Goal: Transaction & Acquisition: Purchase product/service

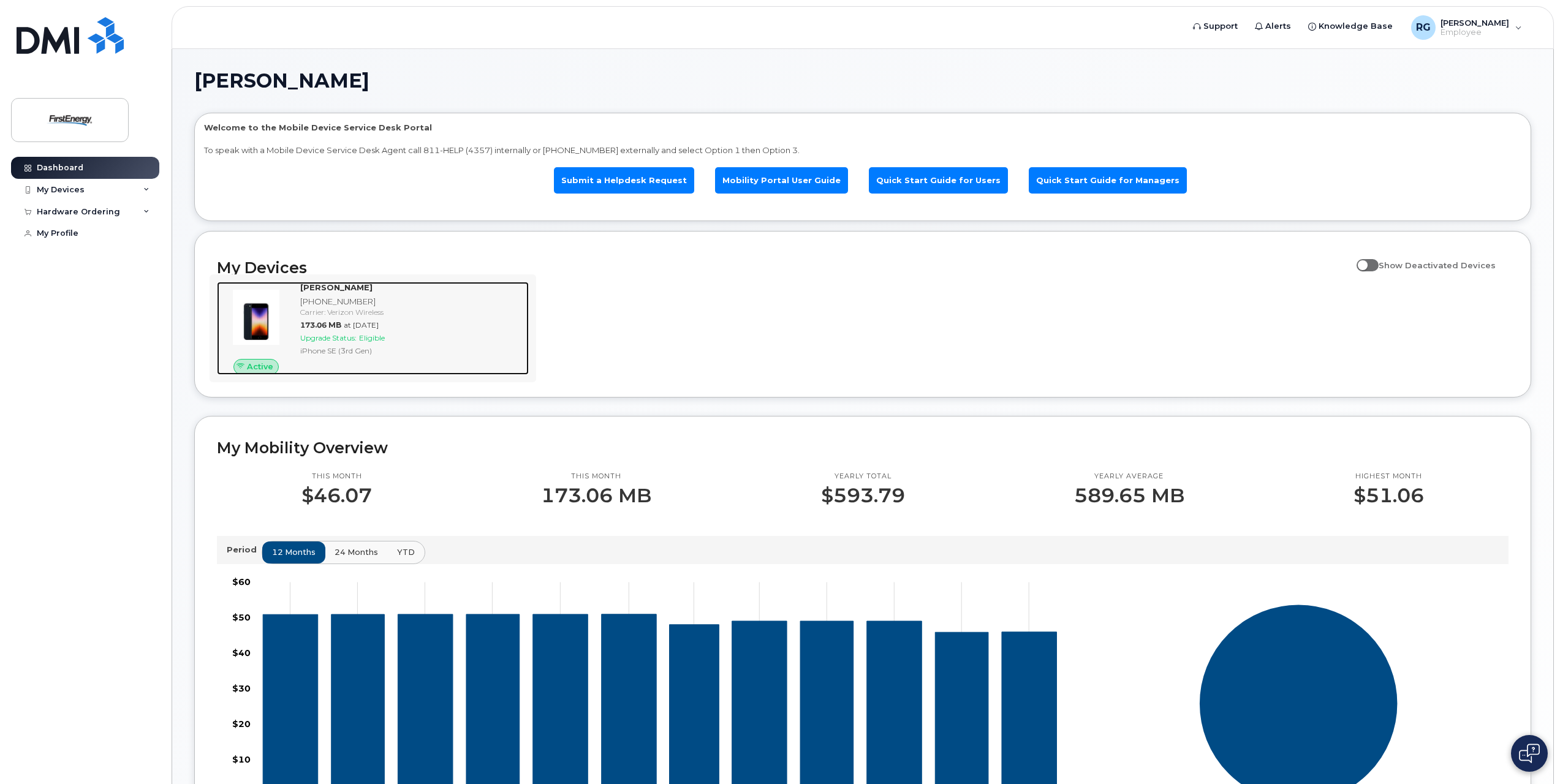
click at [378, 323] on span "at Jul 01, 2025" at bounding box center [361, 324] width 35 height 9
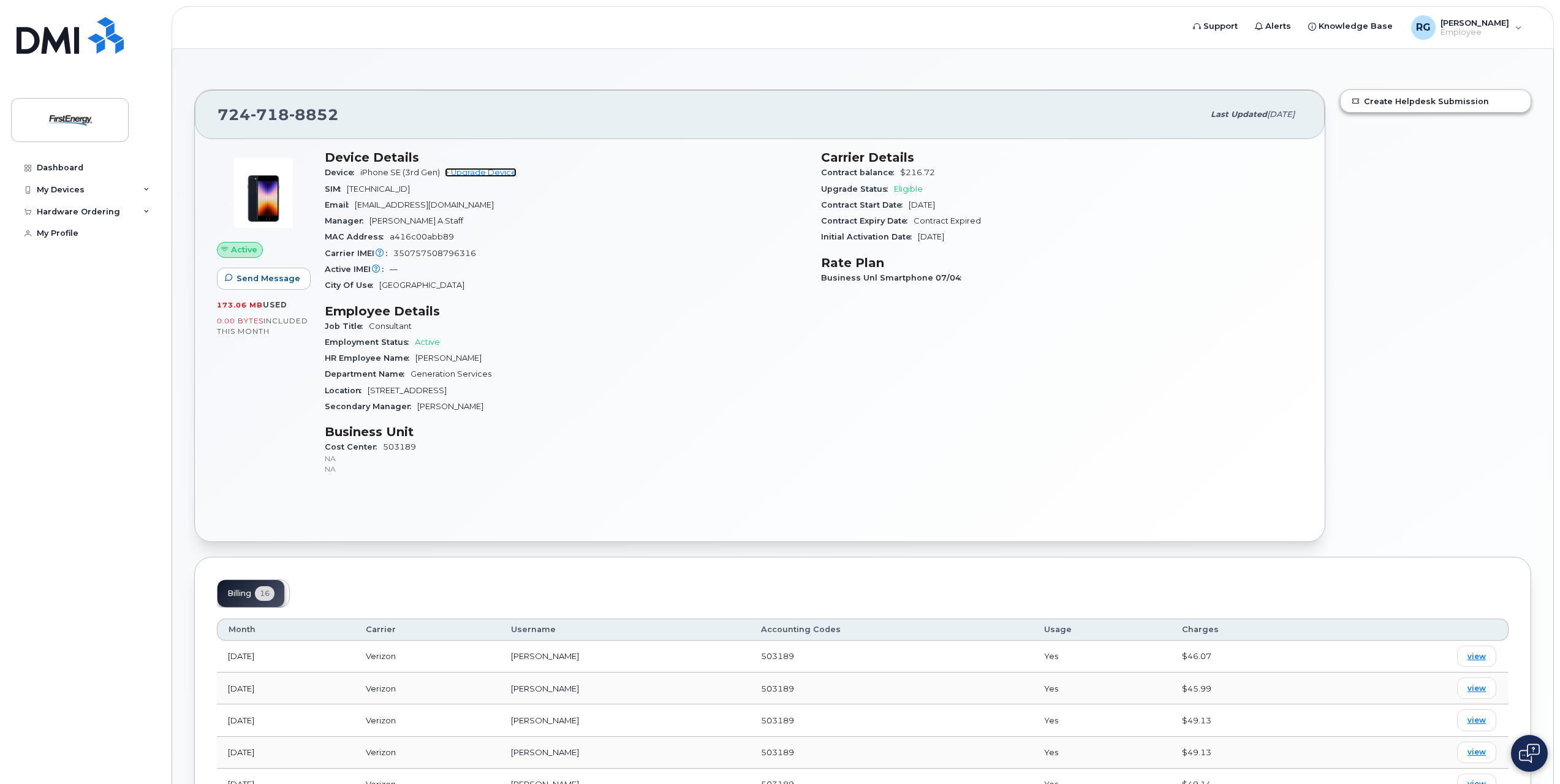
click at [487, 172] on link "+ Upgrade Device" at bounding box center [481, 172] width 72 height 9
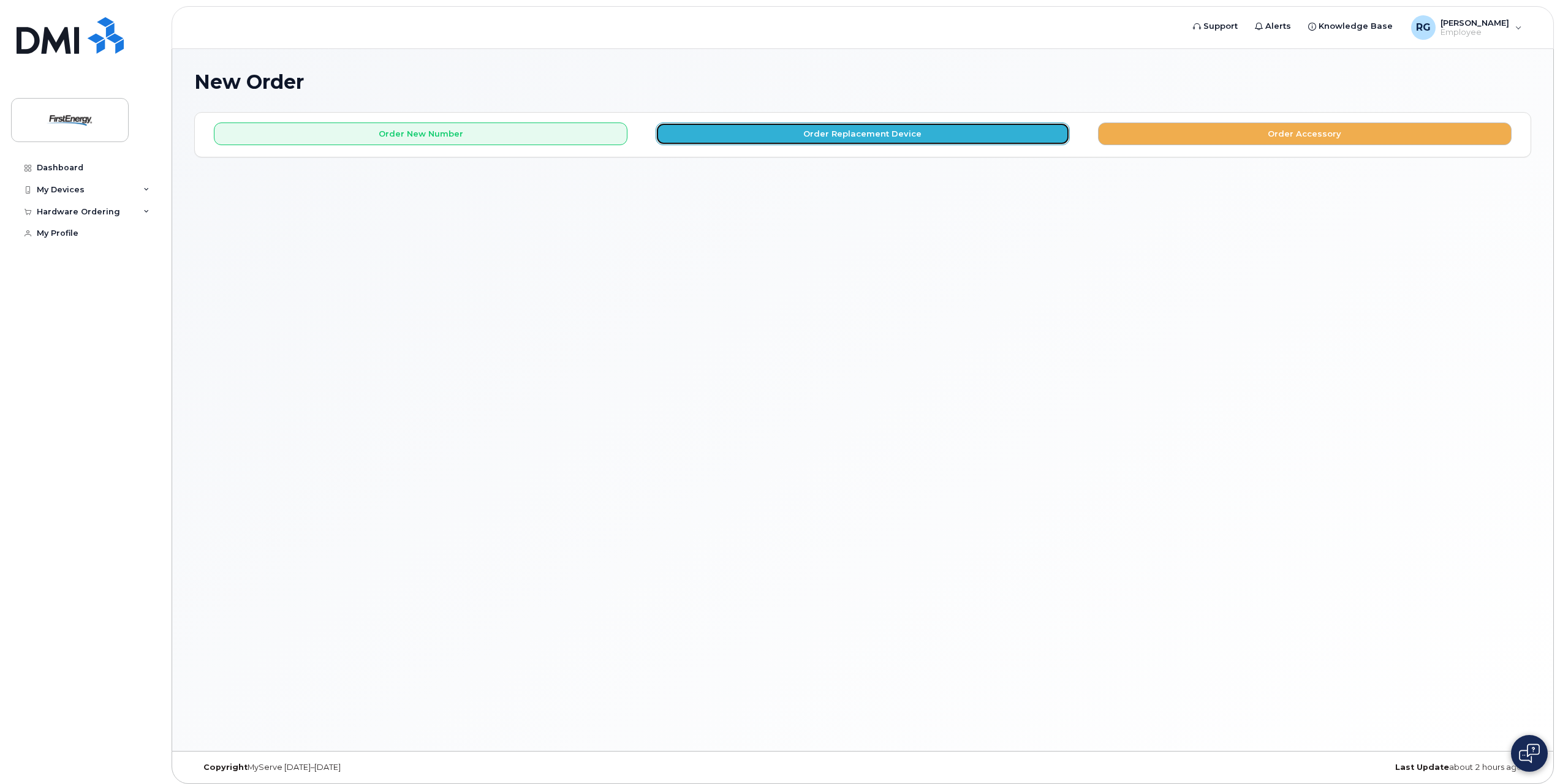
click at [845, 136] on button "Order Replacement Device" at bounding box center [862, 134] width 414 height 22
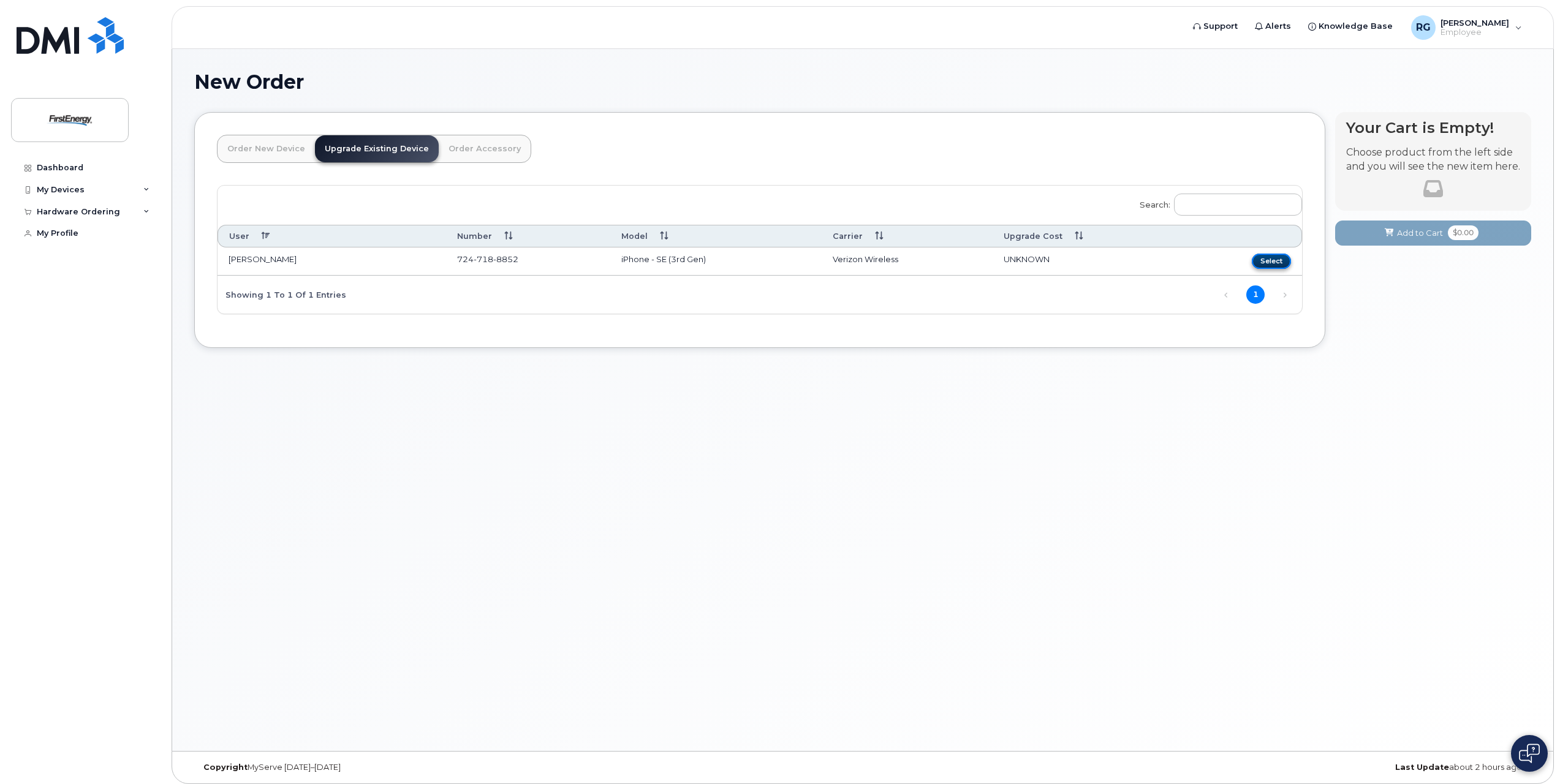
click at [1274, 264] on button "Select" at bounding box center [1272, 262] width 39 height 15
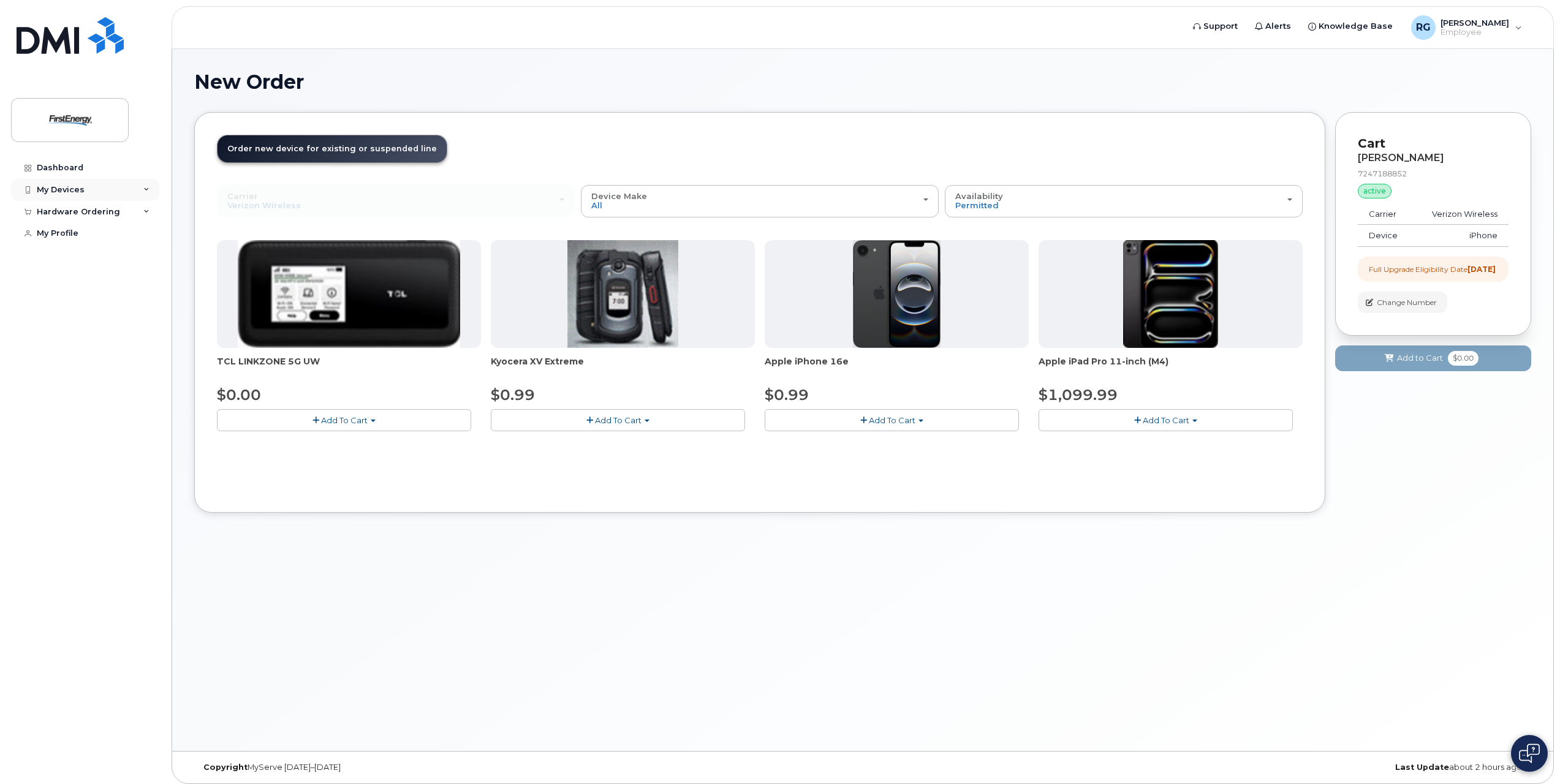
click at [145, 189] on icon at bounding box center [146, 190] width 6 height 6
click at [113, 236] on div "[PHONE_NUMBER]" at bounding box center [112, 235] width 75 height 11
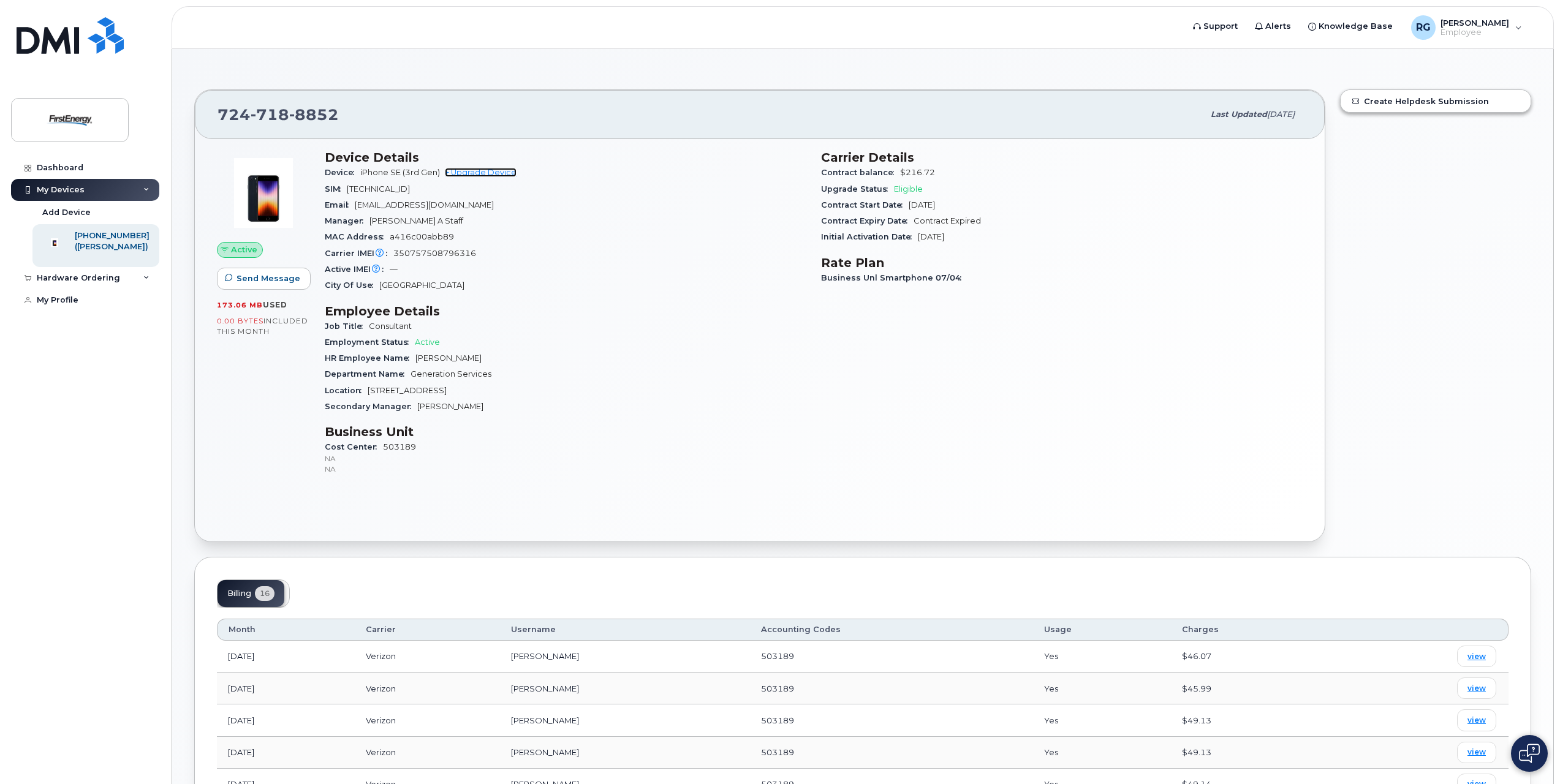
click at [475, 170] on link "+ Upgrade Device" at bounding box center [481, 172] width 72 height 9
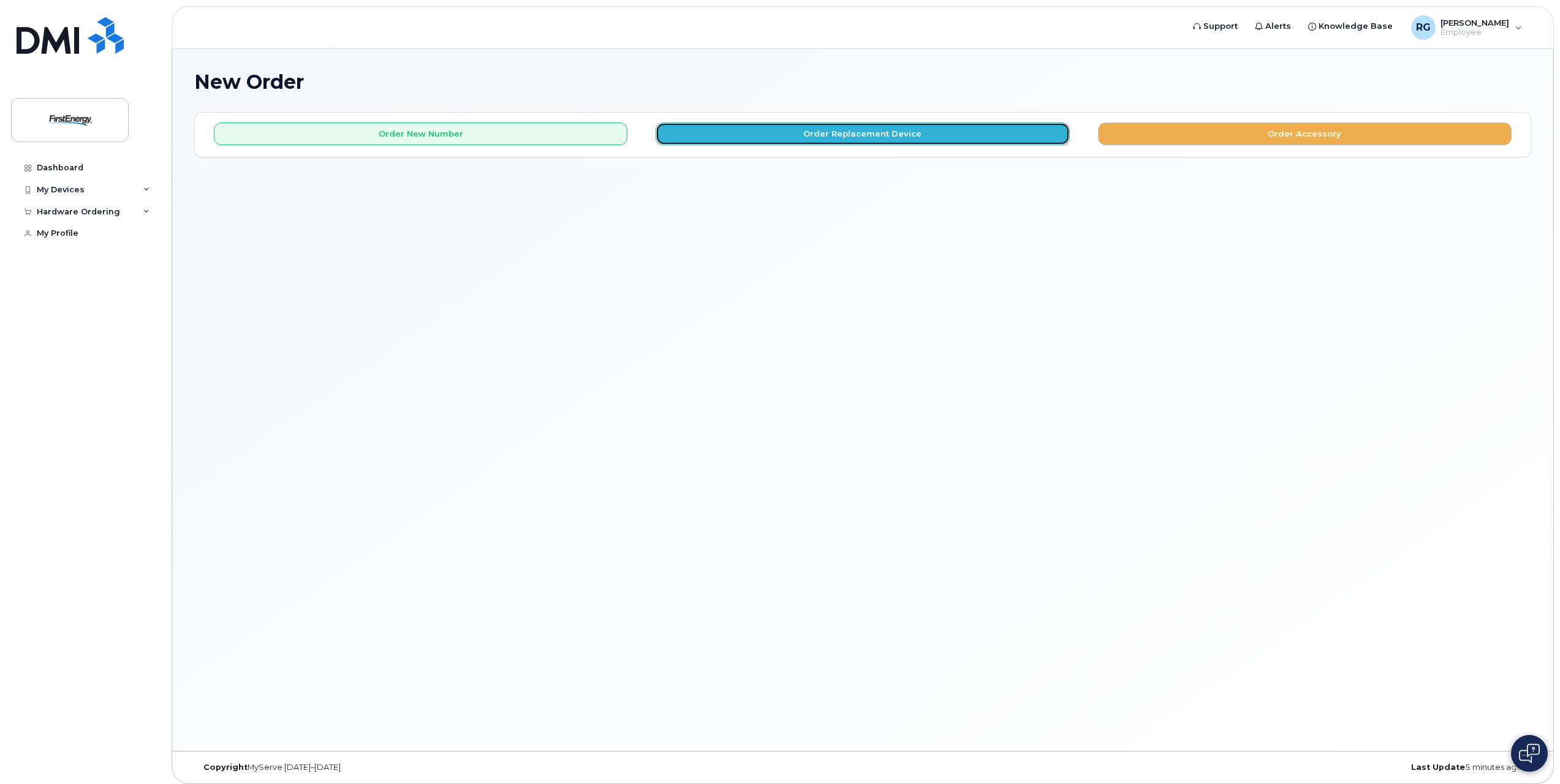
click at [878, 132] on button "Order Replacement Device" at bounding box center [862, 134] width 414 height 22
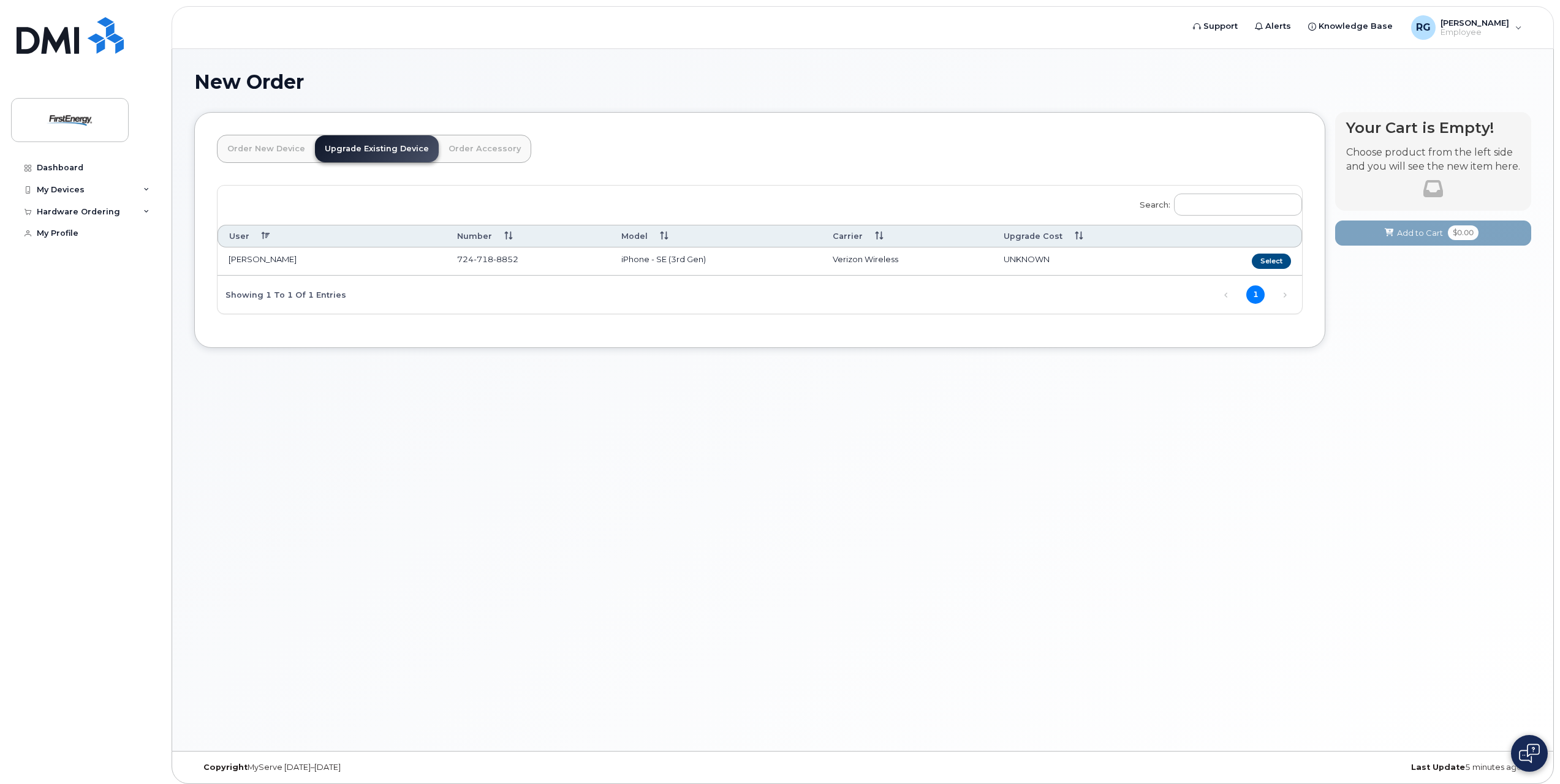
click at [402, 260] on td "[PERSON_NAME]" at bounding box center [331, 261] width 228 height 28
click at [476, 260] on span "718" at bounding box center [483, 258] width 20 height 9
click at [256, 154] on link "Order New Device" at bounding box center [266, 148] width 98 height 27
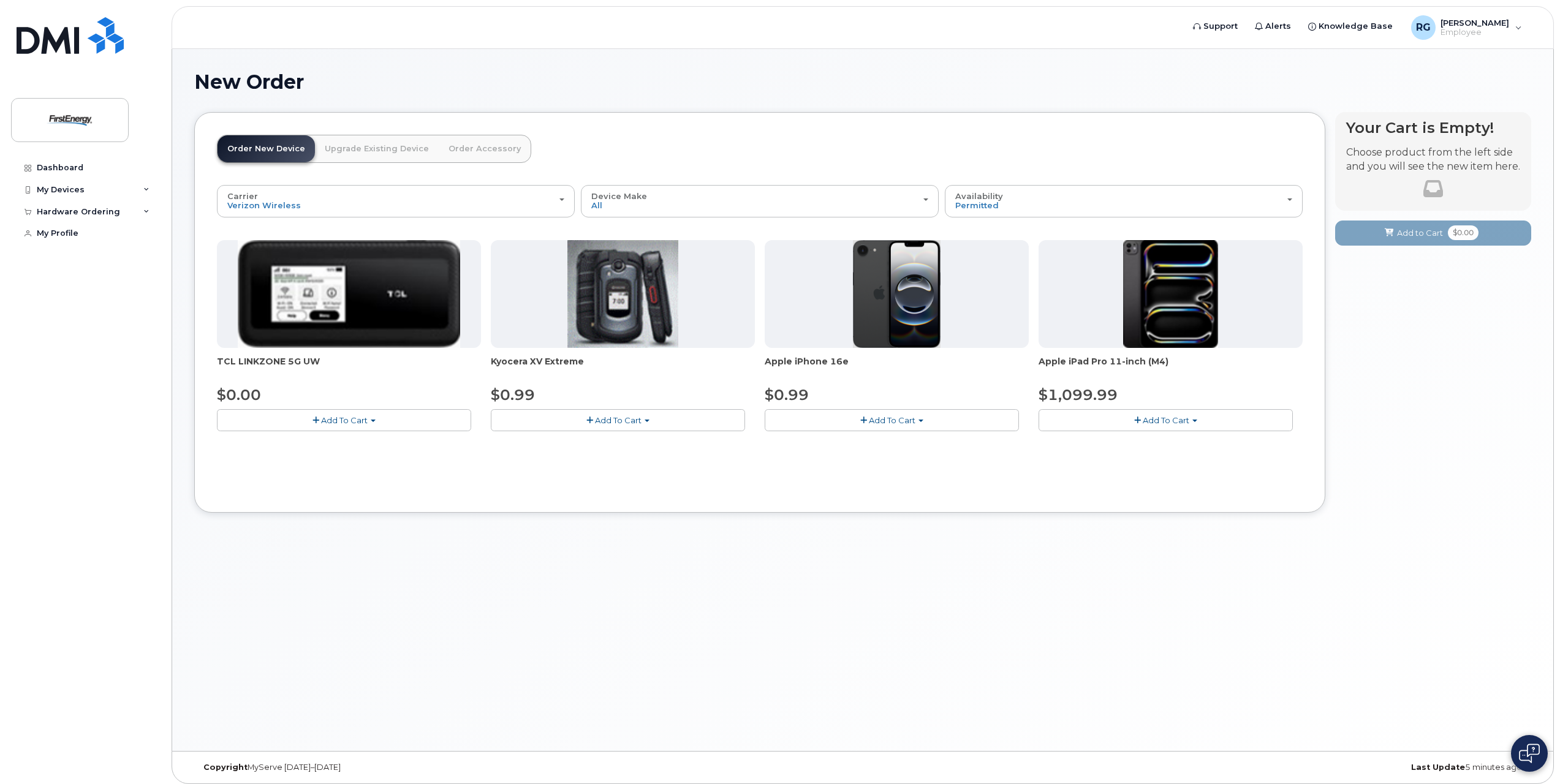
click at [894, 305] on img at bounding box center [897, 294] width 88 height 108
click at [905, 422] on span "Add To Cart" at bounding box center [892, 419] width 46 height 9
click at [877, 444] on link "$0.99 - 2 Year Activation" at bounding box center [829, 443] width 123 height 15
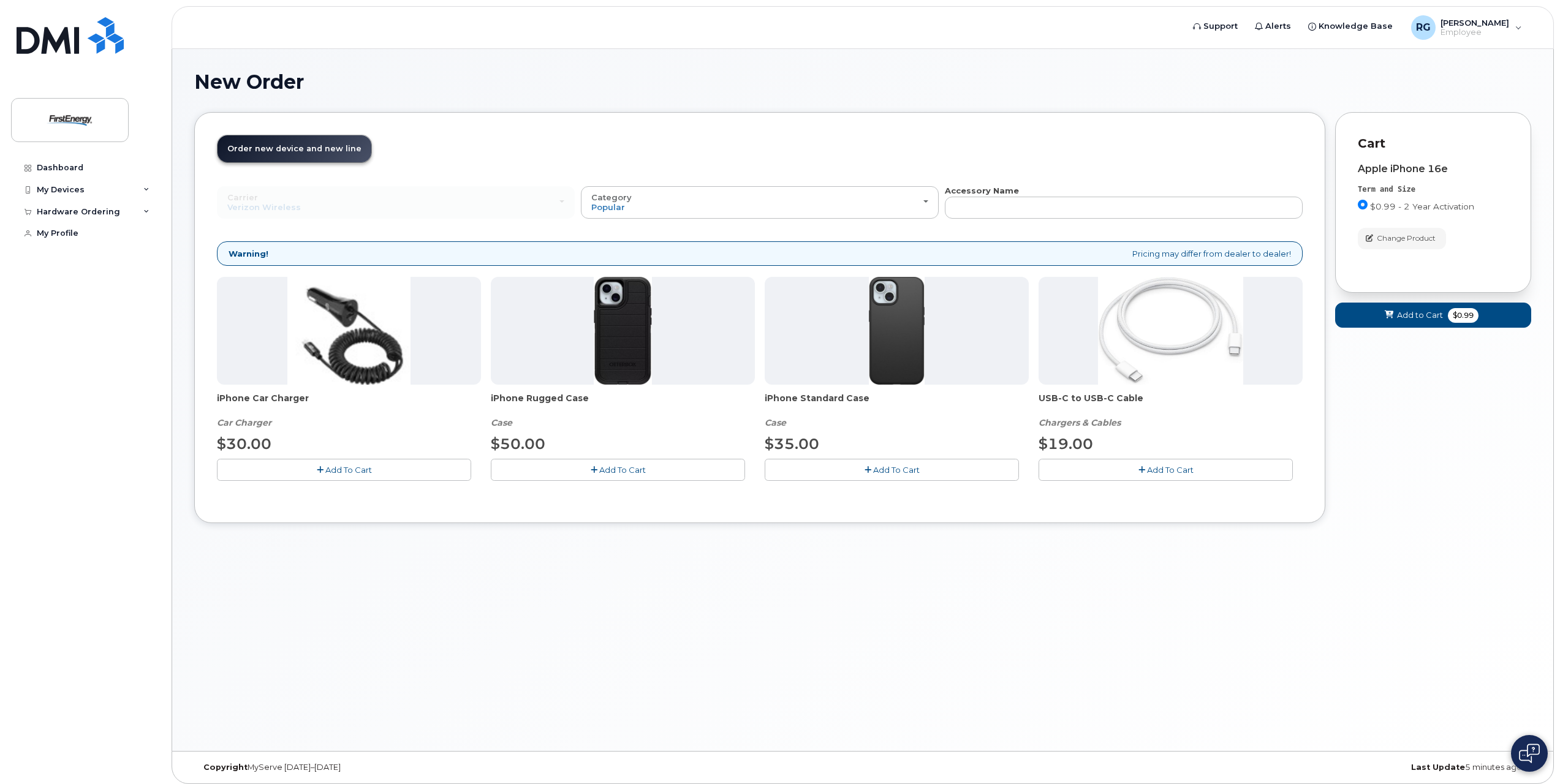
click at [611, 468] on span "Add To Cart" at bounding box center [622, 469] width 46 height 9
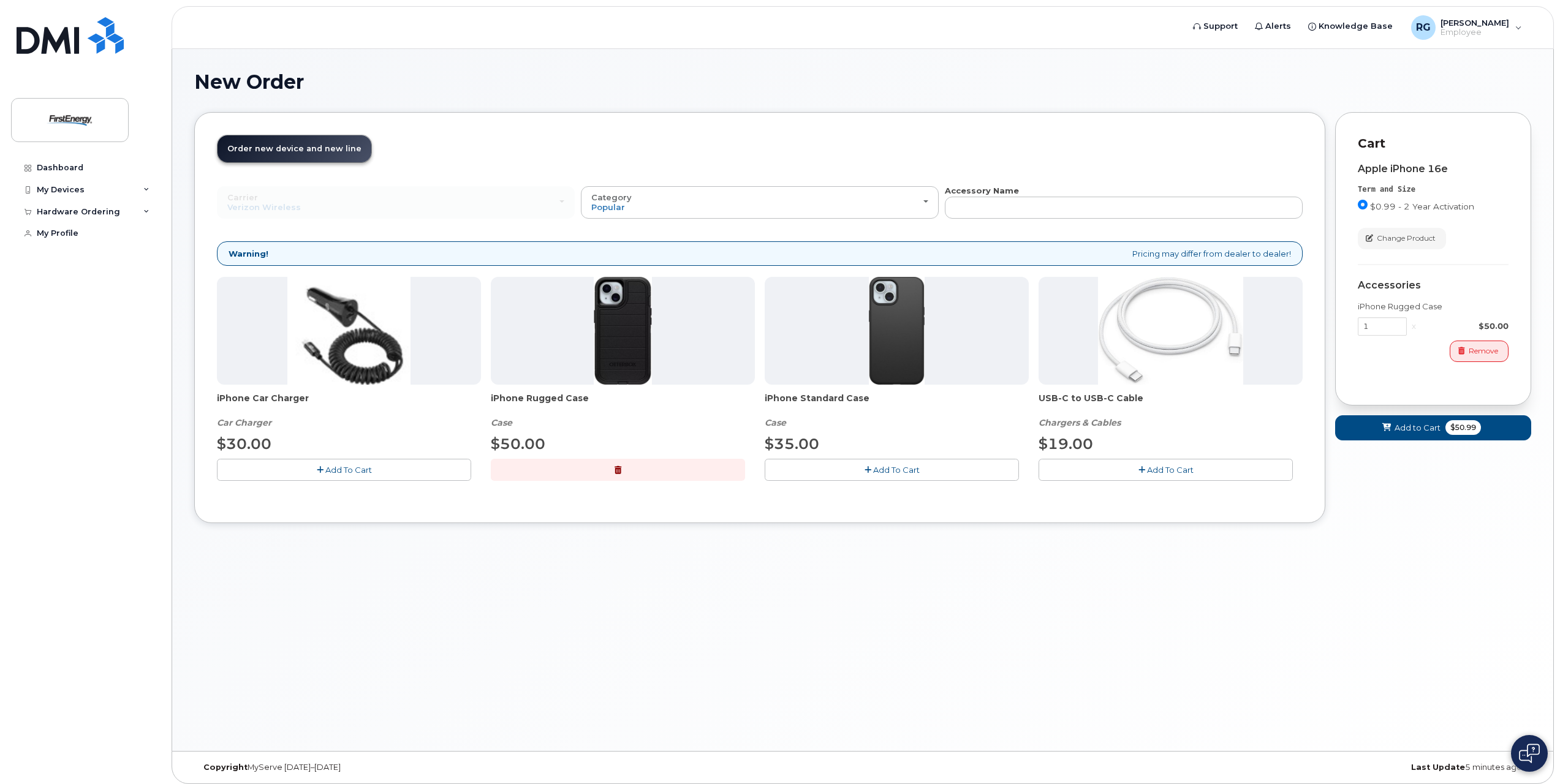
click at [339, 470] on span "Add To Cart" at bounding box center [348, 469] width 46 height 9
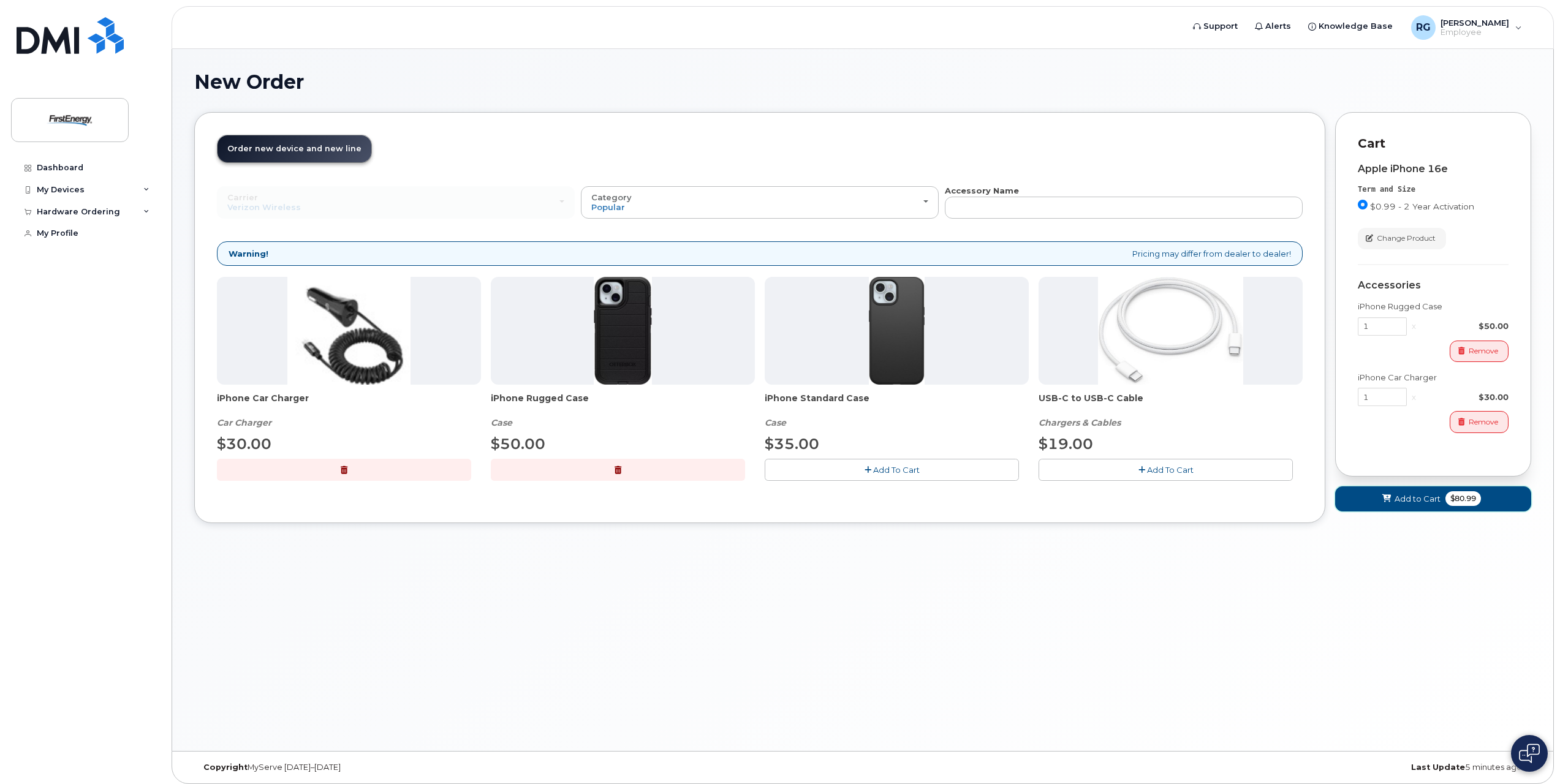
click at [1418, 500] on span "Add to Cart" at bounding box center [1418, 499] width 46 height 12
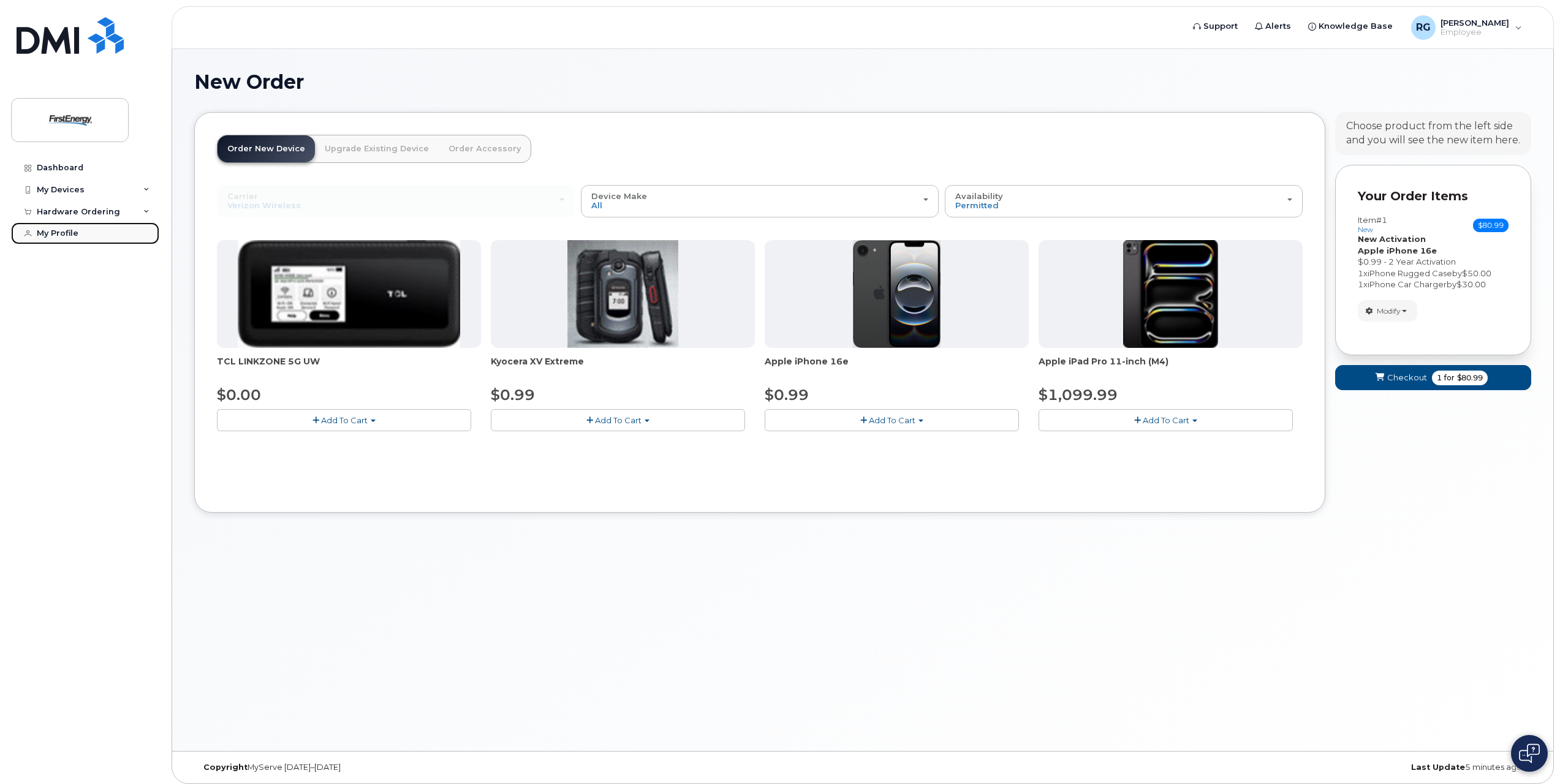
click at [68, 226] on link "My Profile" at bounding box center [85, 233] width 148 height 22
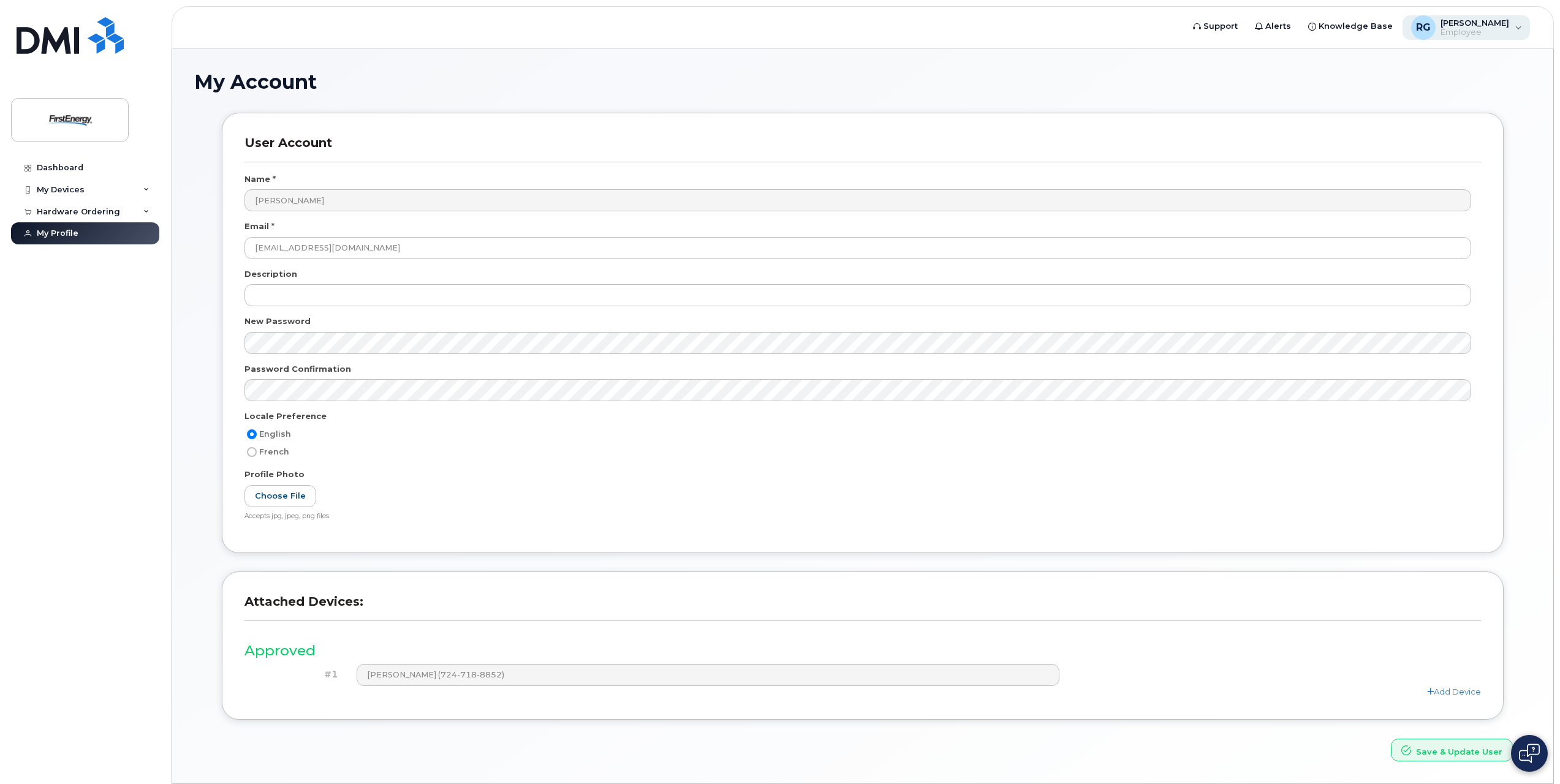
click at [1512, 29] on div "RG [PERSON_NAME] Employee" at bounding box center [1466, 27] width 128 height 25
click at [1263, 77] on h1 "My Account" at bounding box center [862, 81] width 1337 height 21
click at [1515, 28] on div "RG [PERSON_NAME] Employee" at bounding box center [1466, 27] width 128 height 25
drag, startPoint x: 1182, startPoint y: 82, endPoint x: 725, endPoint y: 117, distance: 458.3
click at [1182, 82] on h1 "My Account" at bounding box center [862, 81] width 1337 height 21
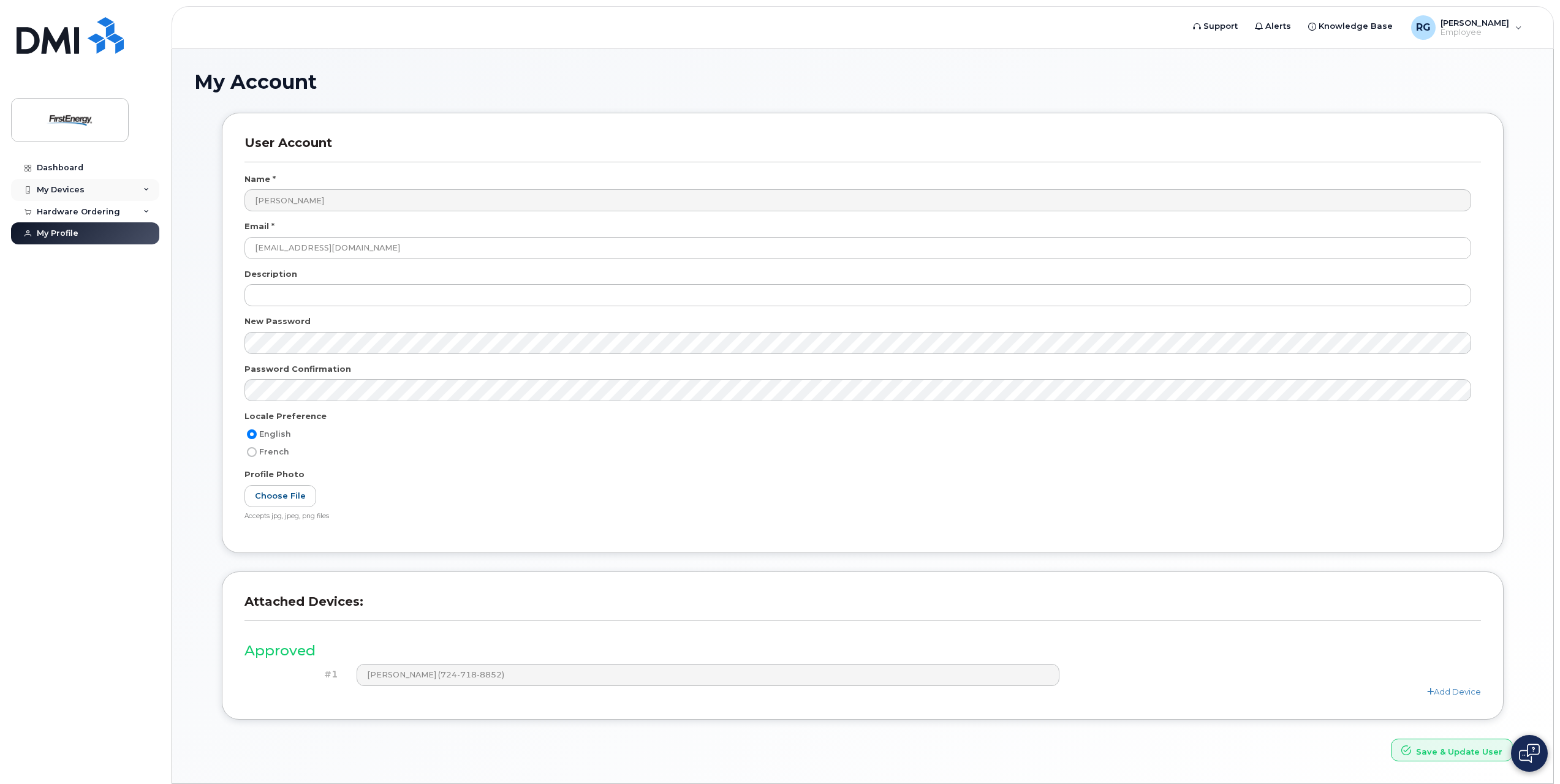
click at [124, 187] on div "My Devices" at bounding box center [85, 190] width 148 height 22
click at [120, 241] on div "[PHONE_NUMBER]" at bounding box center [112, 235] width 75 height 11
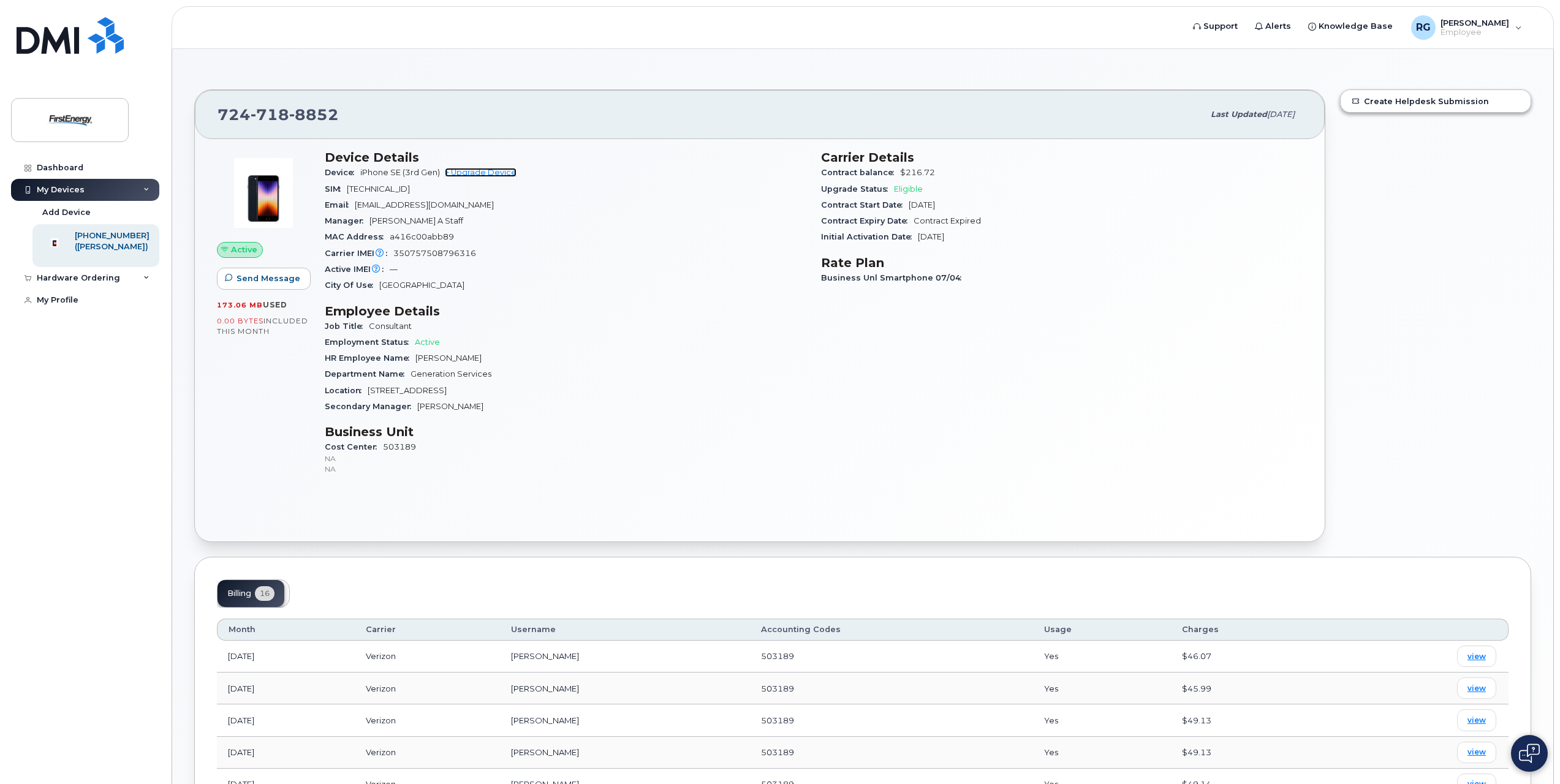
click at [506, 169] on link "+ Upgrade Device" at bounding box center [481, 172] width 72 height 9
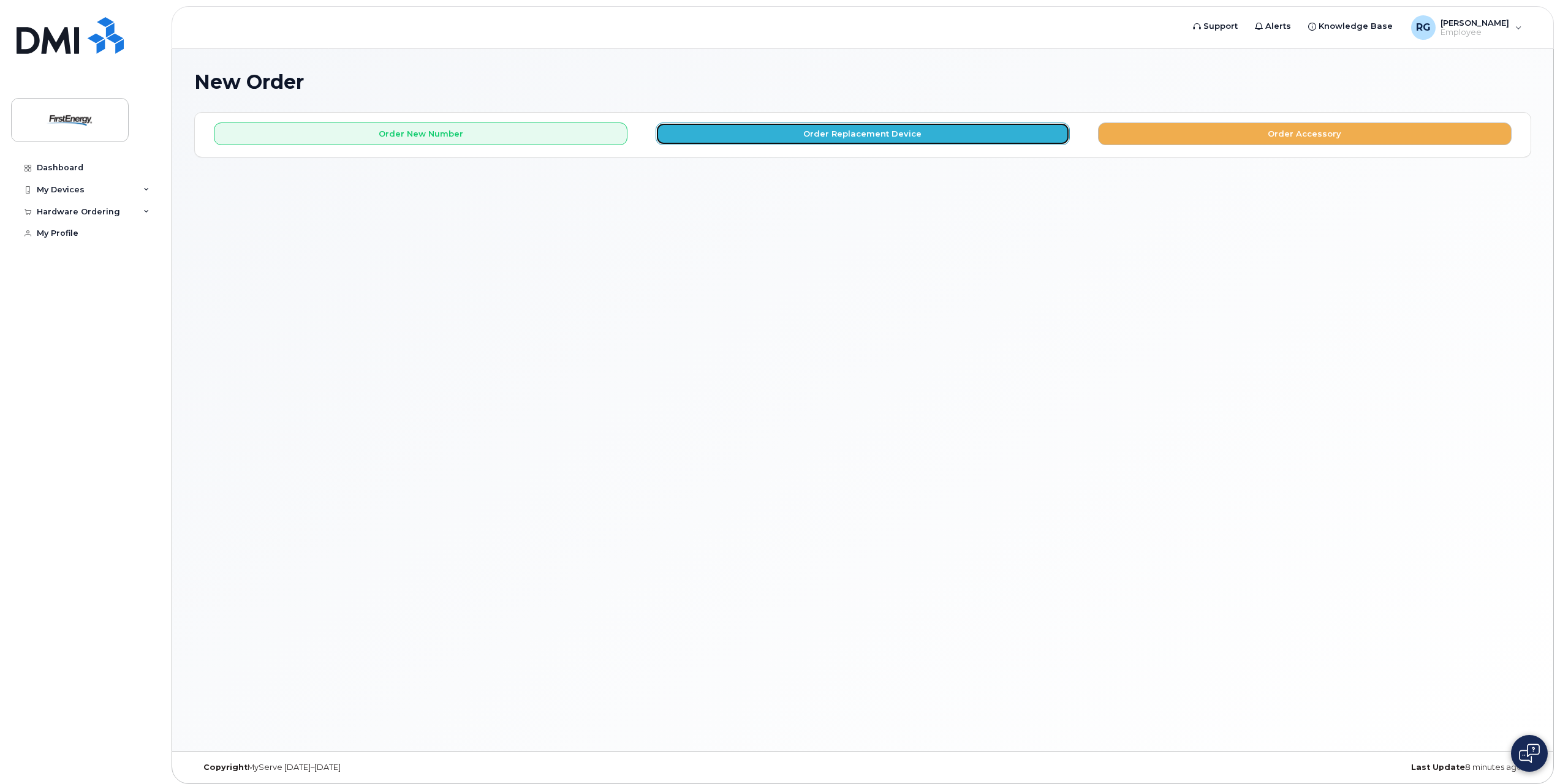
click at [789, 130] on button "Order Replacement Device" at bounding box center [862, 134] width 414 height 22
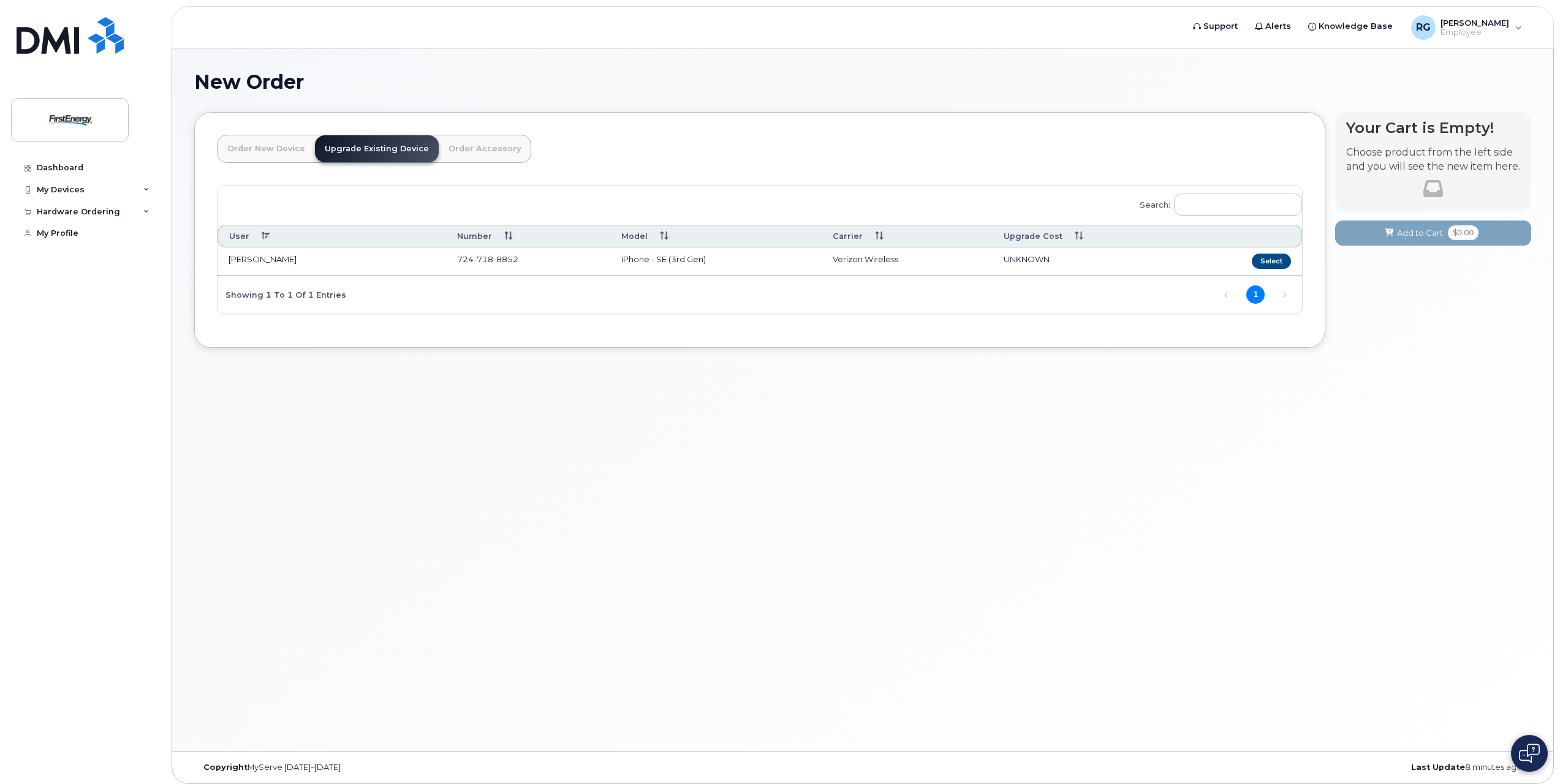
click at [254, 145] on link "Order New Device" at bounding box center [266, 148] width 98 height 27
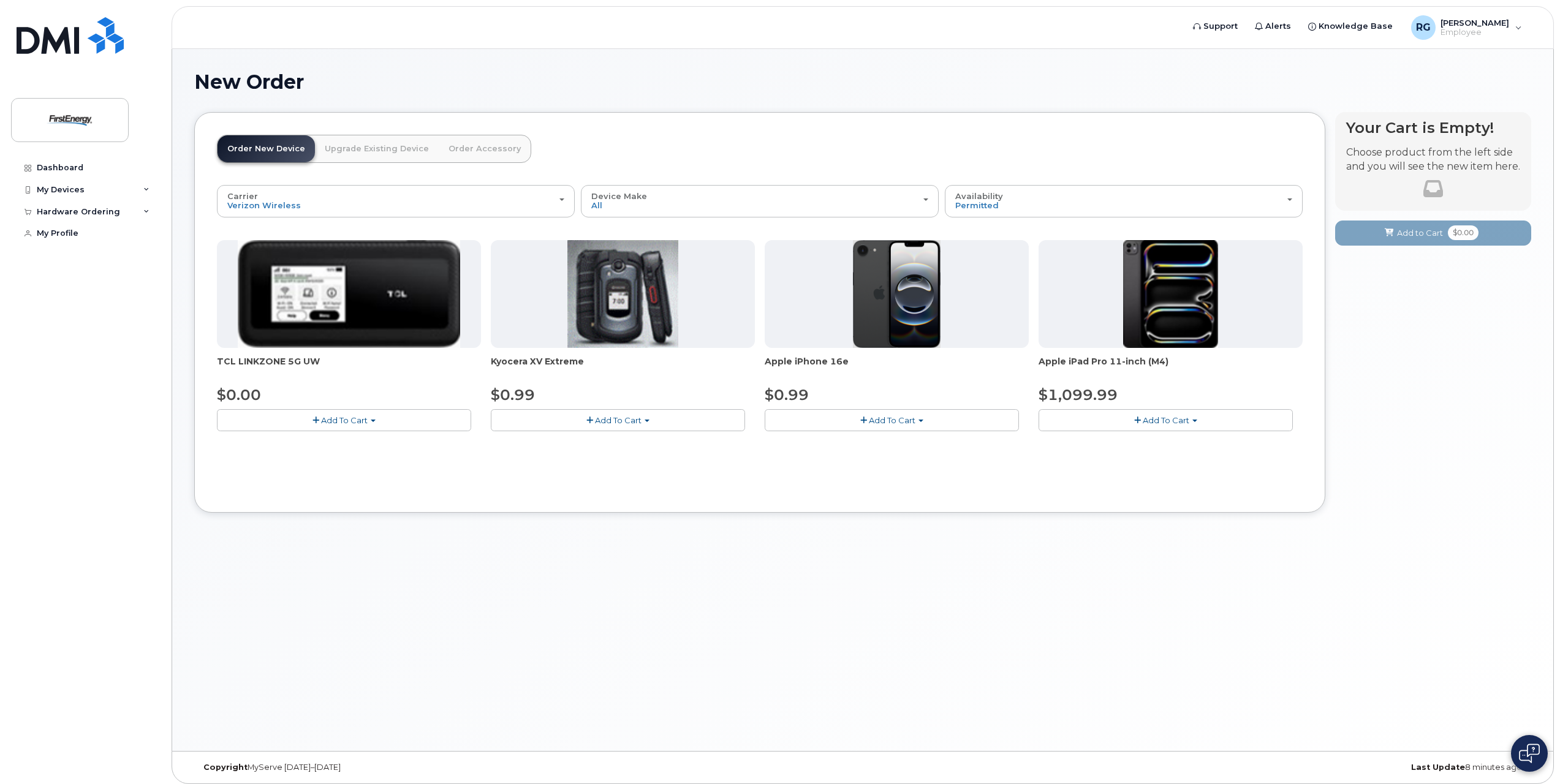
click at [883, 276] on img at bounding box center [897, 294] width 88 height 108
click at [878, 417] on span "Add To Cart" at bounding box center [892, 419] width 46 height 9
click at [822, 444] on link "$0.99 - 2 Year Activation" at bounding box center [829, 443] width 123 height 15
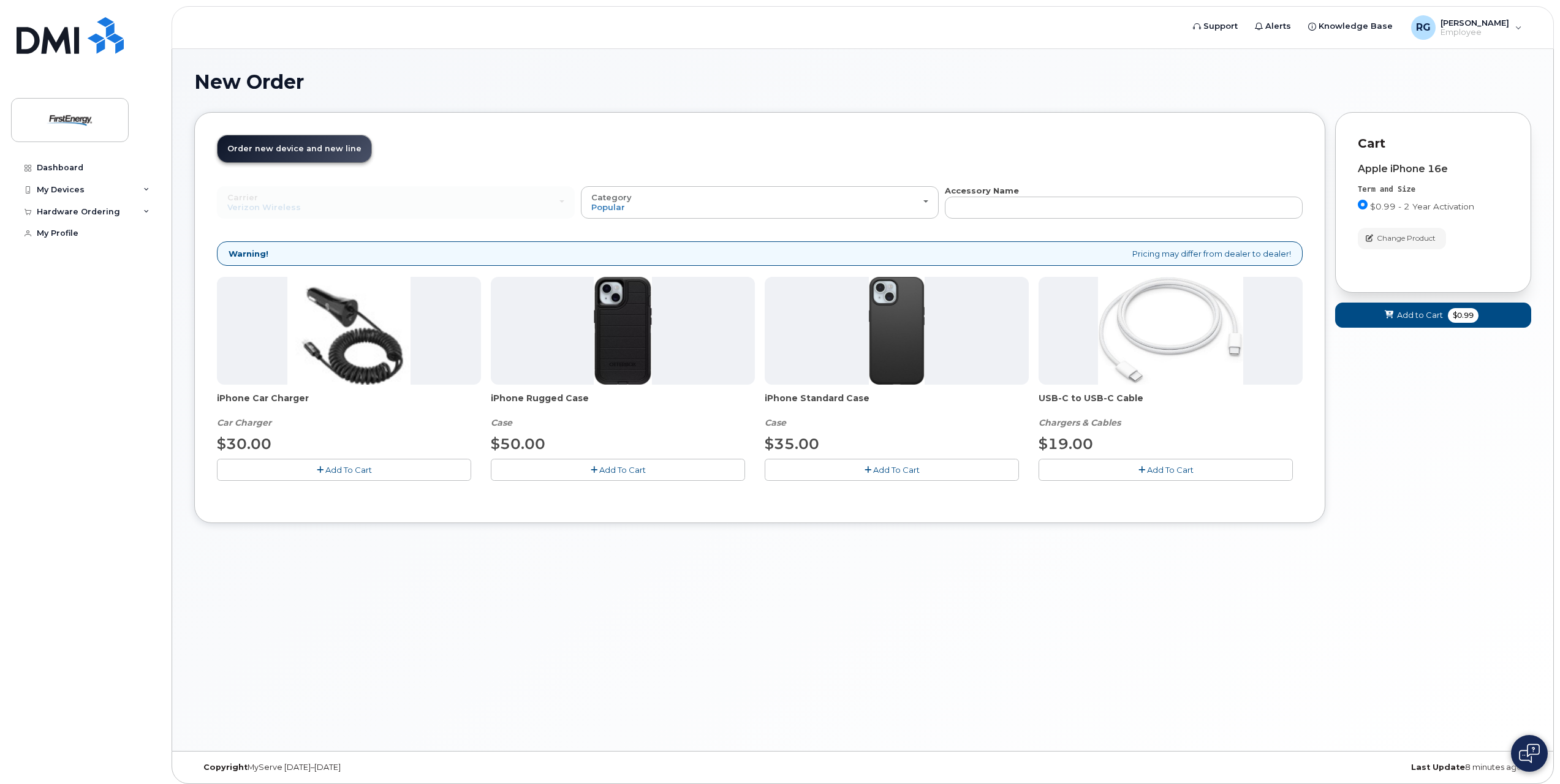
click at [354, 468] on span "Add To Cart" at bounding box center [348, 469] width 46 height 9
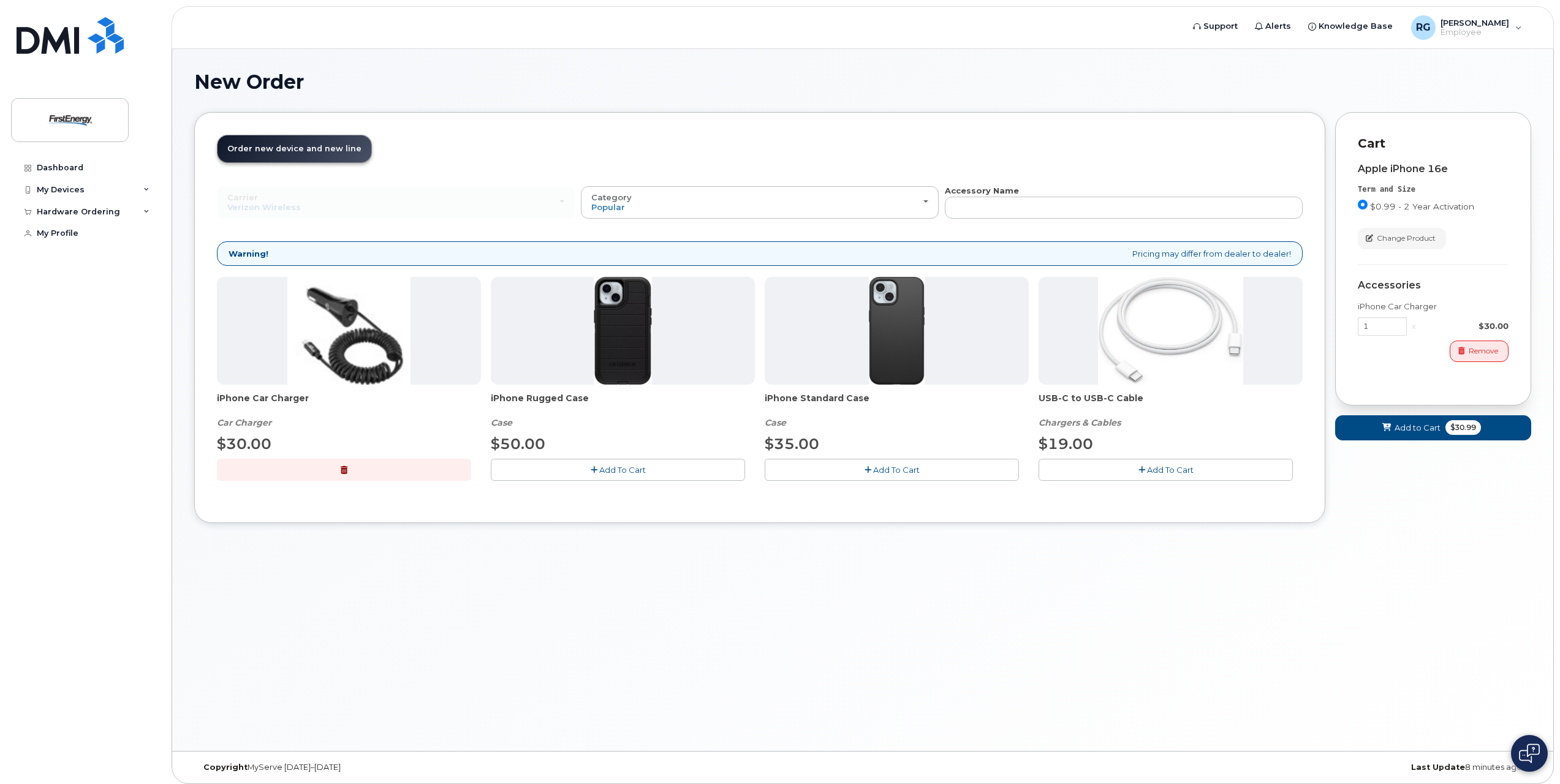
click at [622, 473] on span "Add To Cart" at bounding box center [622, 469] width 46 height 9
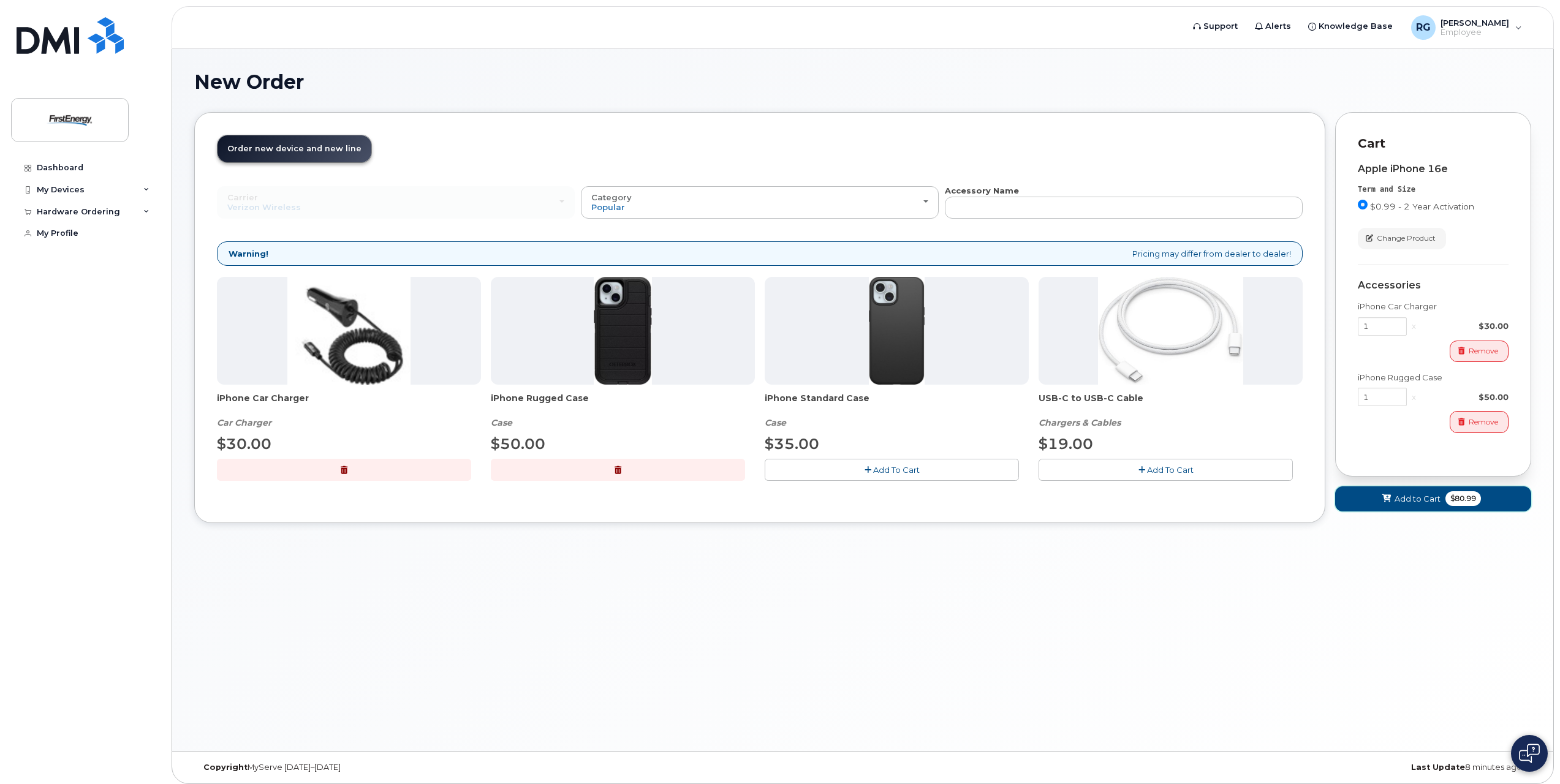
click at [1449, 503] on span "$80.99" at bounding box center [1462, 498] width 35 height 15
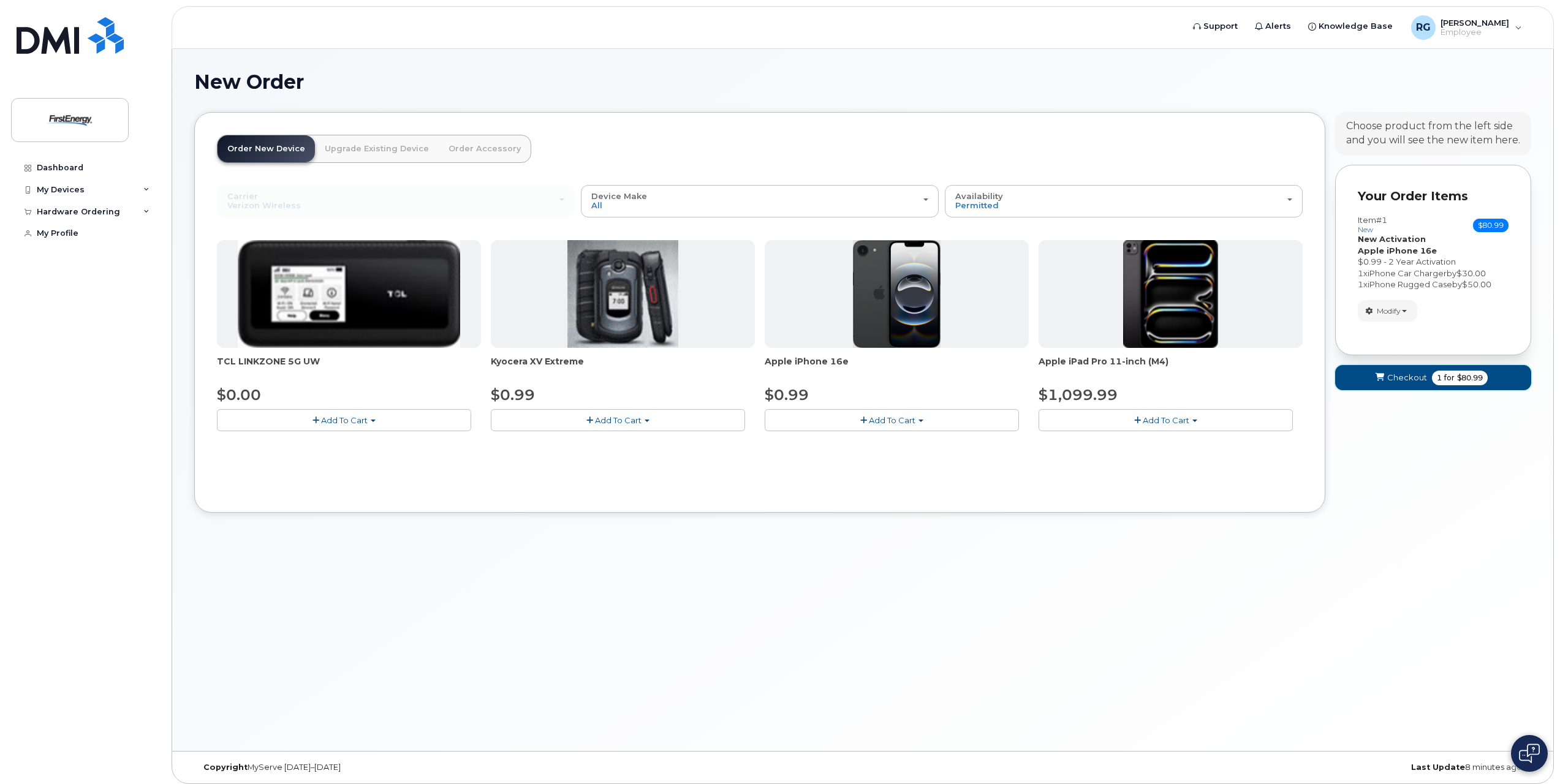
click at [1413, 378] on span "Checkout" at bounding box center [1407, 377] width 39 height 12
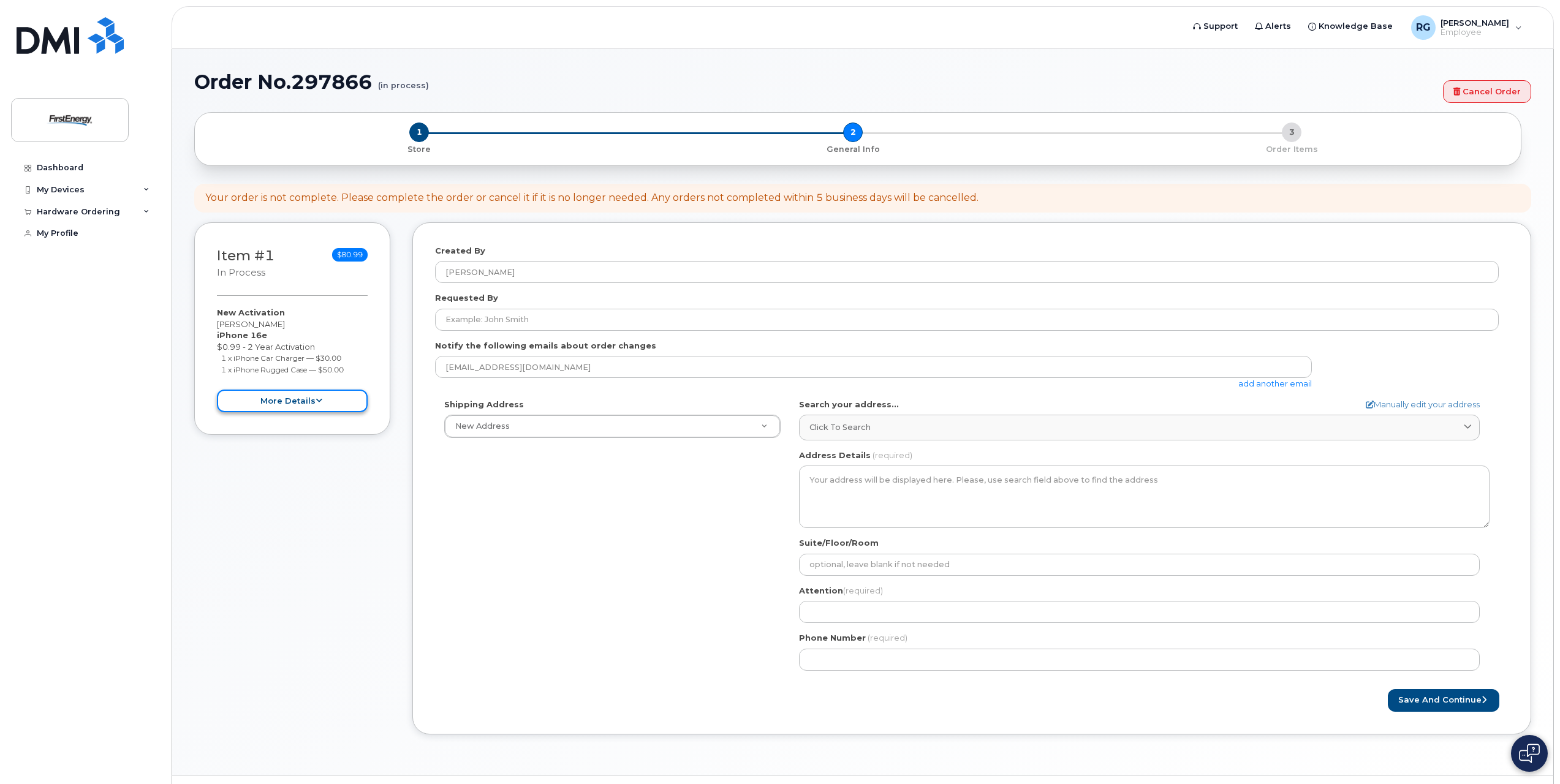
click at [318, 401] on icon at bounding box center [319, 401] width 7 height 8
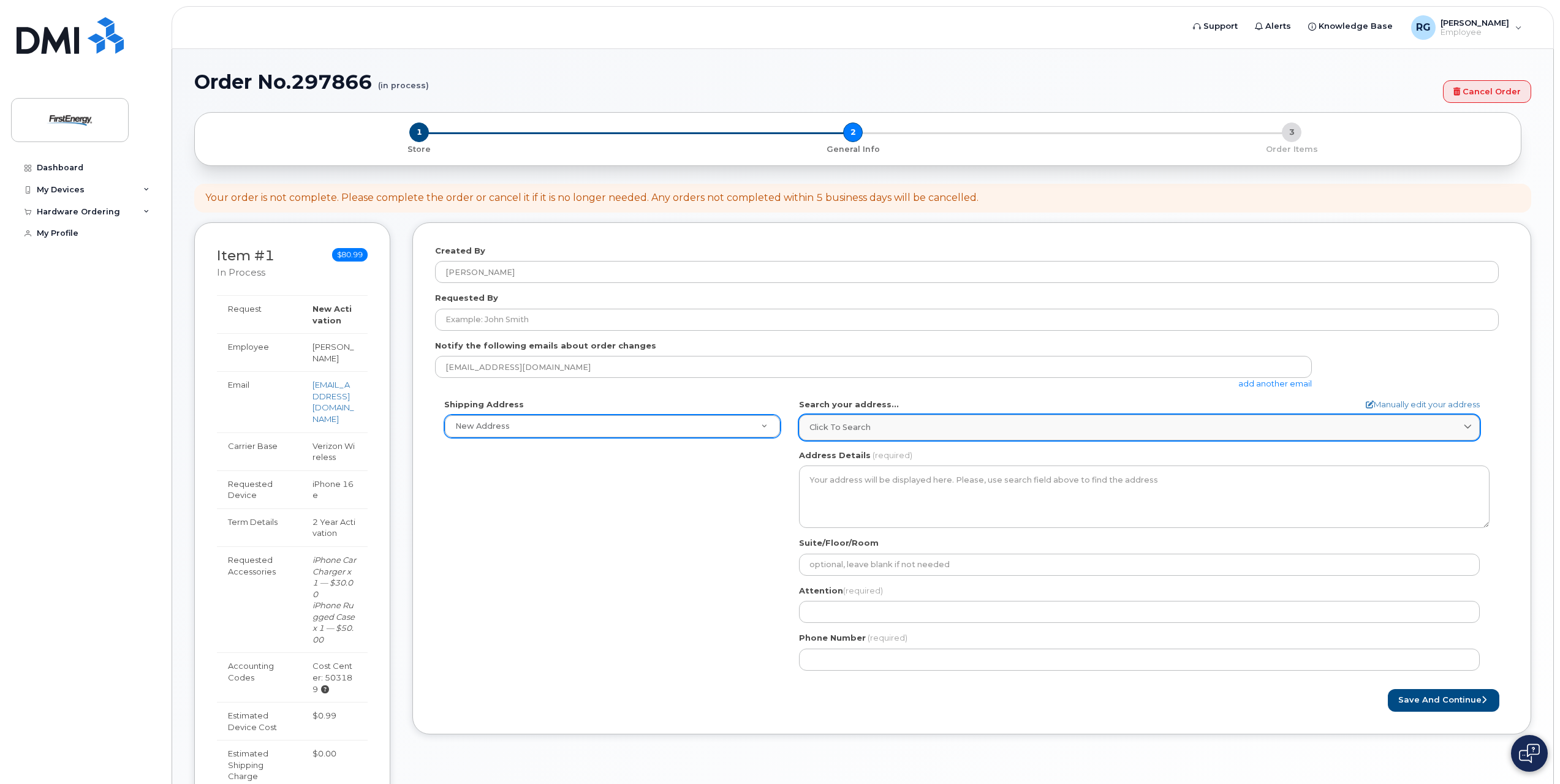
click at [885, 431] on div "Click to search" at bounding box center [1139, 427] width 660 height 12
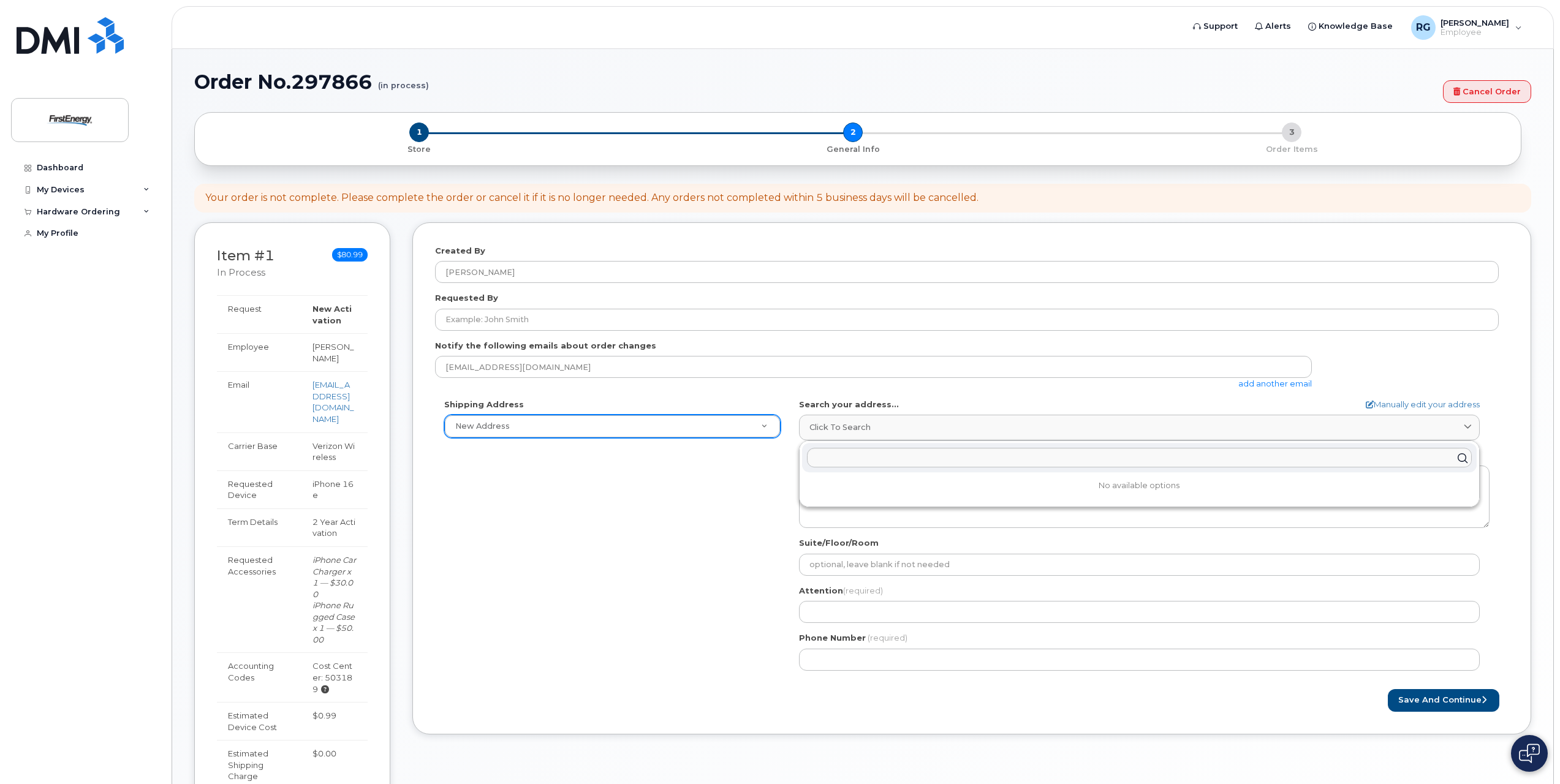
click at [735, 485] on div "Shipping Address New Address New Address AB Search your address... Manually edi…" at bounding box center [967, 540] width 1064 height 281
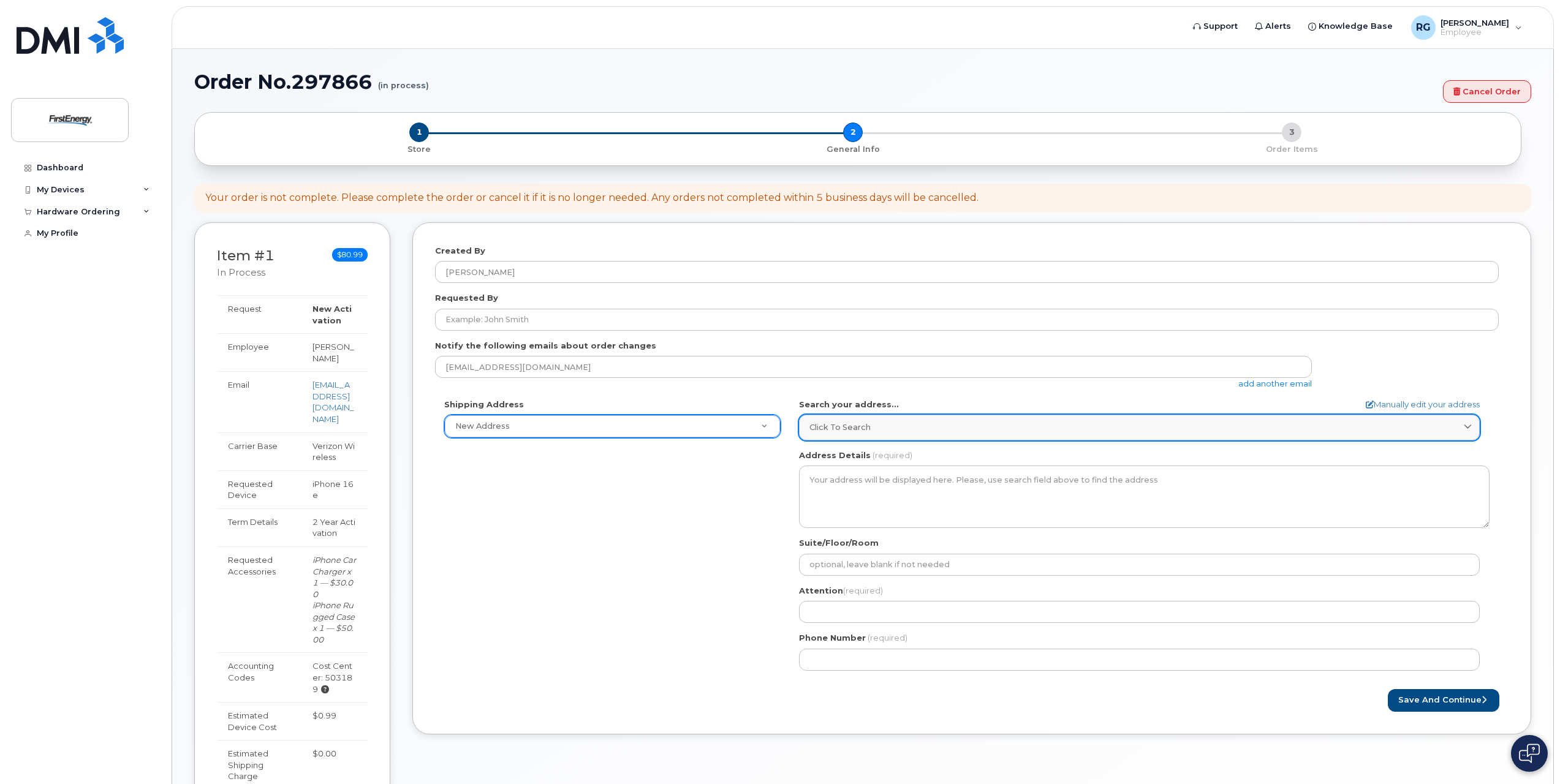
click at [1470, 425] on icon at bounding box center [1467, 427] width 8 height 8
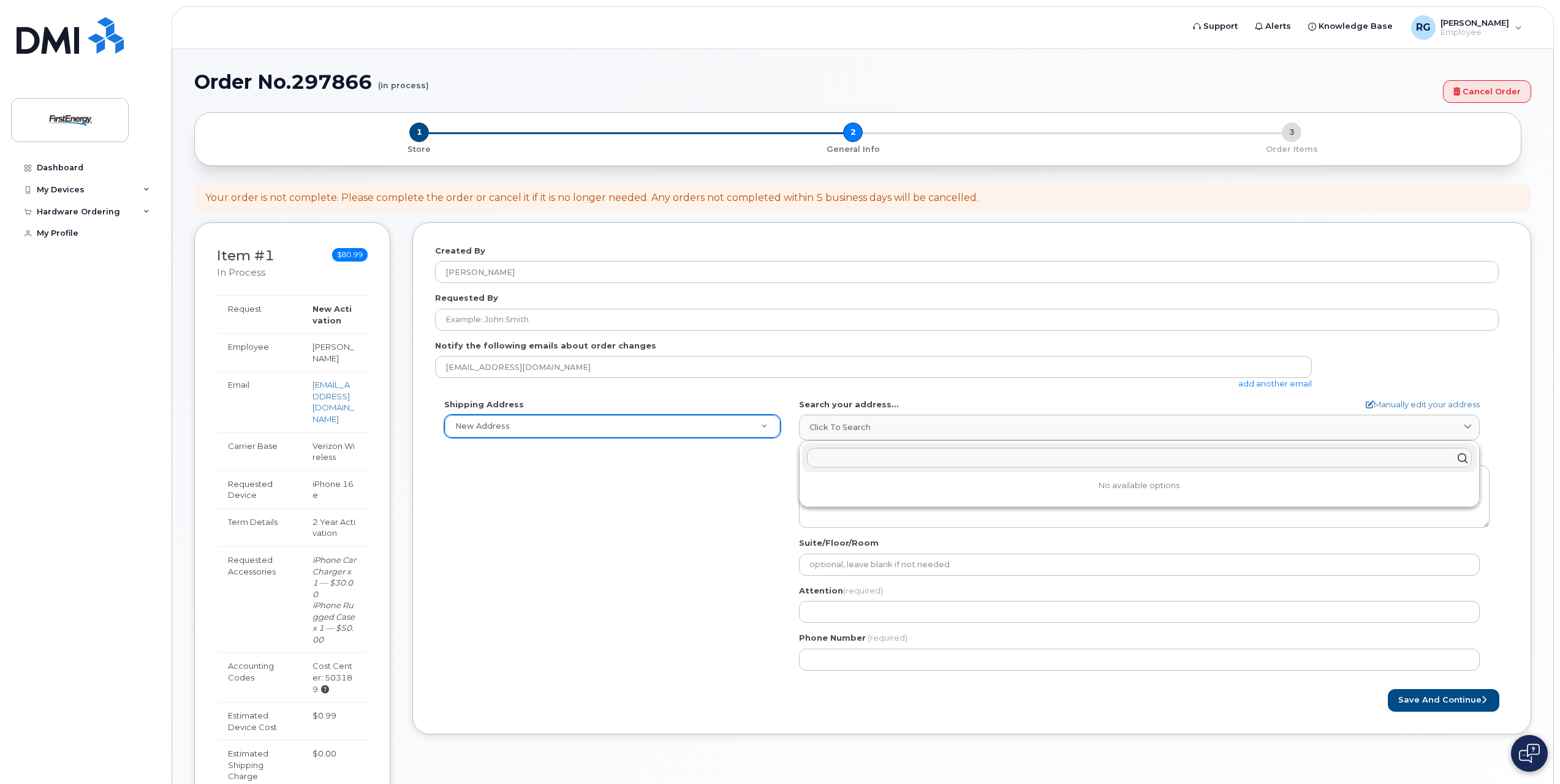
click at [742, 532] on div "Shipping Address New Address New Address AB Search your address... Manually edi…" at bounding box center [967, 540] width 1064 height 281
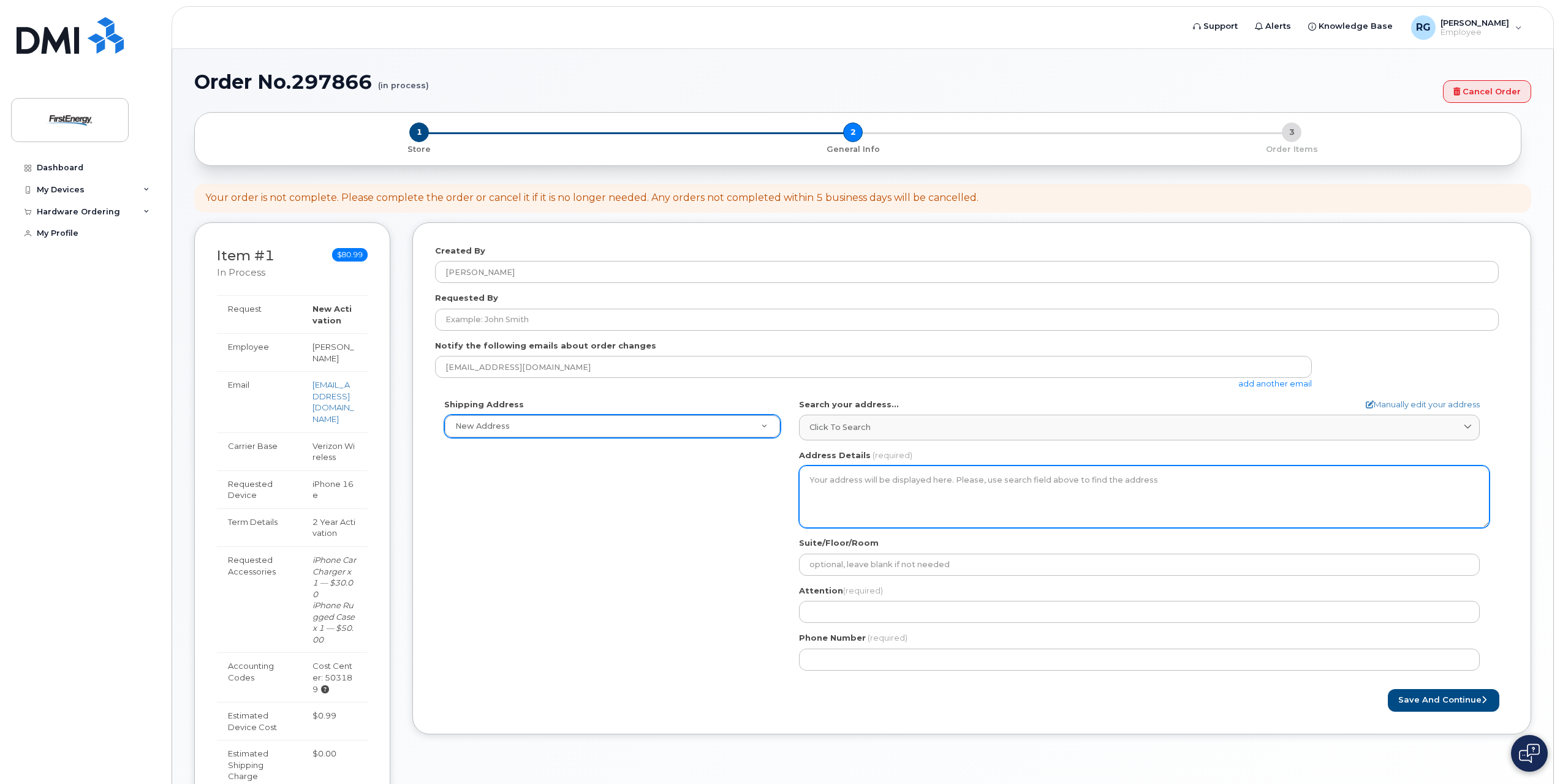
click at [837, 479] on textarea "Address Details" at bounding box center [1144, 497] width 691 height 63
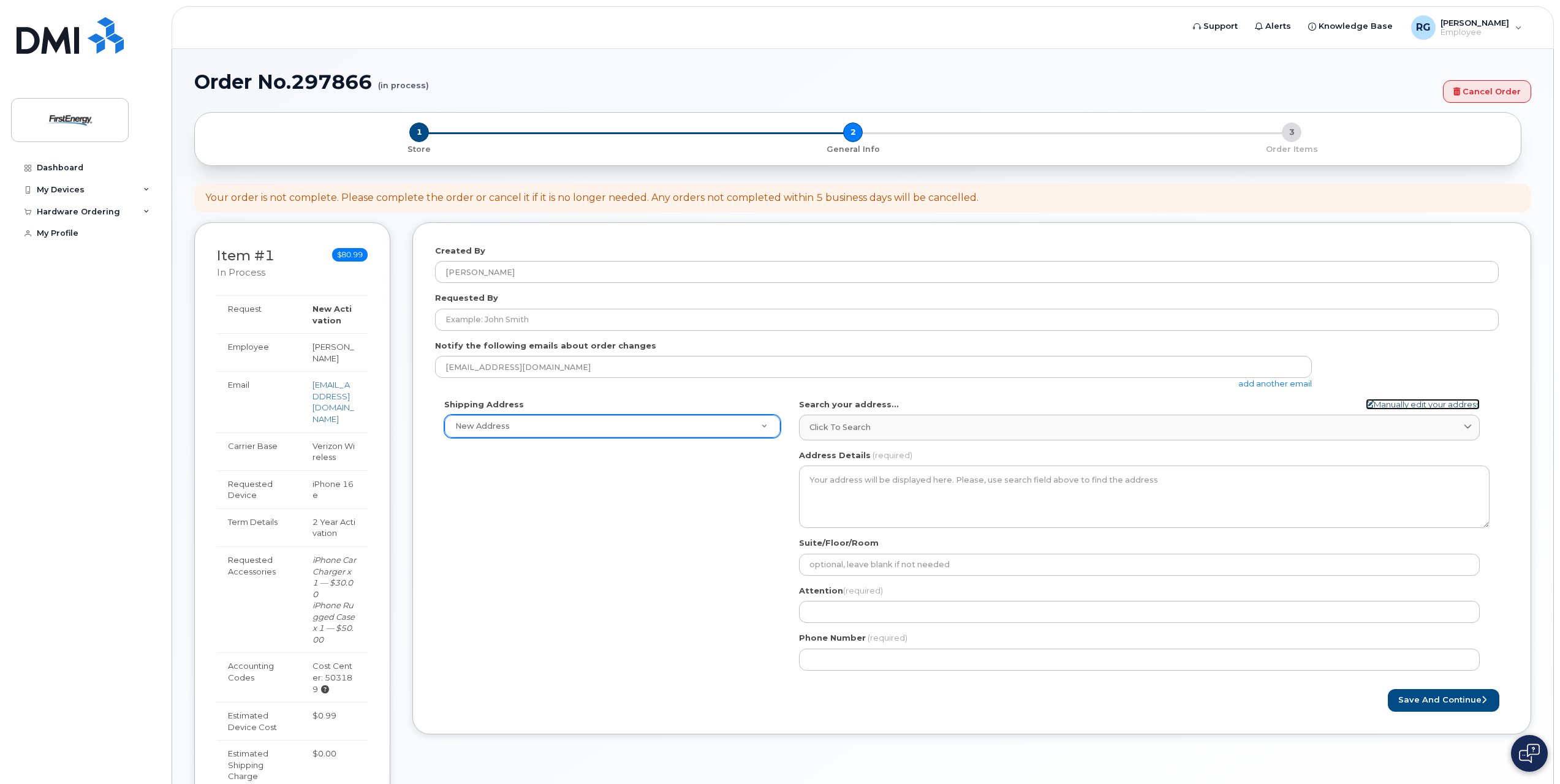
click at [1388, 403] on link "Manually edit your address" at bounding box center [1423, 405] width 114 height 12
select select
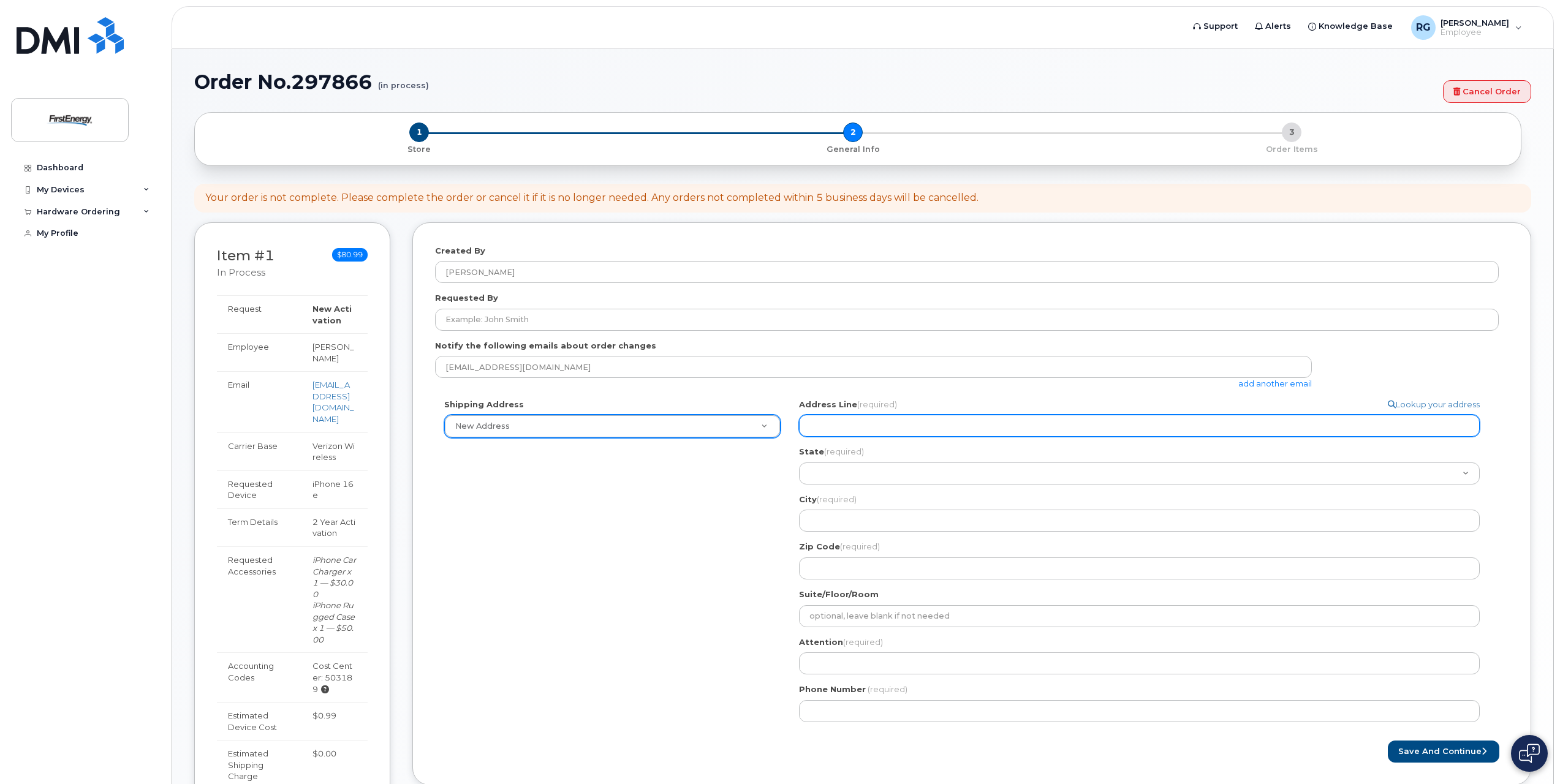
click at [933, 429] on input "Address Line (required)" at bounding box center [1139, 425] width 680 height 22
type input "14997 Park Ave Ext"
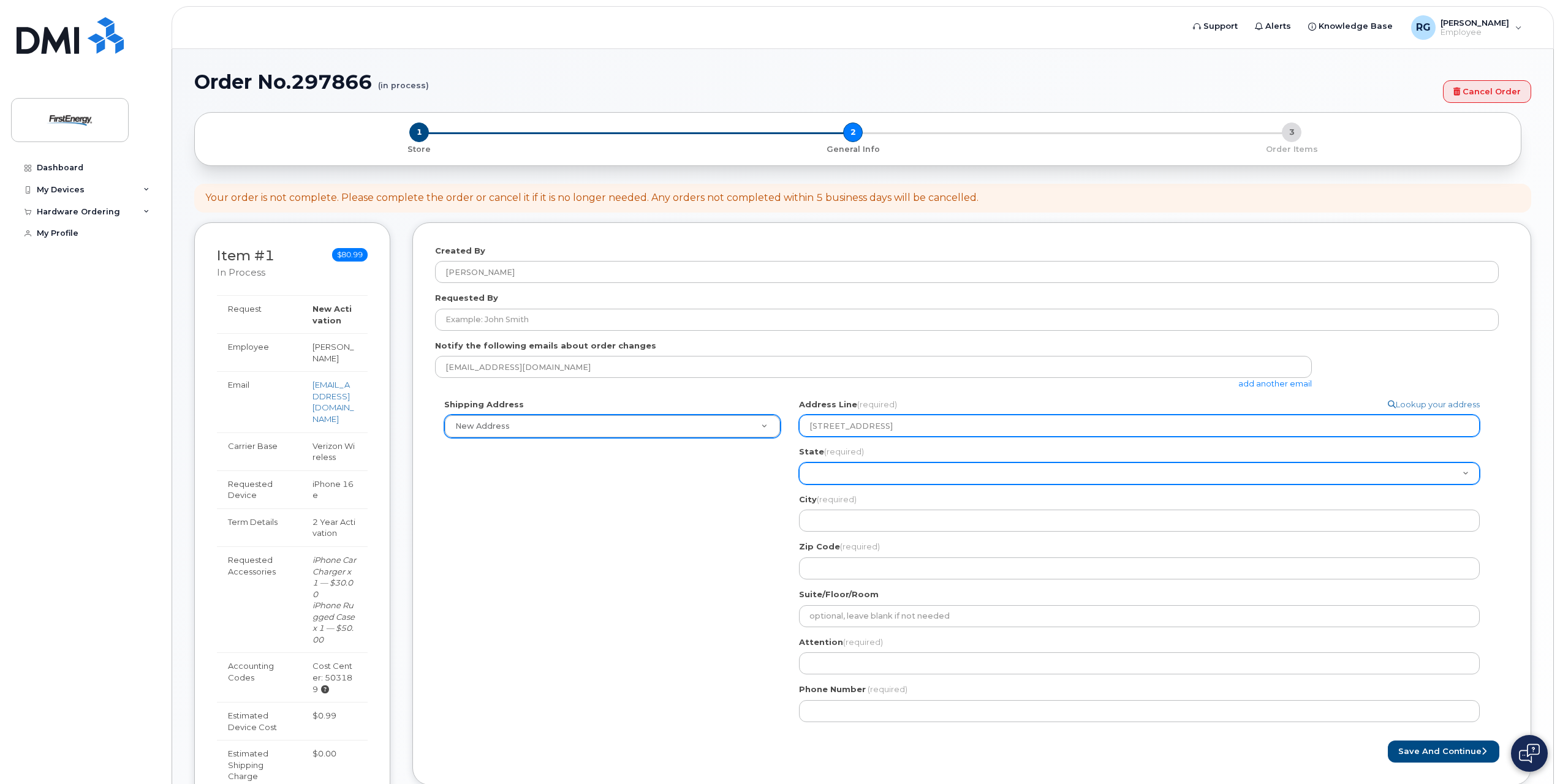
select select "PA"
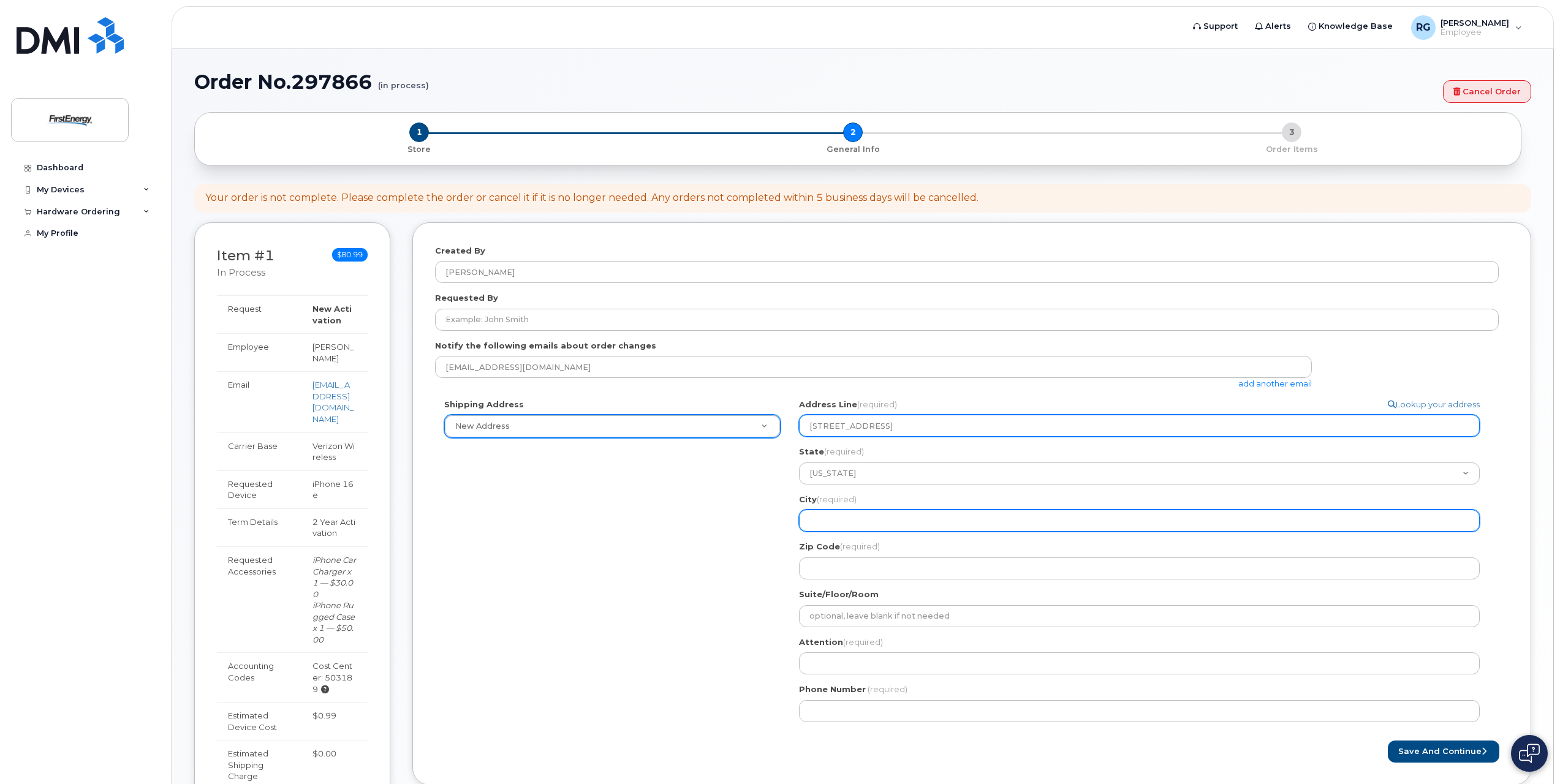
type input "Meadville"
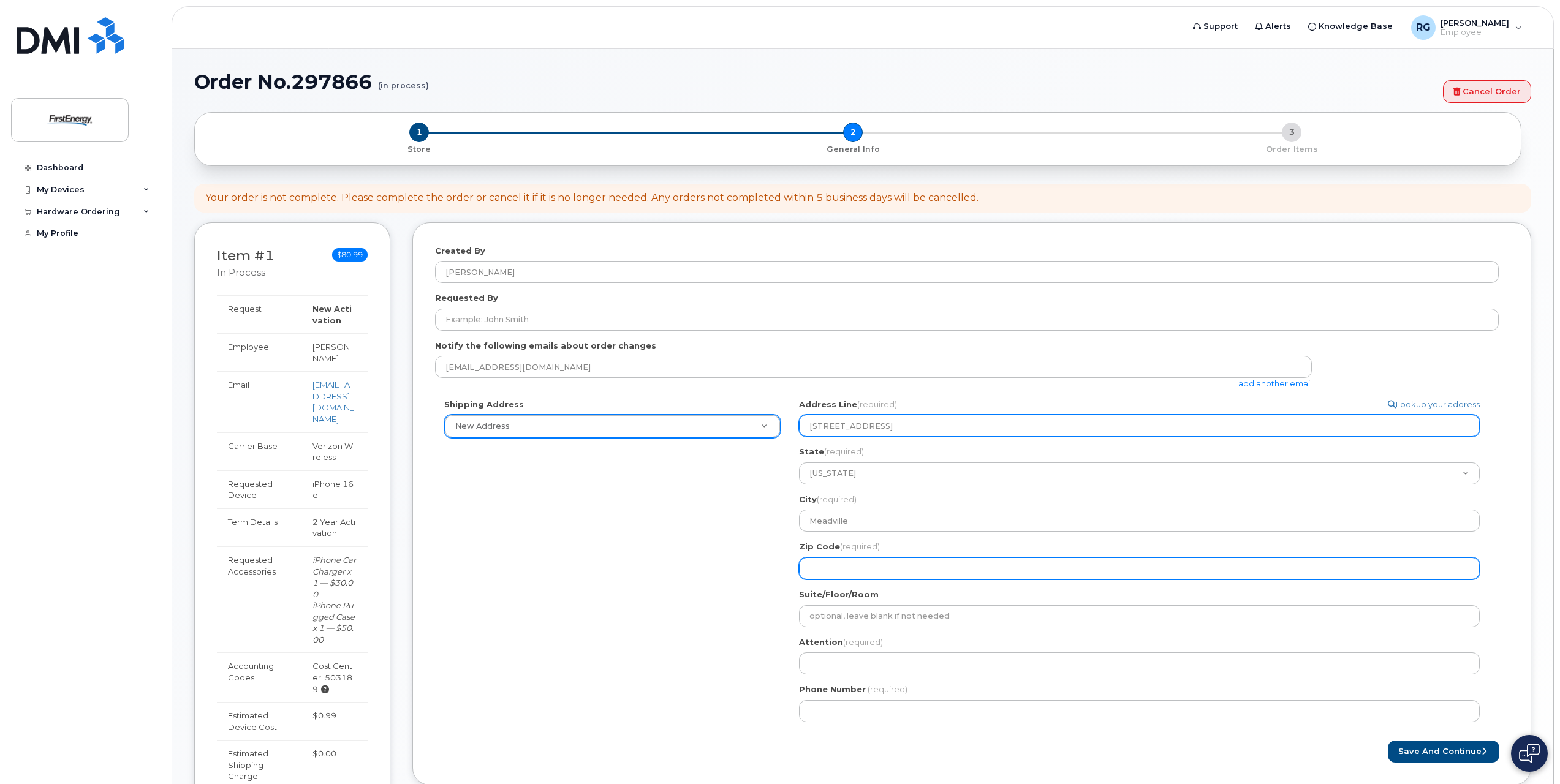
type input "16335"
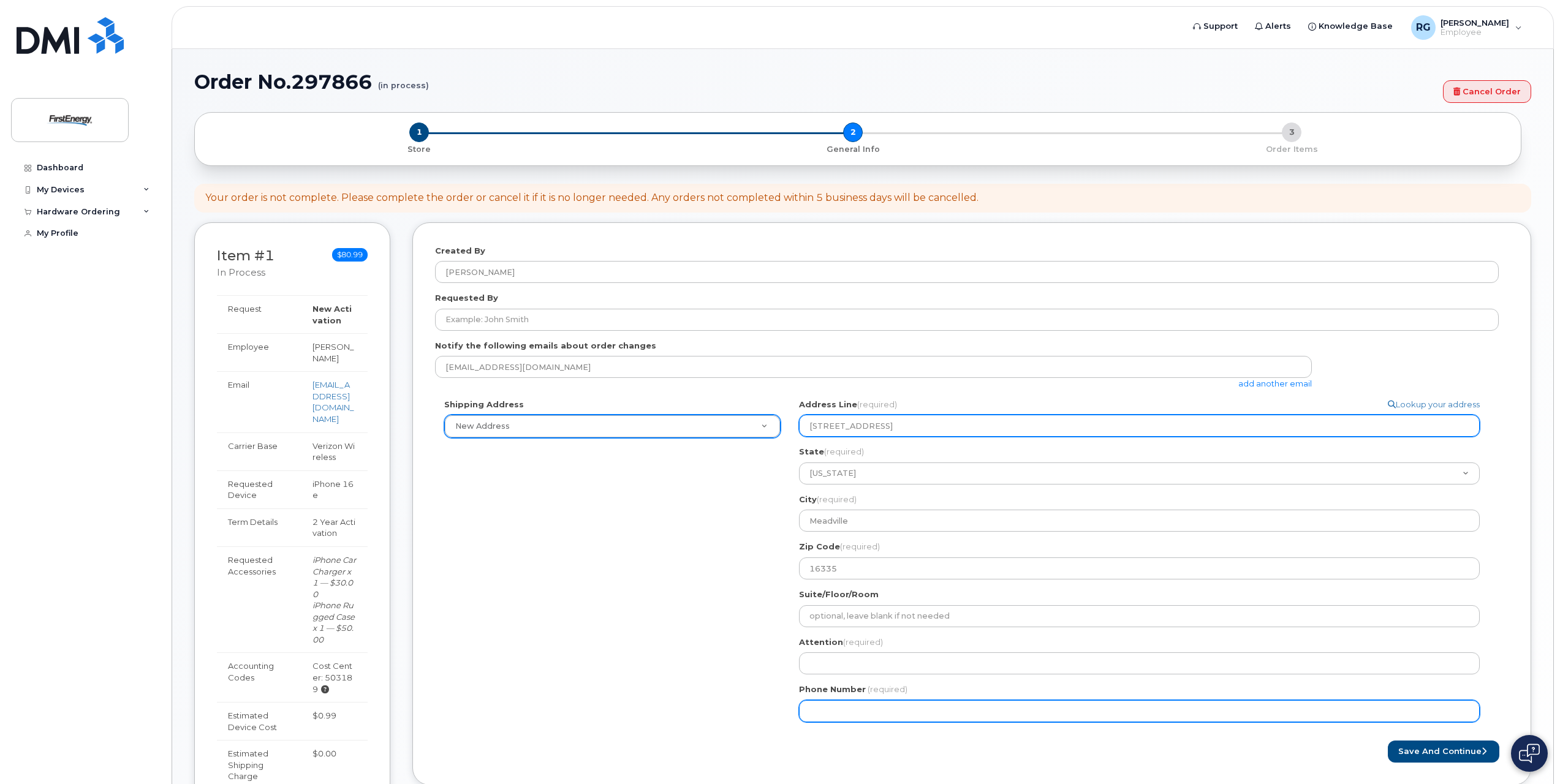
type input "7246005989"
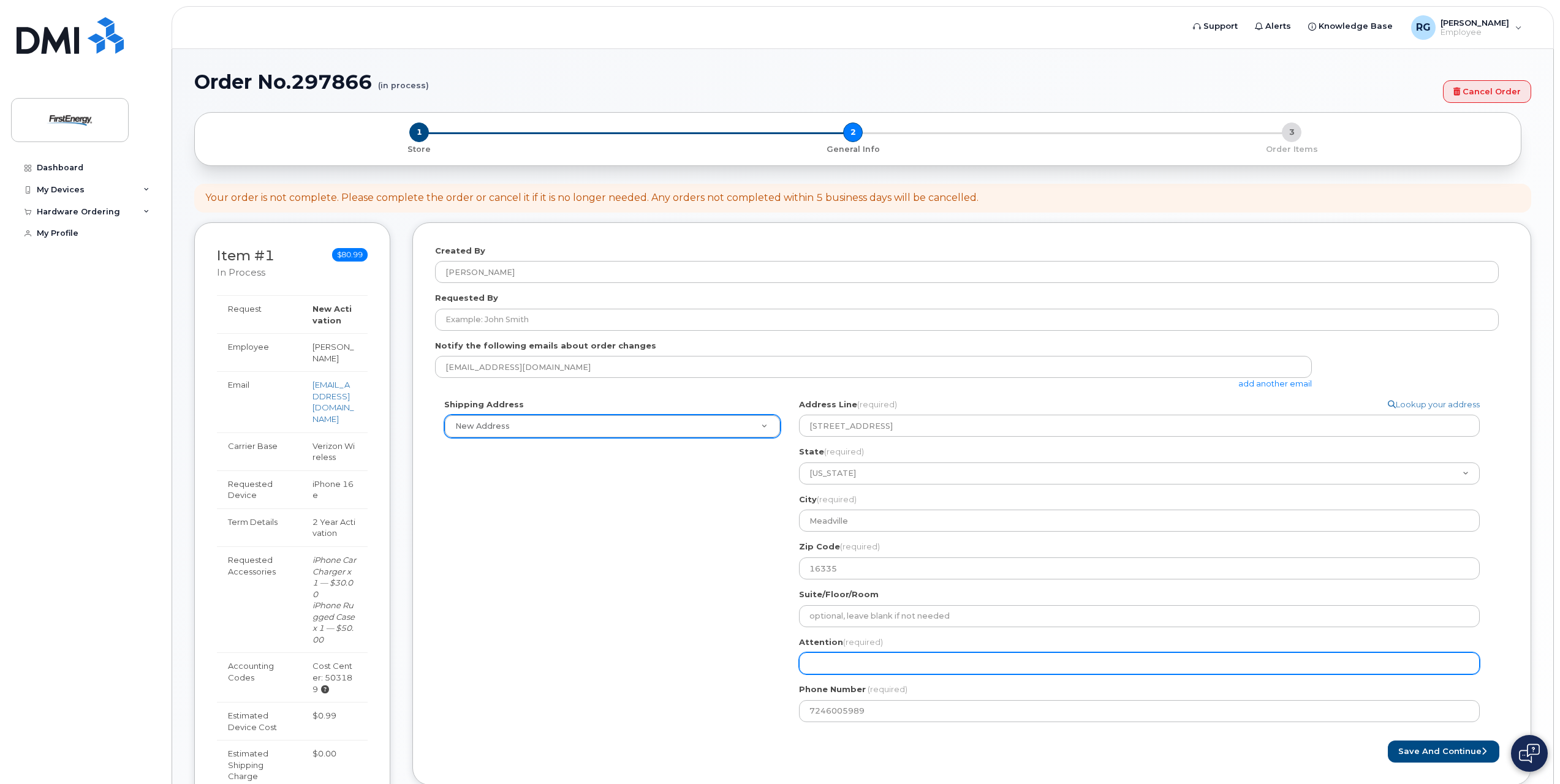
click at [880, 668] on input "Attention (required)" at bounding box center [1139, 663] width 680 height 22
select select
type input "R"
select select
type input "Ro"
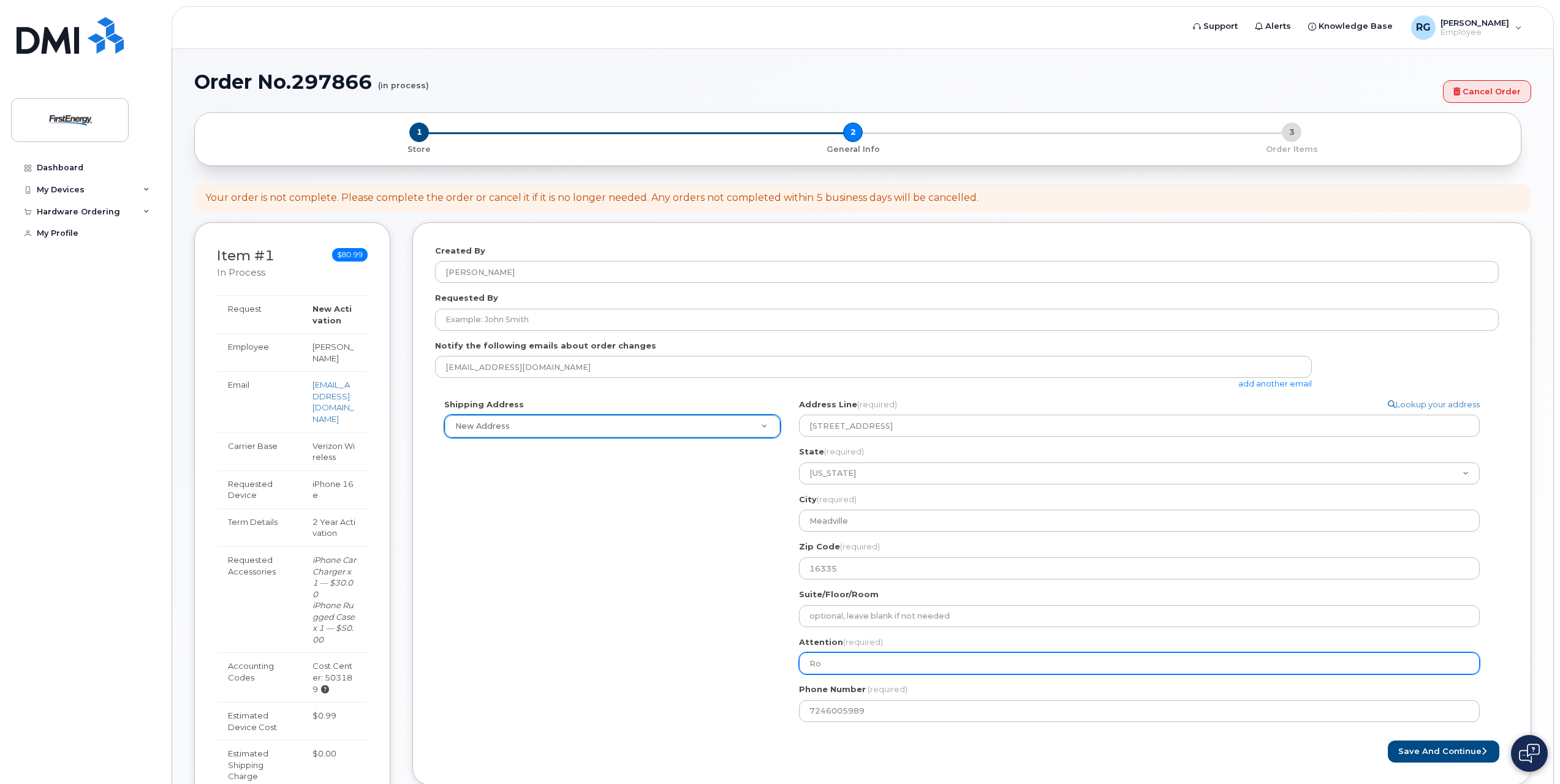
select select
type input "Ron"
select select
type input "Rona"
select select
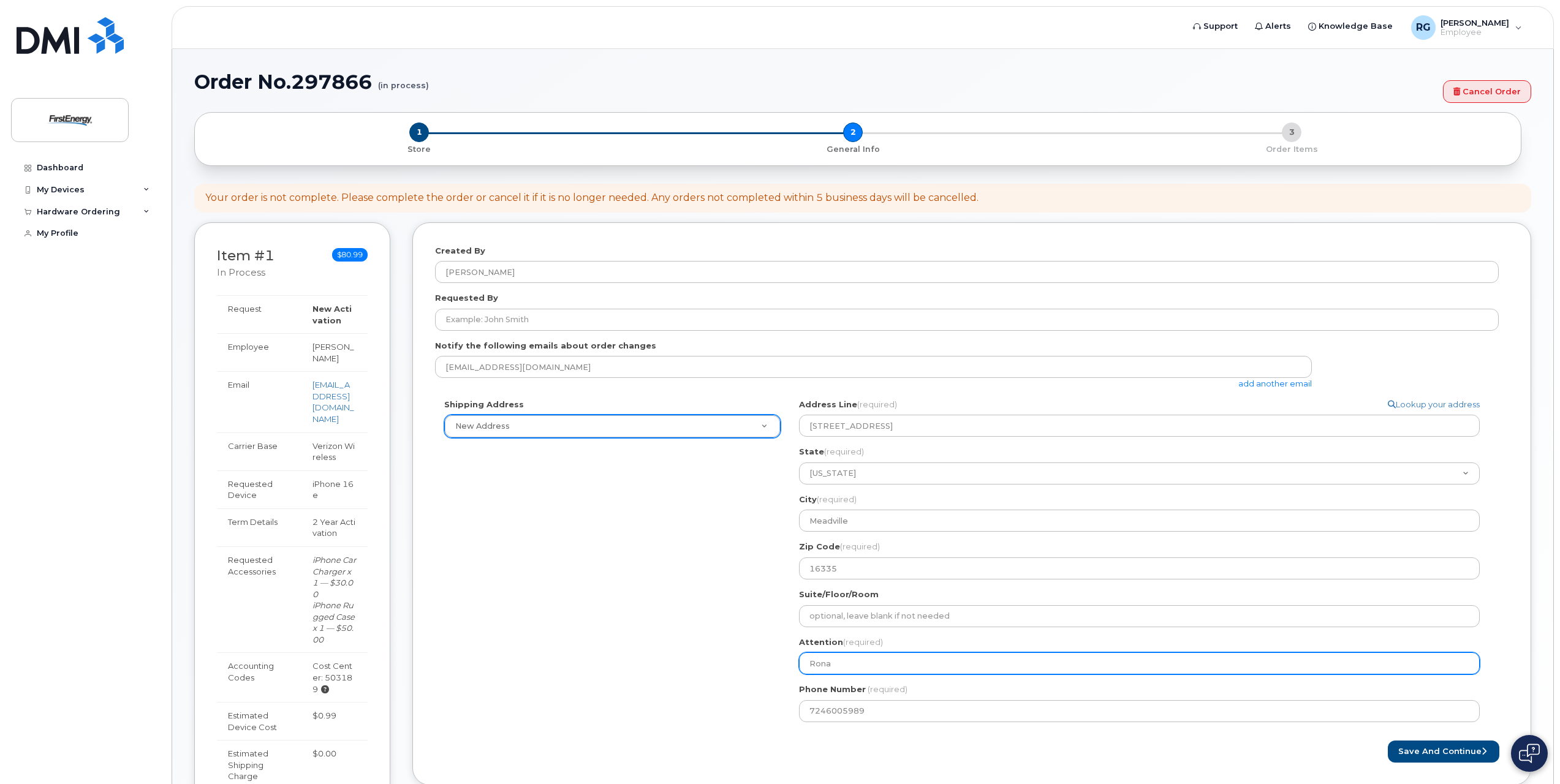
type input "Ronal"
select select
type input "Ronald"
select select
type input "Ronald G"
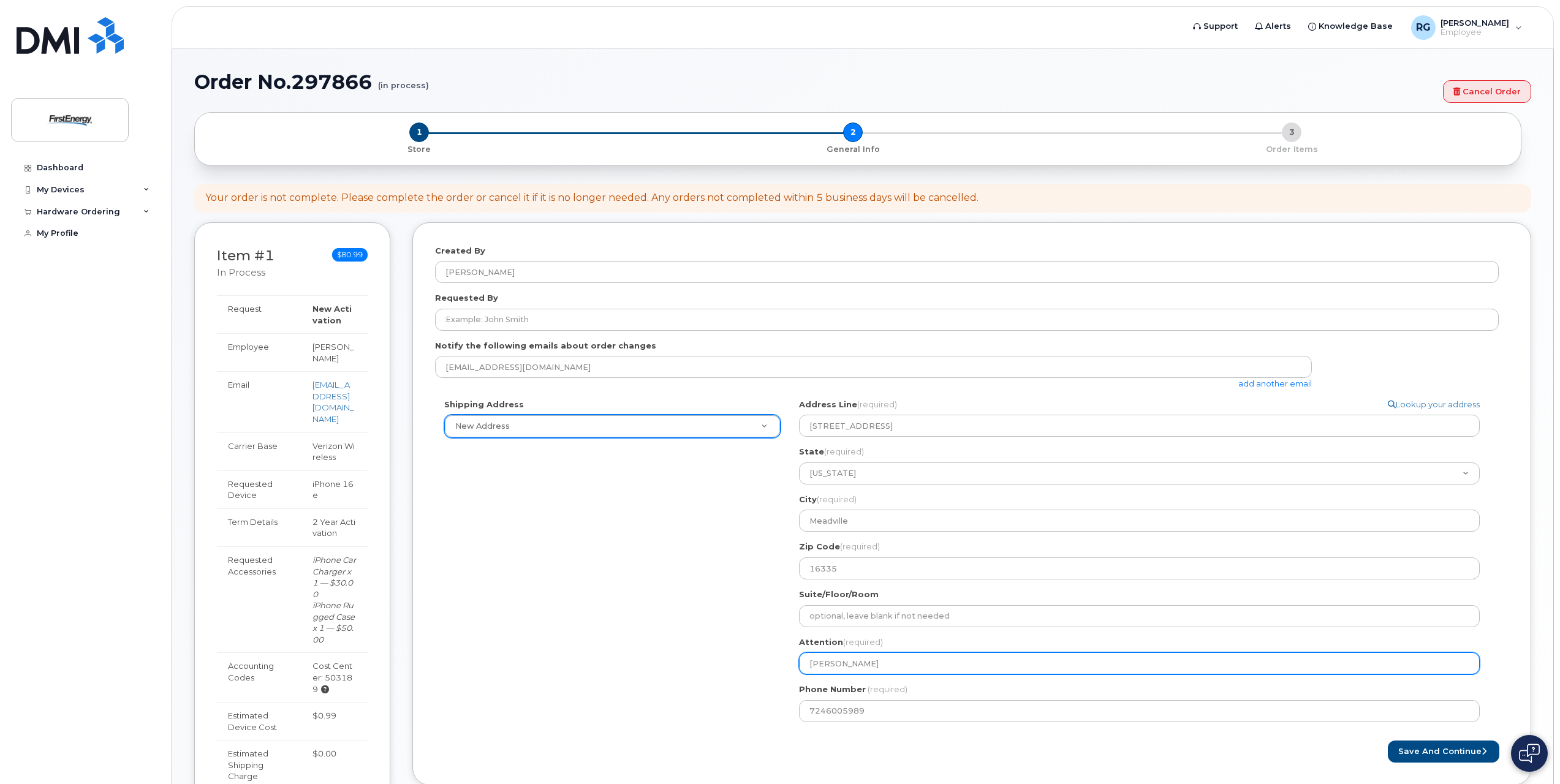
select select
type input "Ronald Ga"
select select
type input "Ronald Gal"
select select
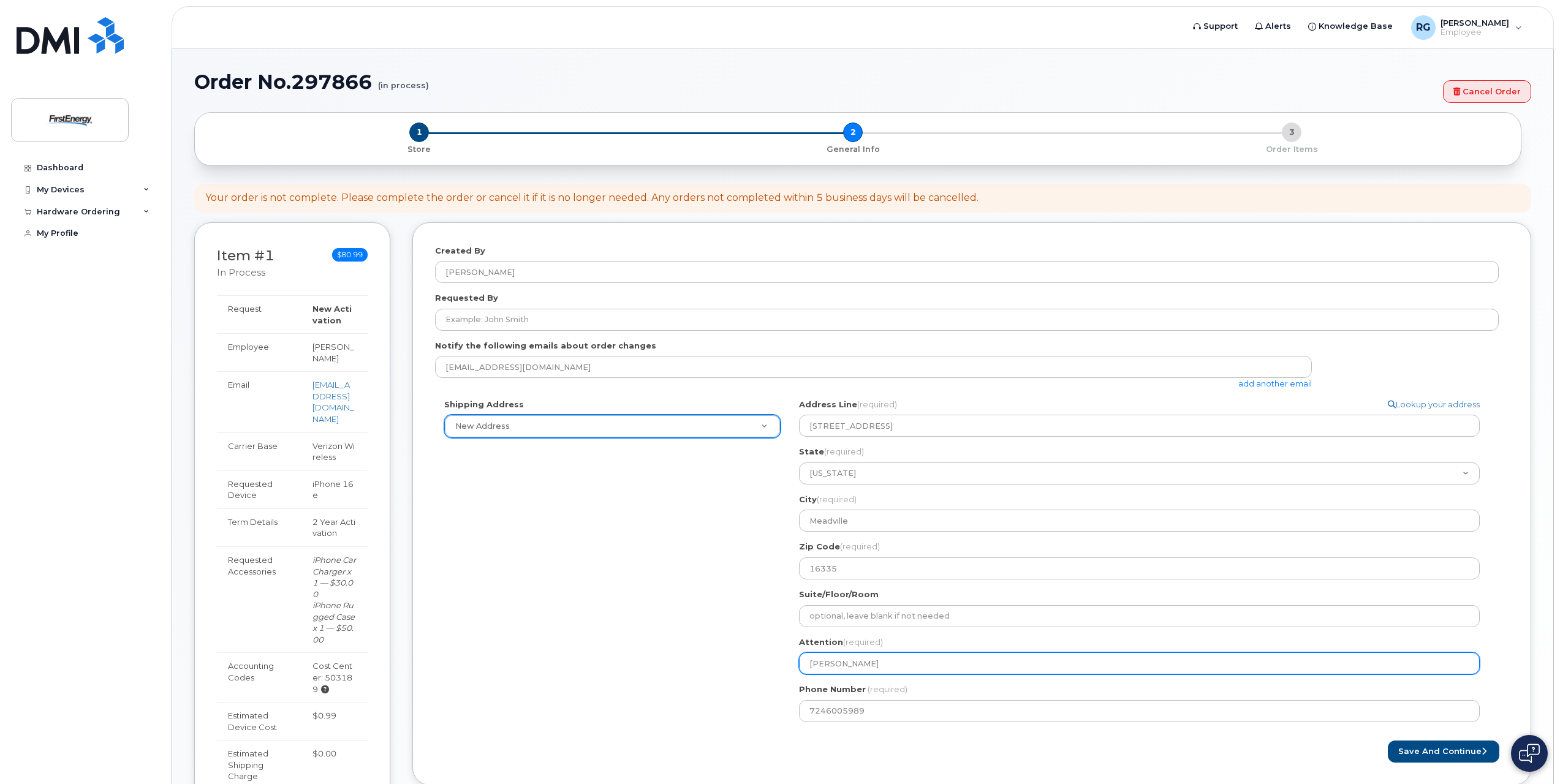
type input "Ronald Gall"
select select
type input "Ronald Galla"
select select
type input "Ronald Gallag"
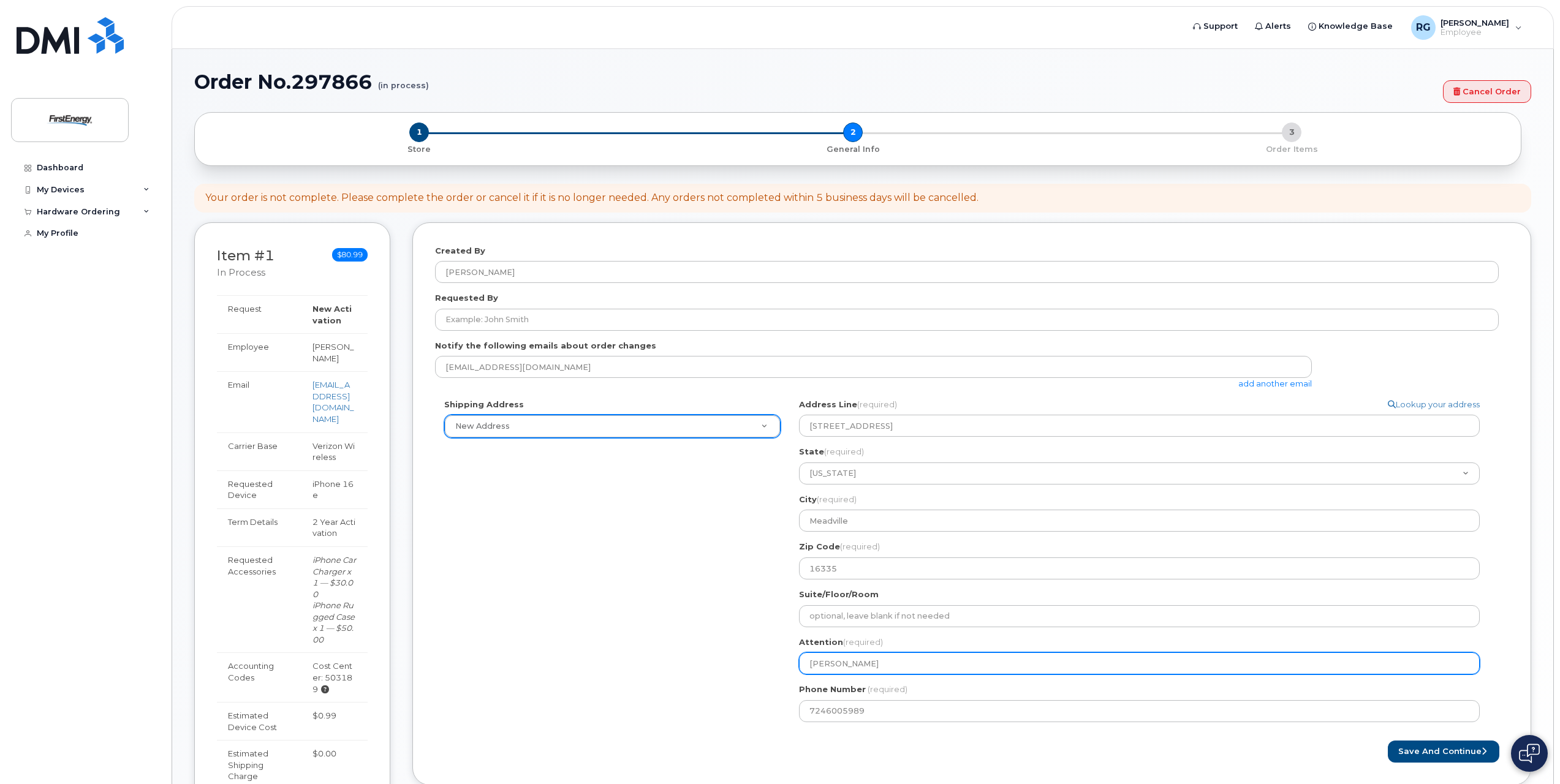
select select
type input "Ronald Gallagh"
select select
type input "Ronald Gallaghe"
select select
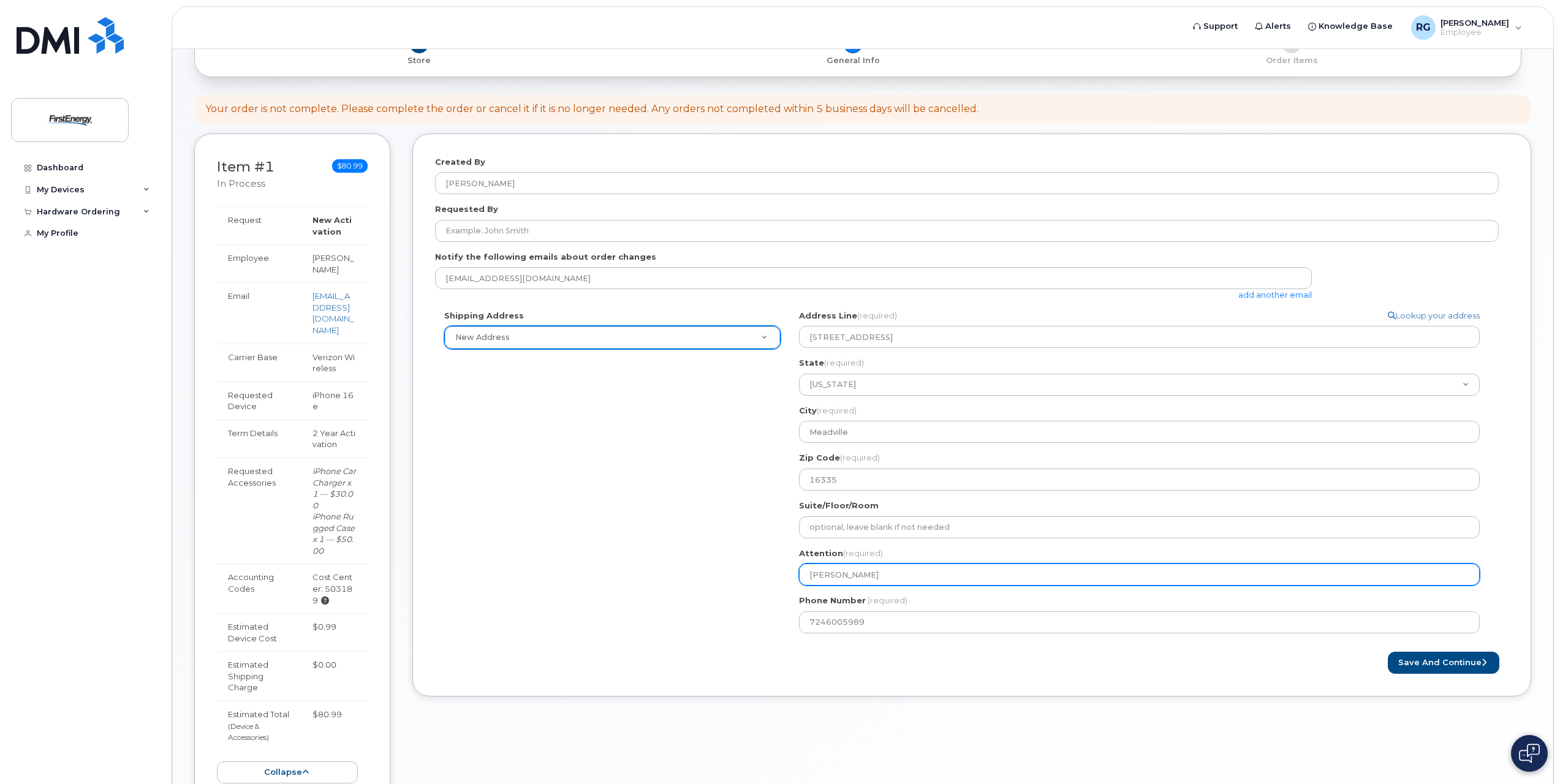
scroll to position [61, 0]
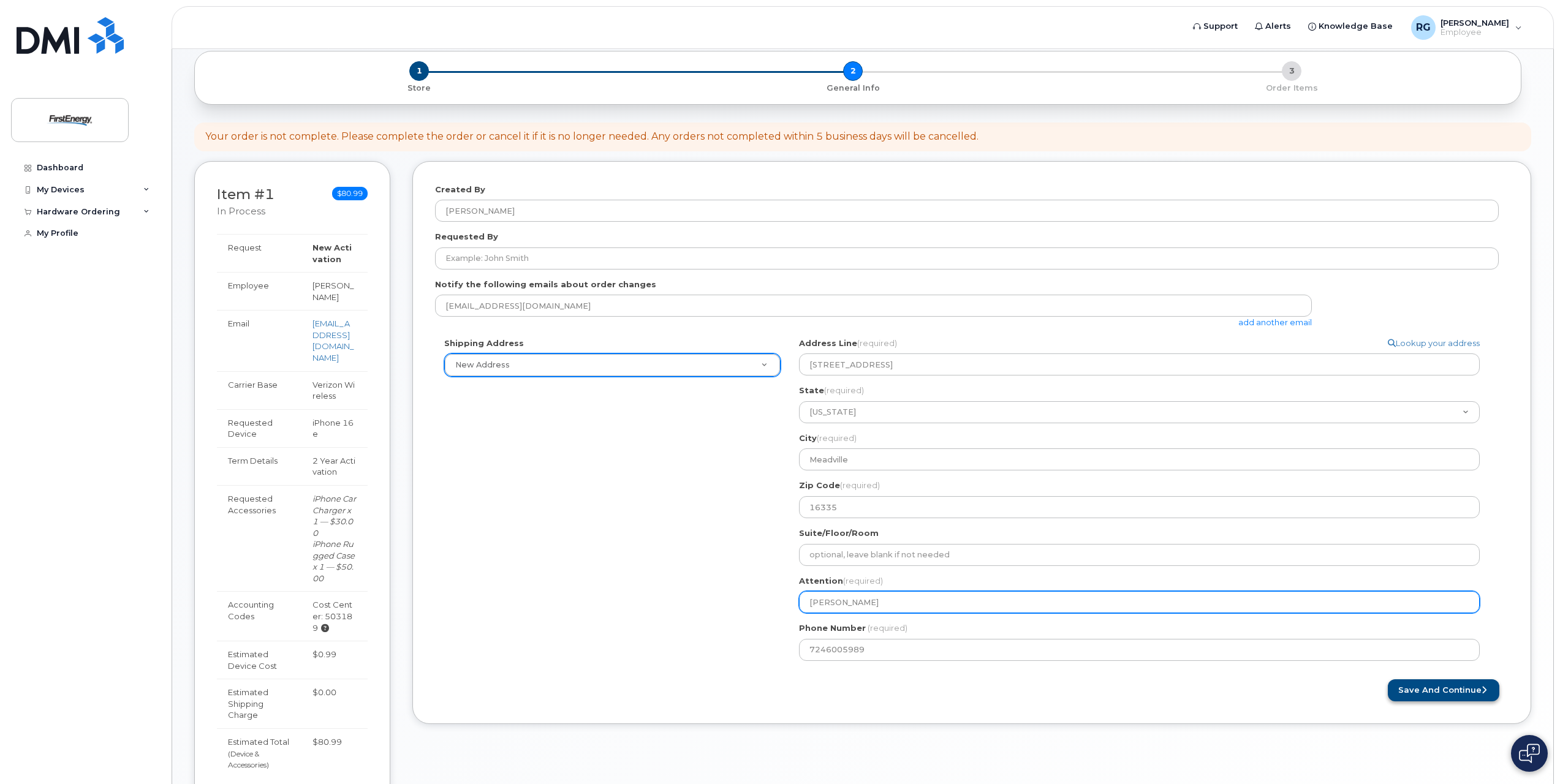
type input "[PERSON_NAME]"
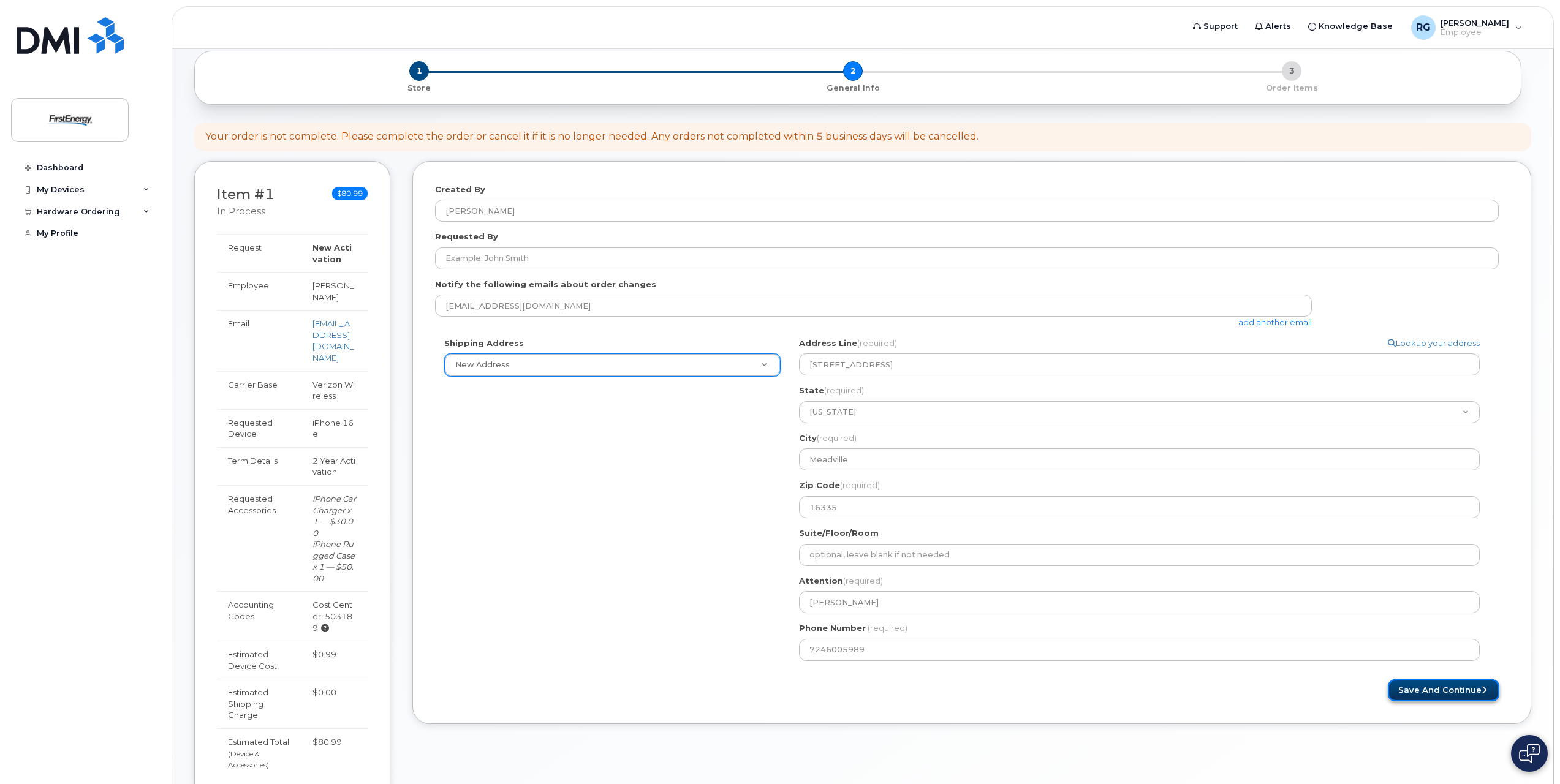
click at [1430, 691] on button "Save and Continue" at bounding box center [1443, 691] width 112 height 22
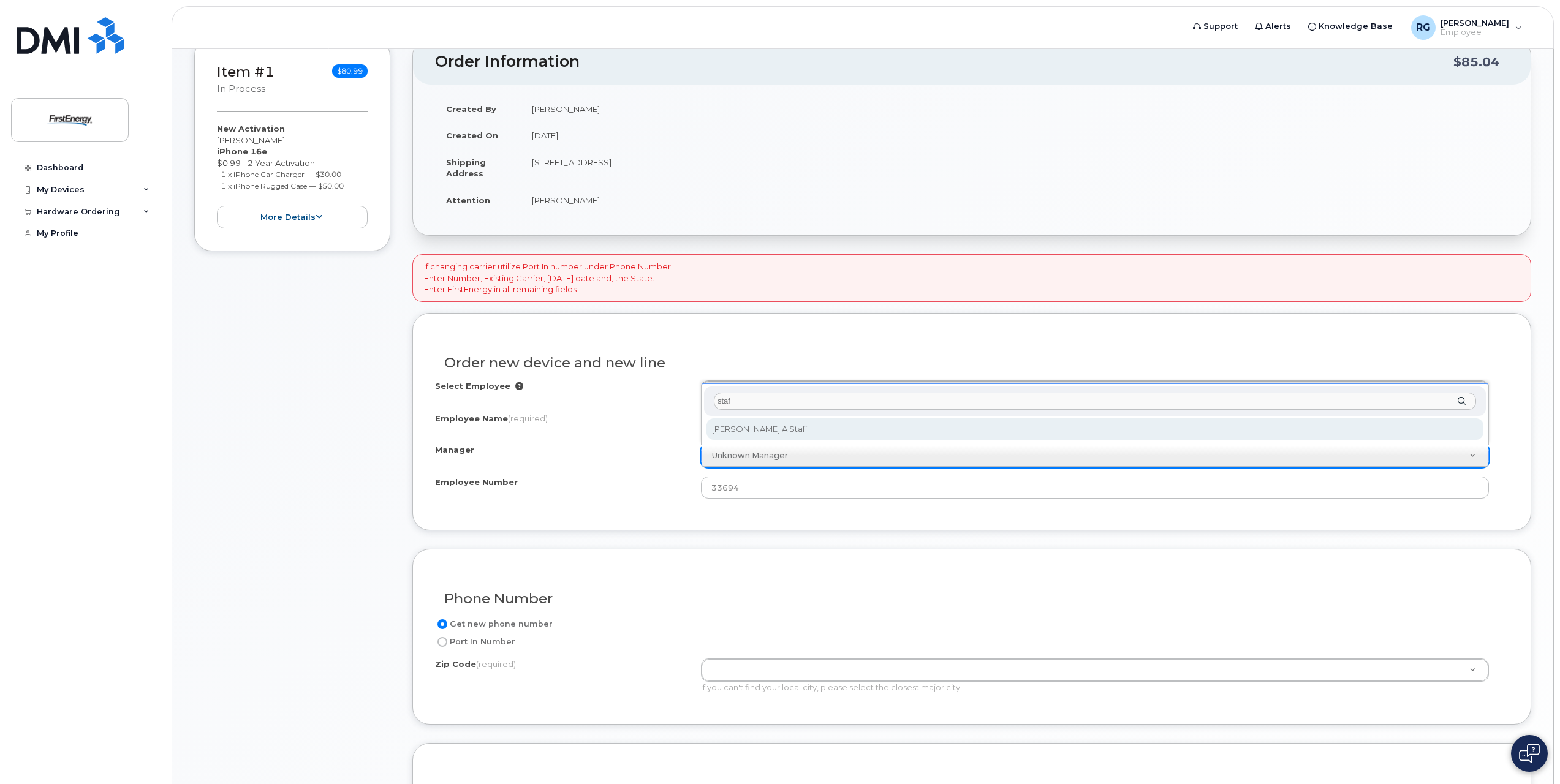
type input "staf"
select select "2079706"
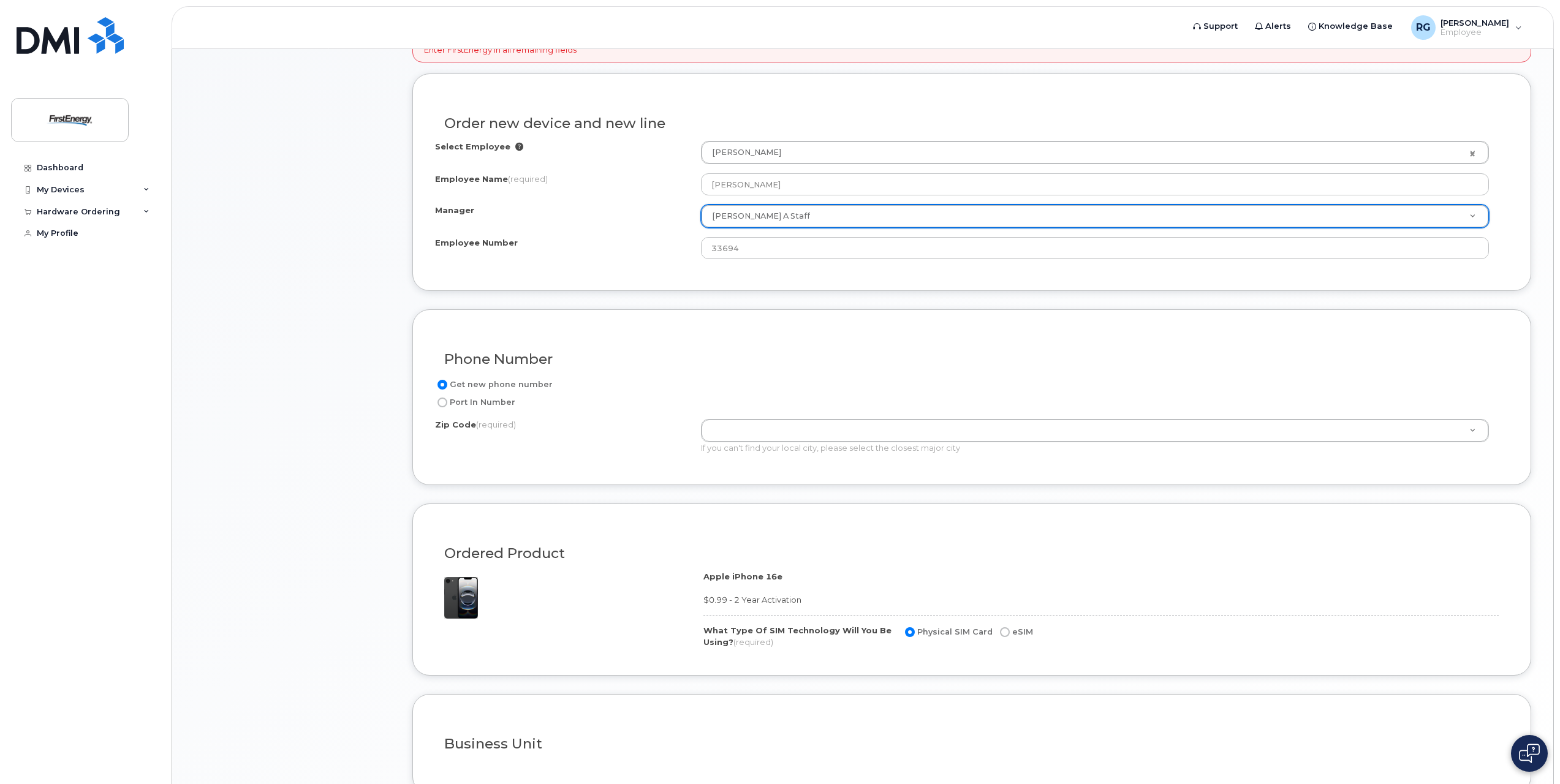
scroll to position [429, 0]
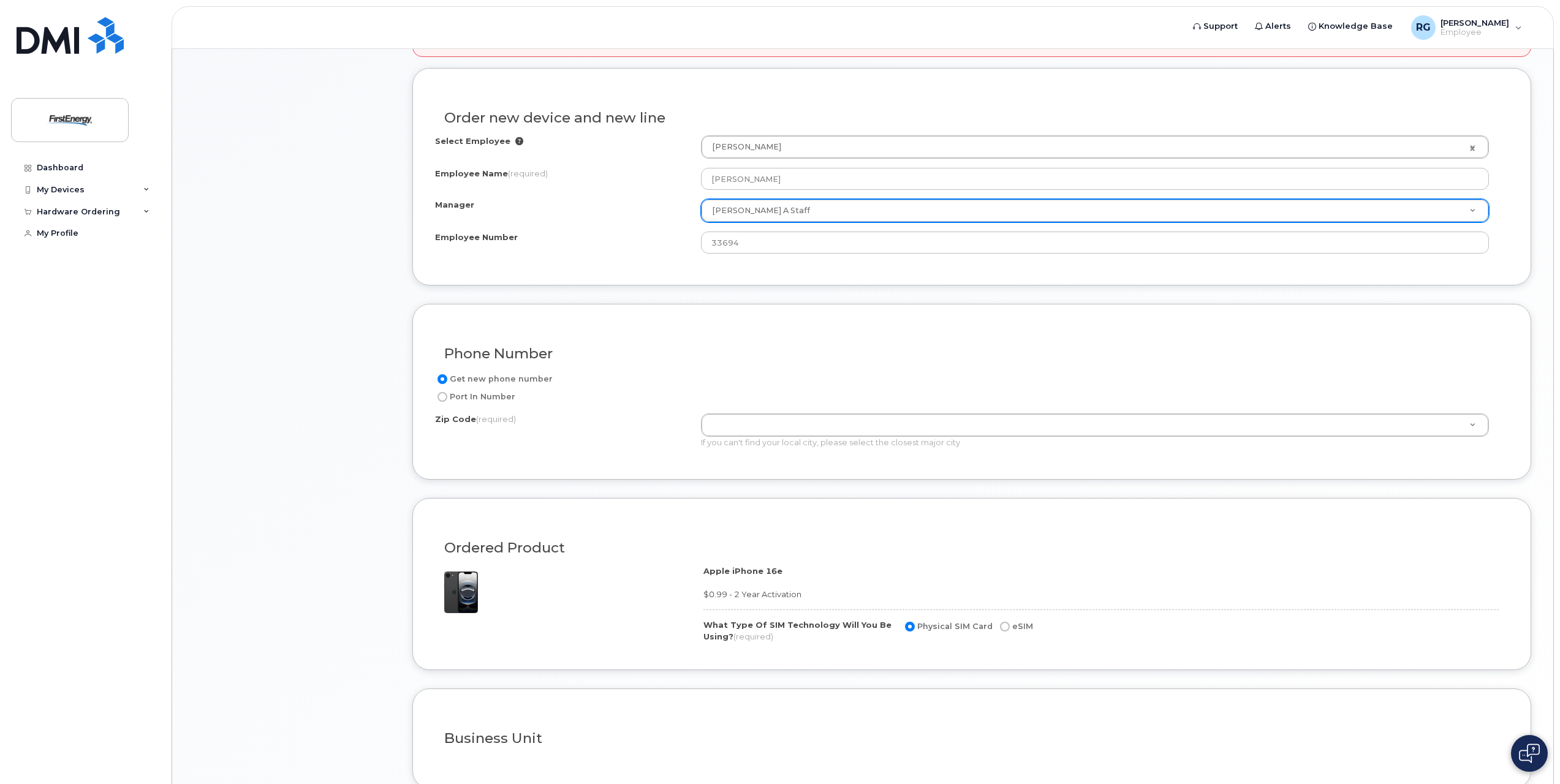
click at [501, 396] on label "Port In Number" at bounding box center [475, 396] width 81 height 15
click at [447, 396] on input "Port In Number" at bounding box center [442, 396] width 9 height 9
radio input "true"
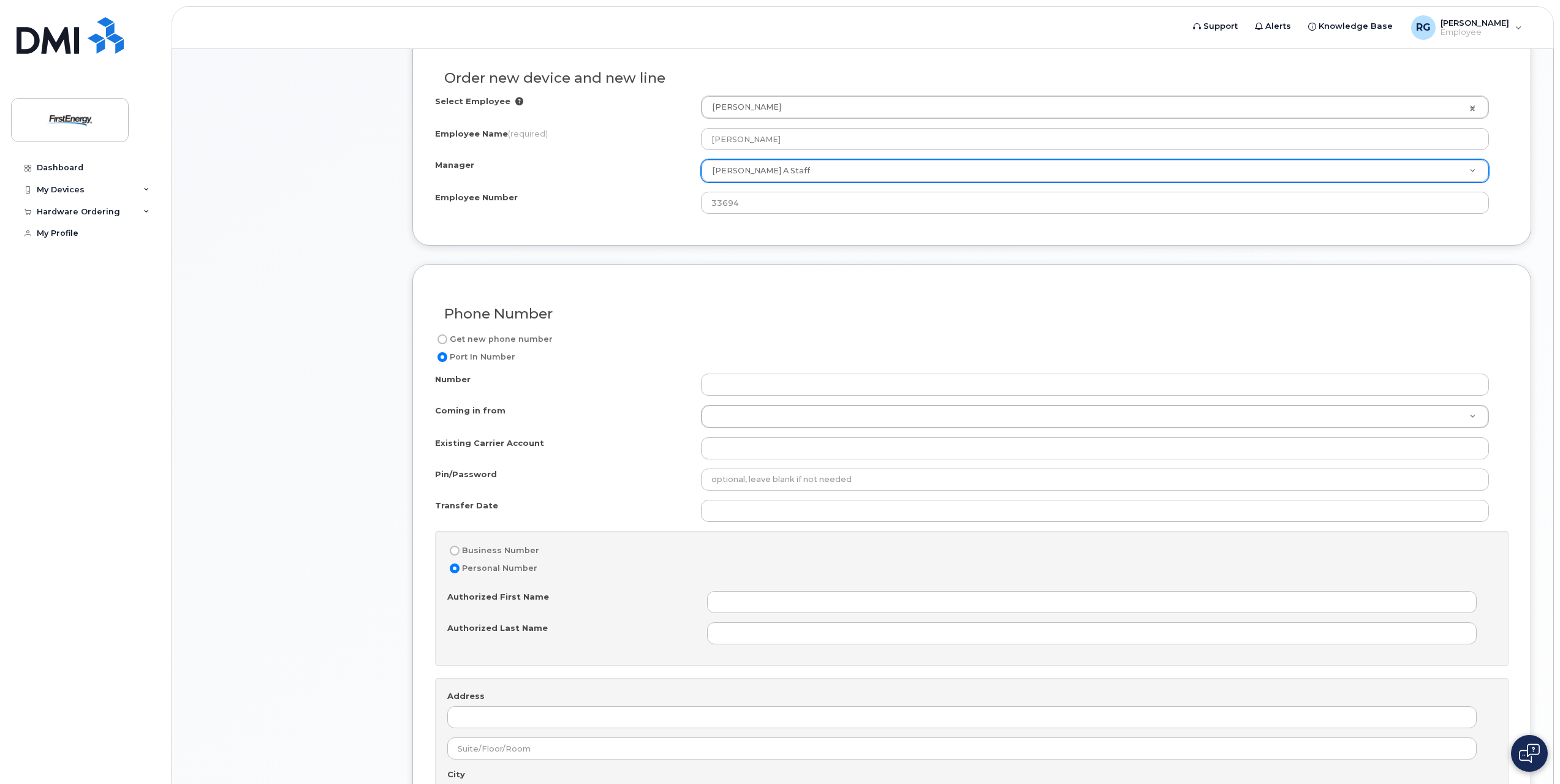
scroll to position [490, 0]
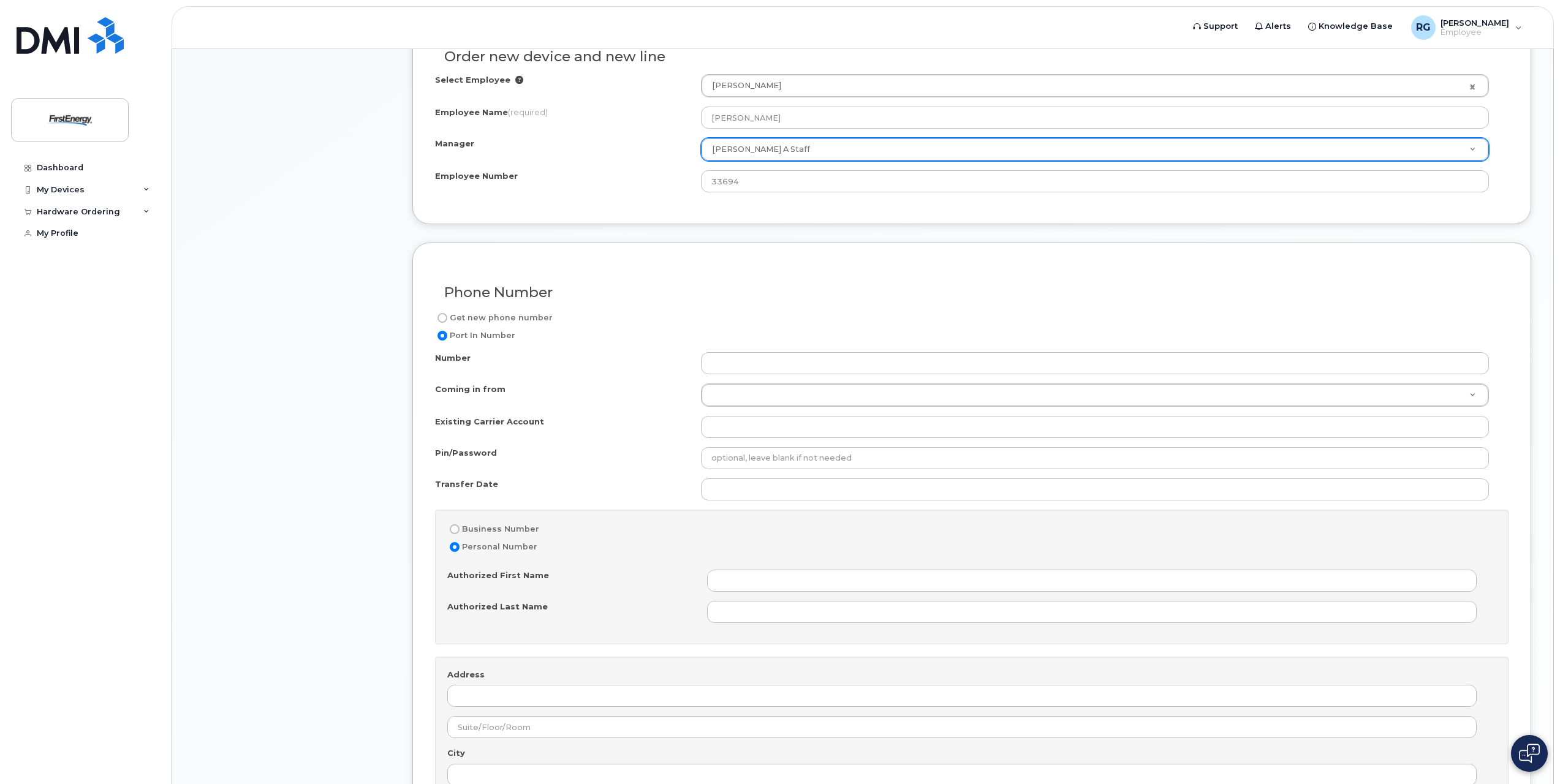
click at [511, 526] on label "Business Number" at bounding box center [493, 528] width 92 height 15
click at [460, 526] on input "Business Number" at bounding box center [454, 528] width 9 height 9
radio input "true"
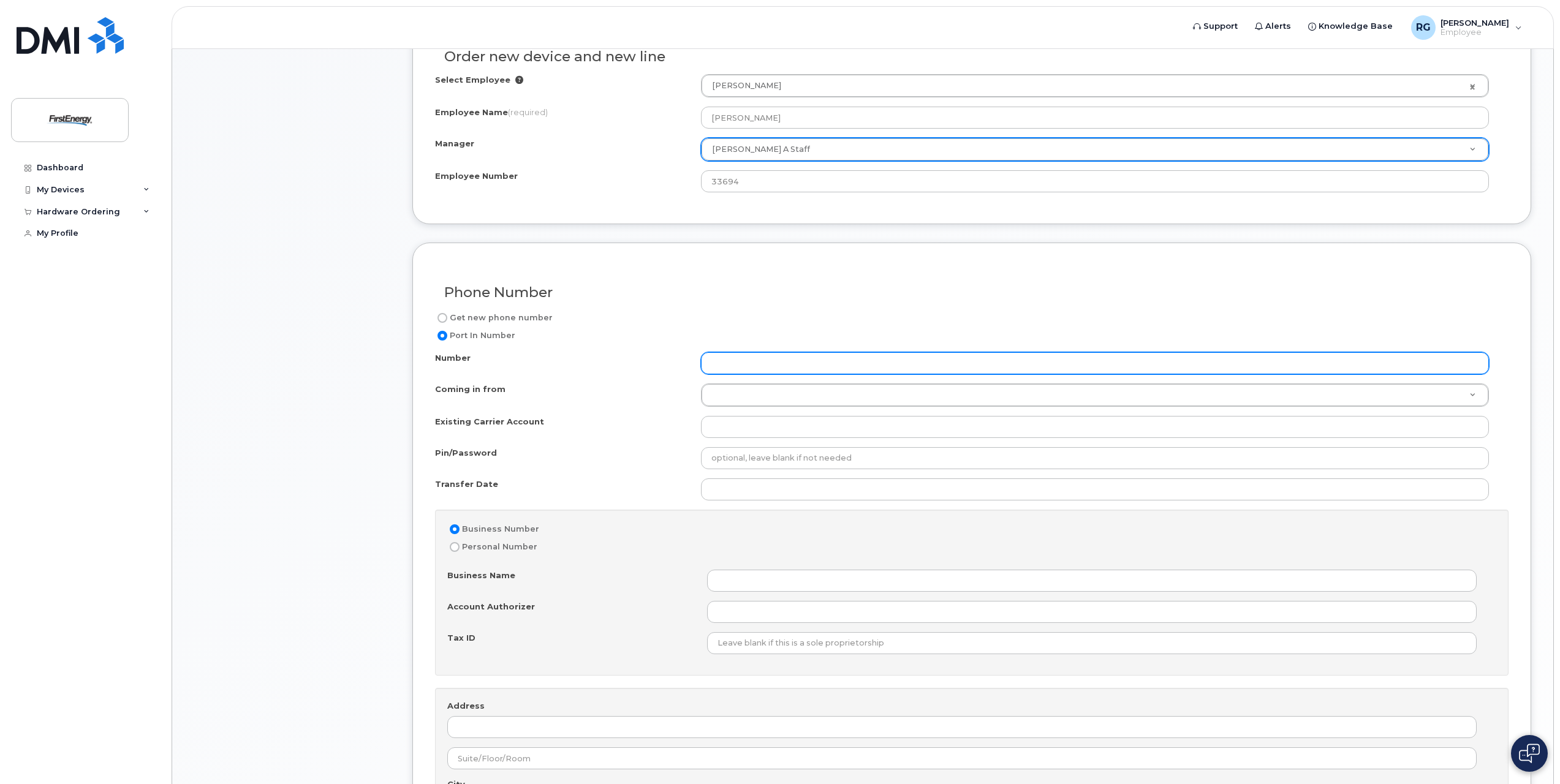
click at [736, 363] on input "Number" at bounding box center [1095, 364] width 788 height 22
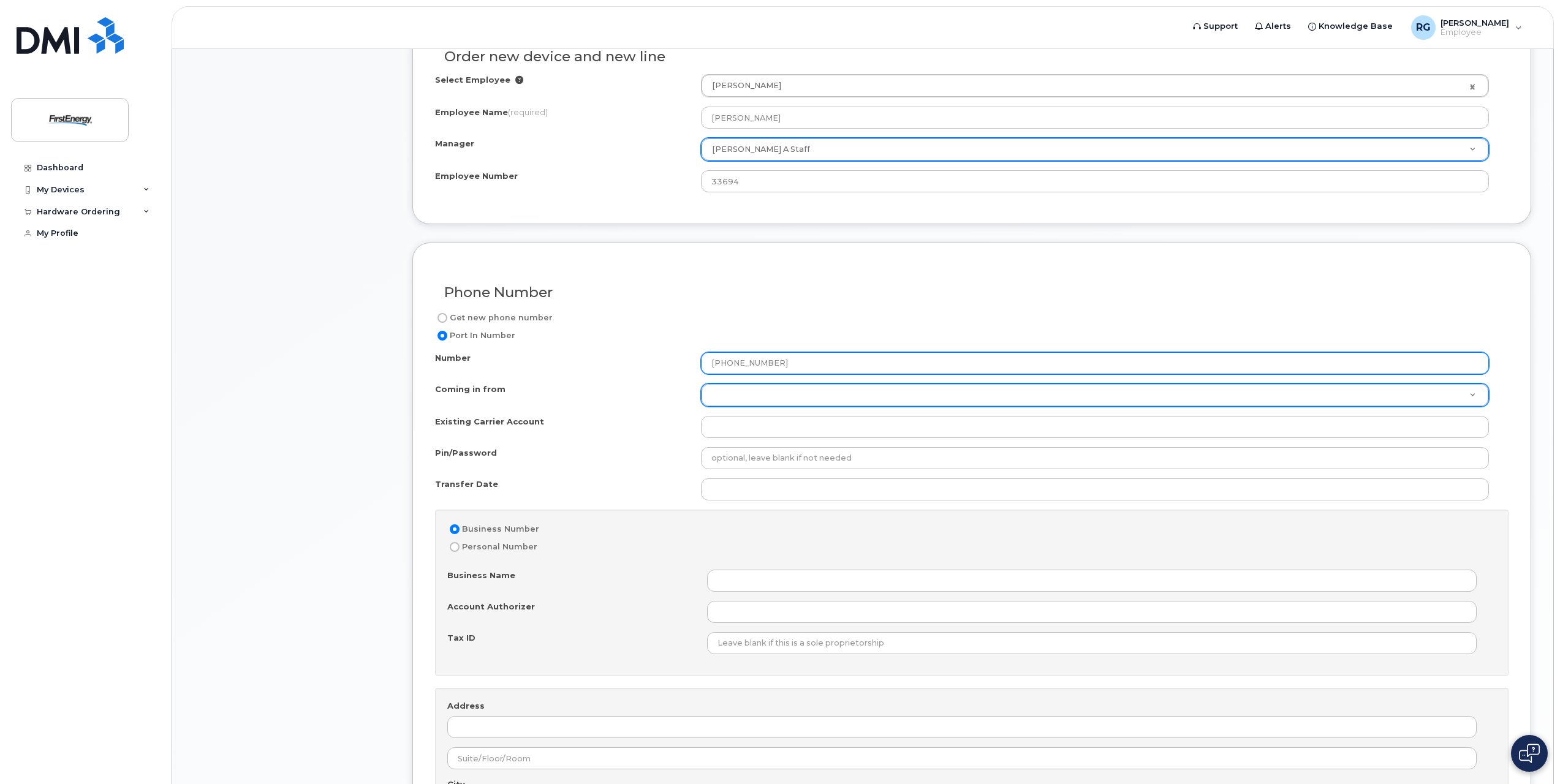
type input "[PHONE_NUMBER]"
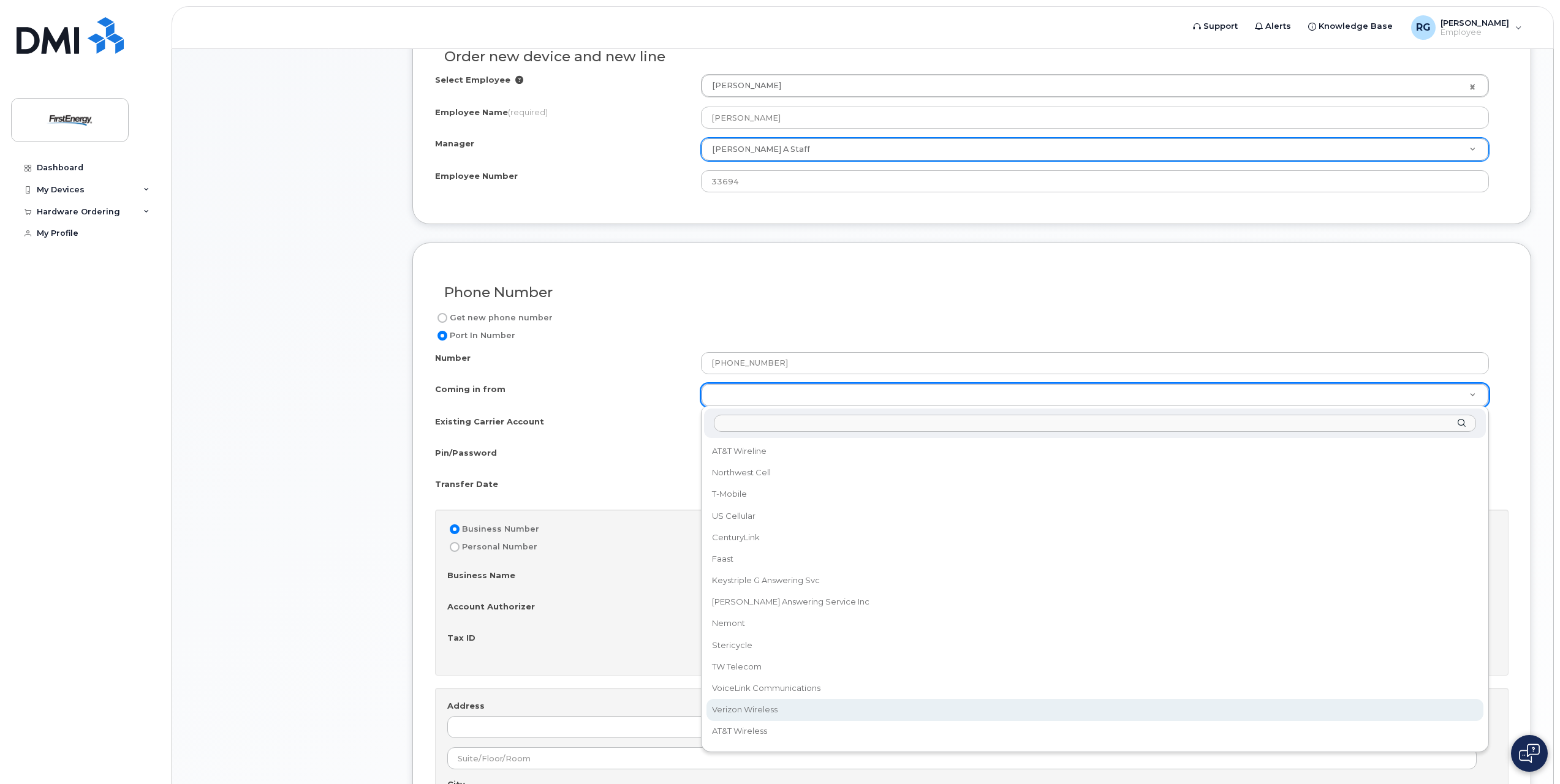
select select "Verizon Wireless"
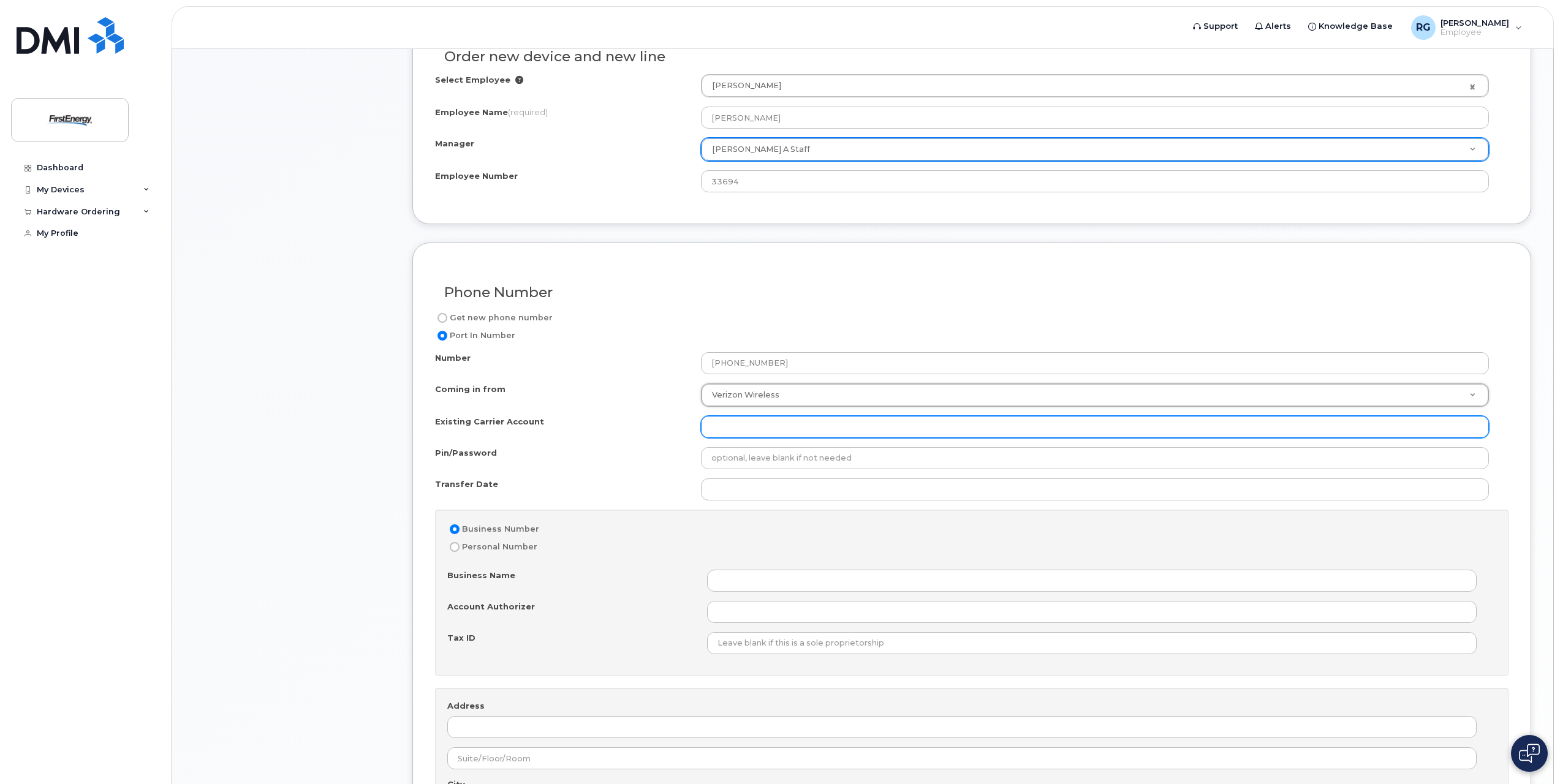
click at [747, 425] on input "Existing Carrier Account" at bounding box center [1095, 427] width 788 height 22
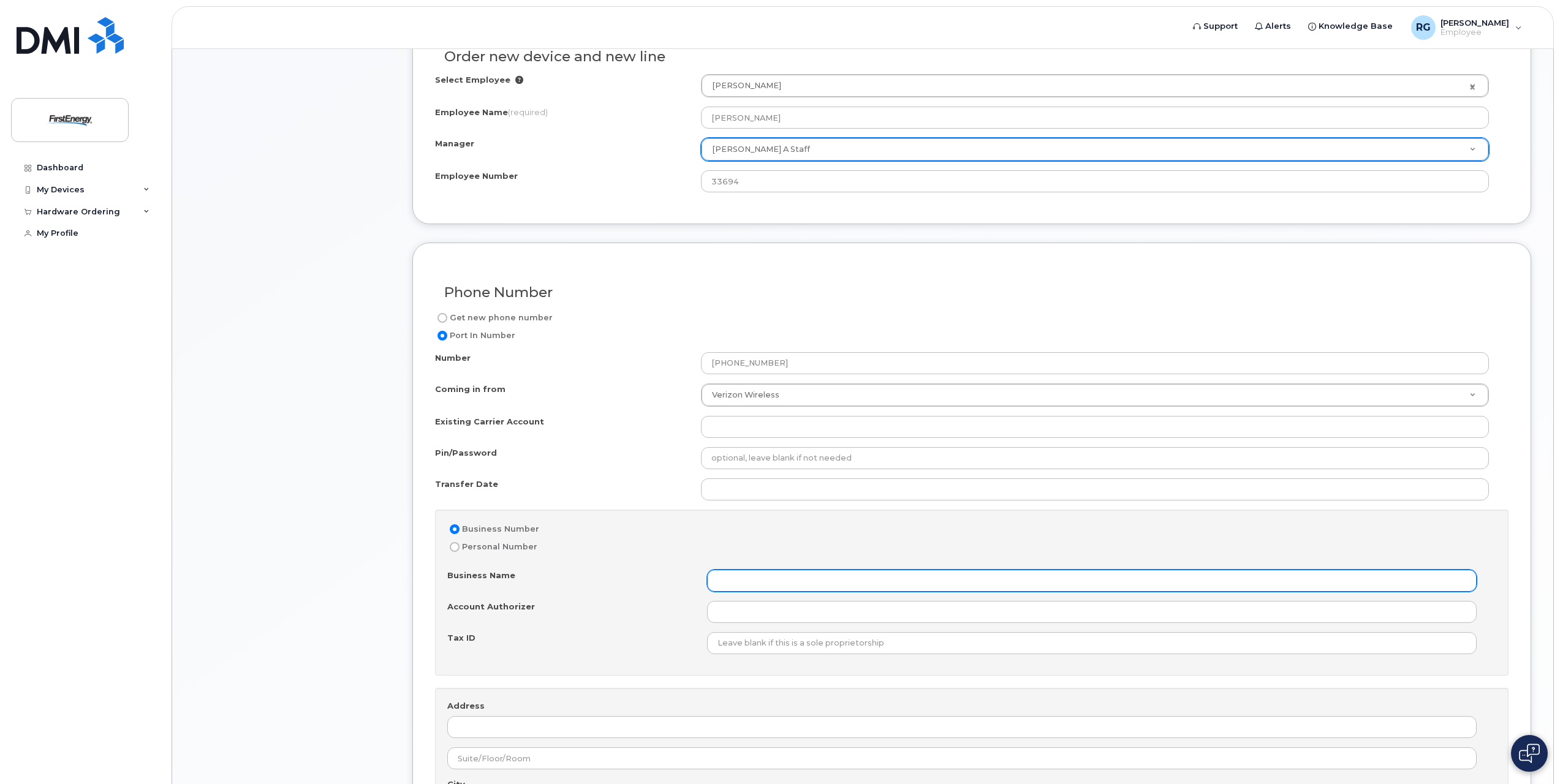
click at [788, 579] on input "Business Name" at bounding box center [1091, 581] width 770 height 22
type input "FirstEnergy"
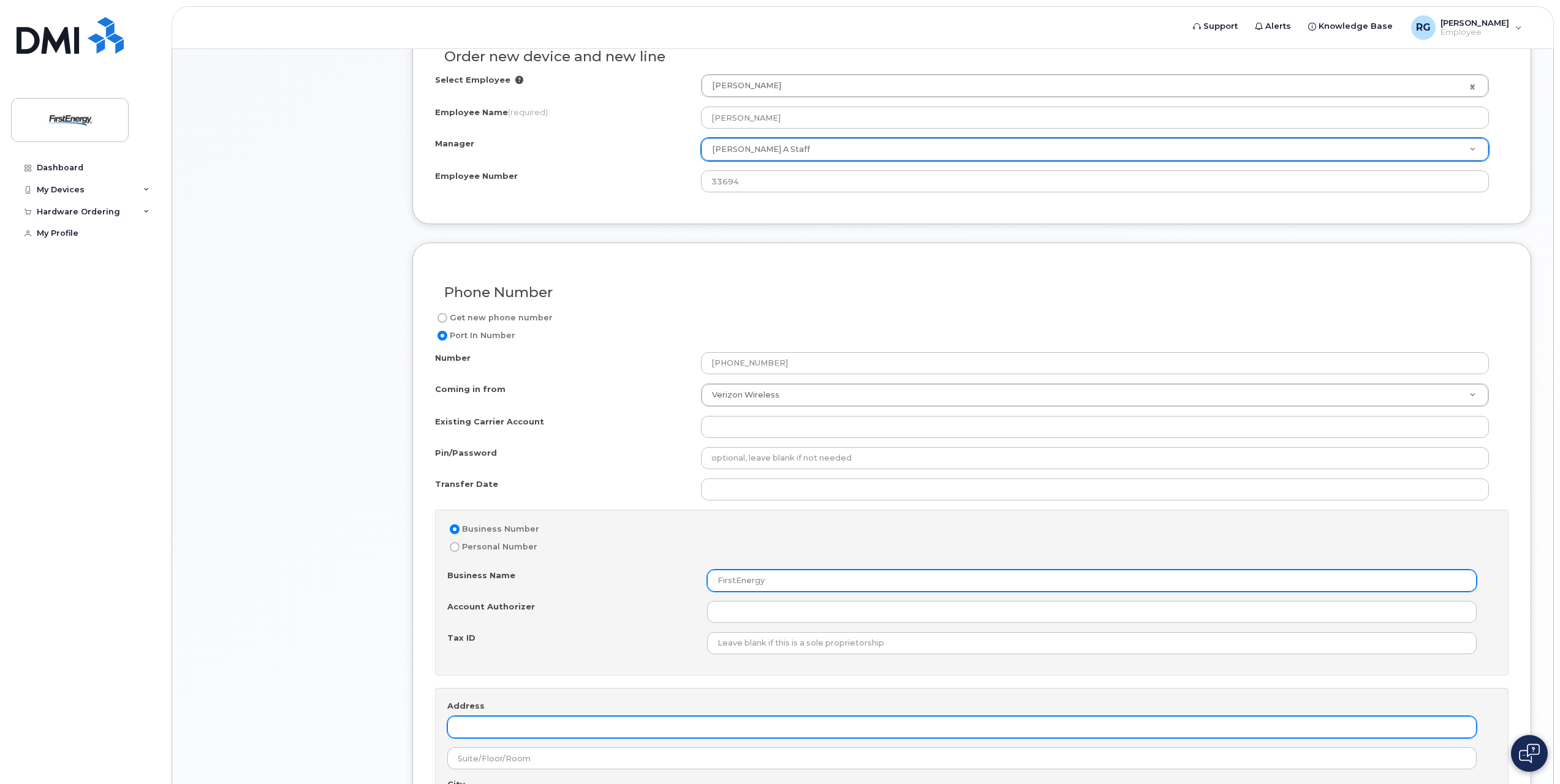
type input "14997 Park Ave Ext"
type input "Meadville"
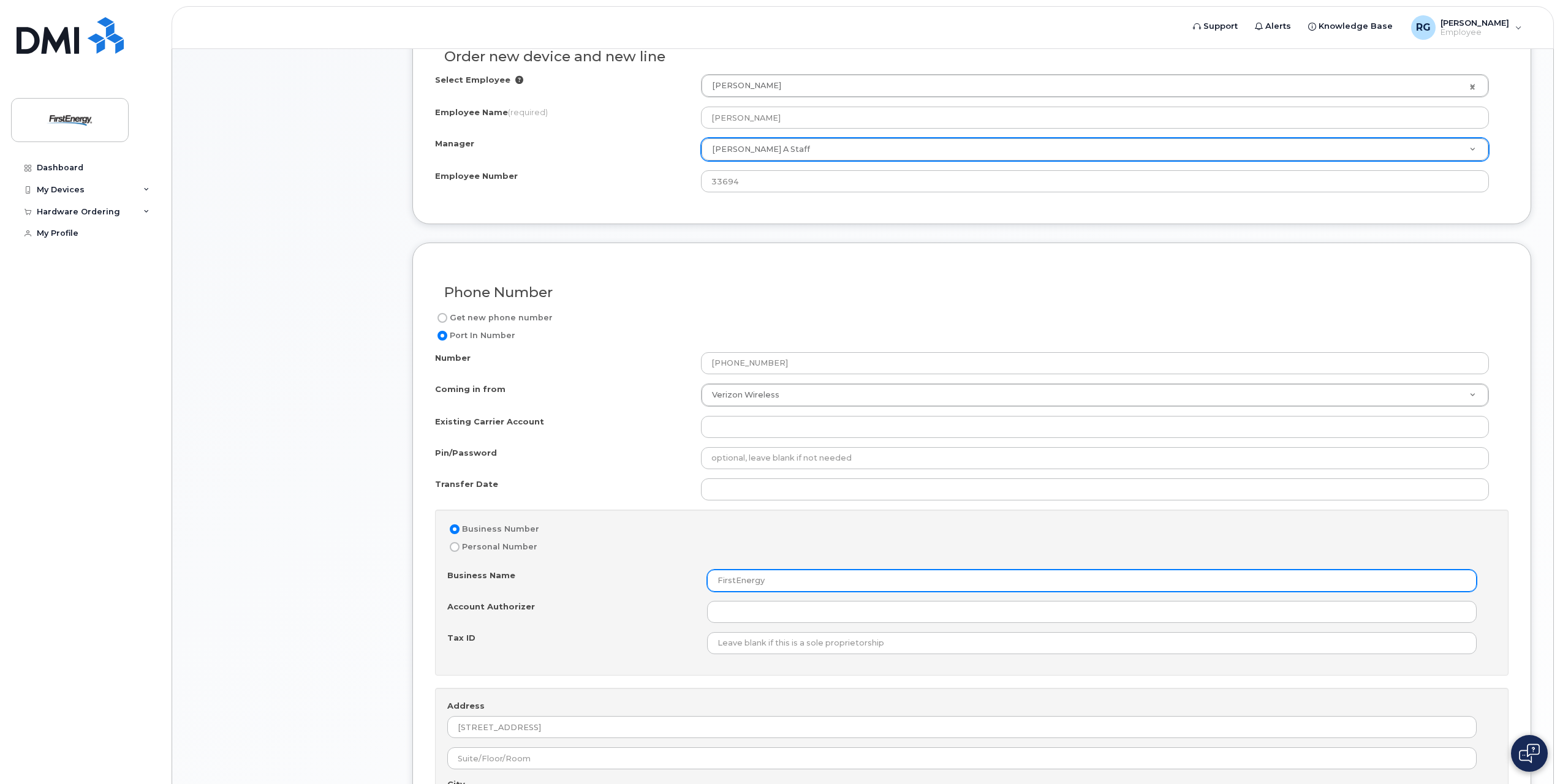
type input "PA"
select select "Pennsylvania"
type input "16335"
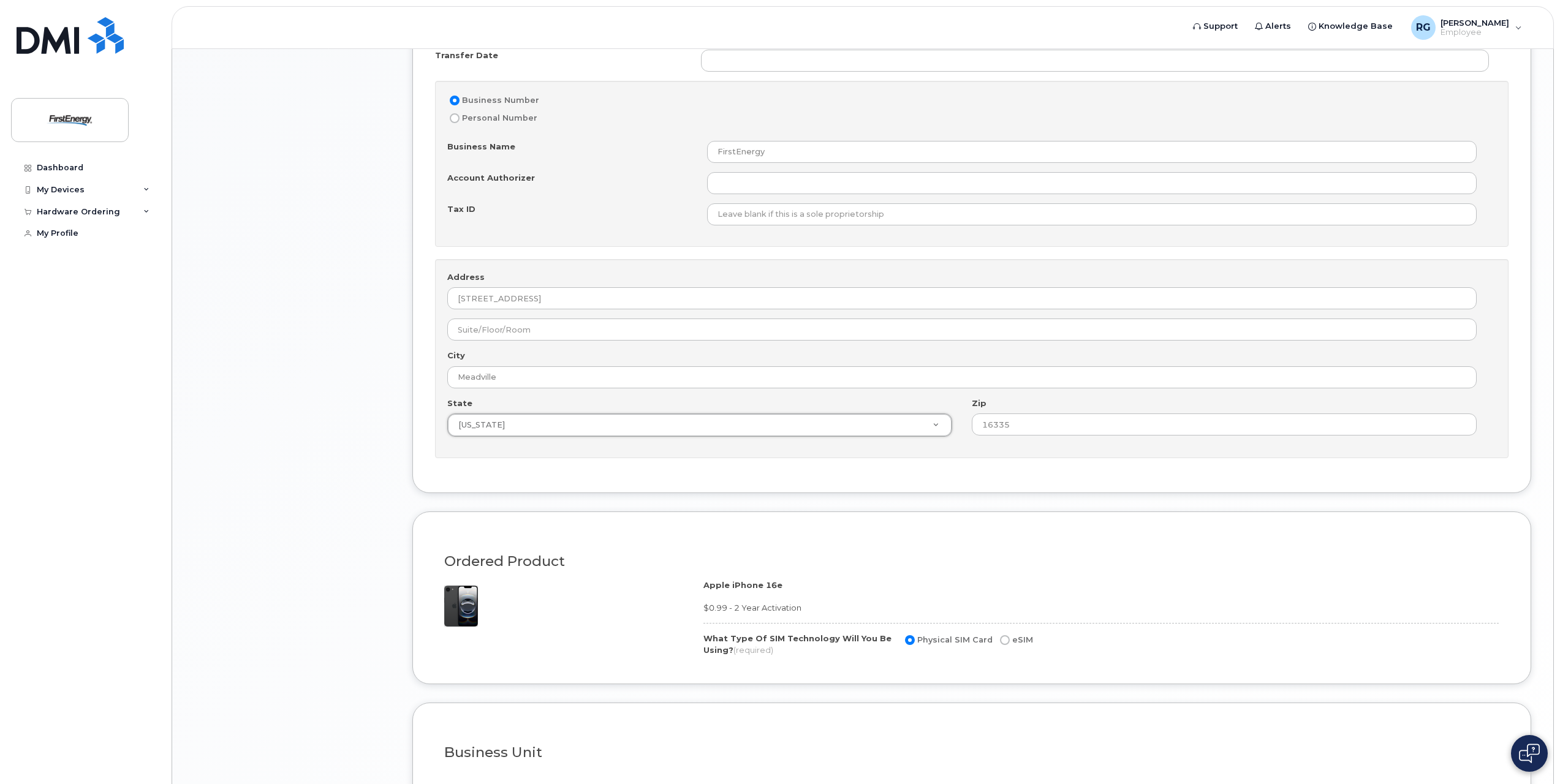
type input "PA"
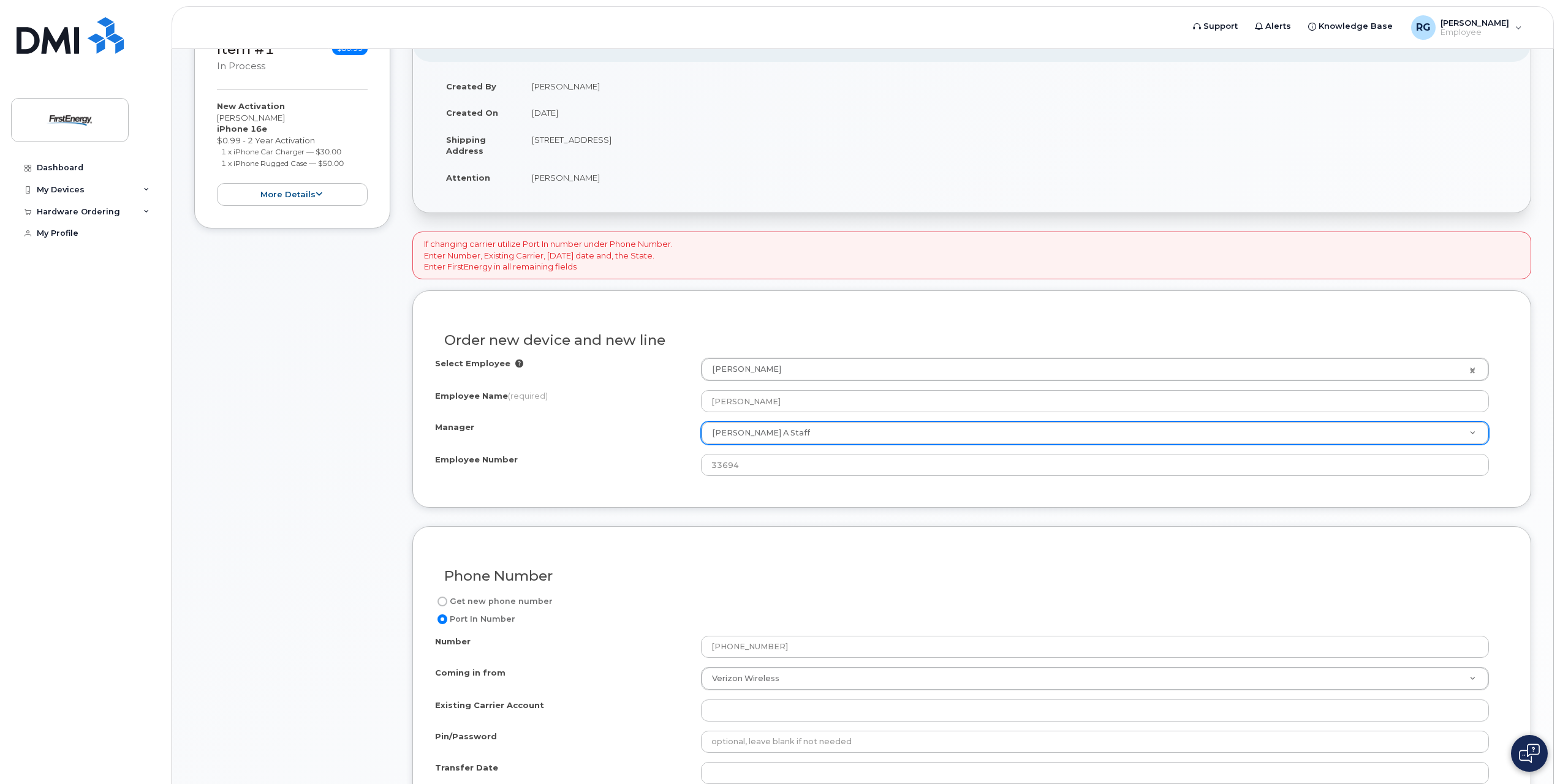
scroll to position [245, 0]
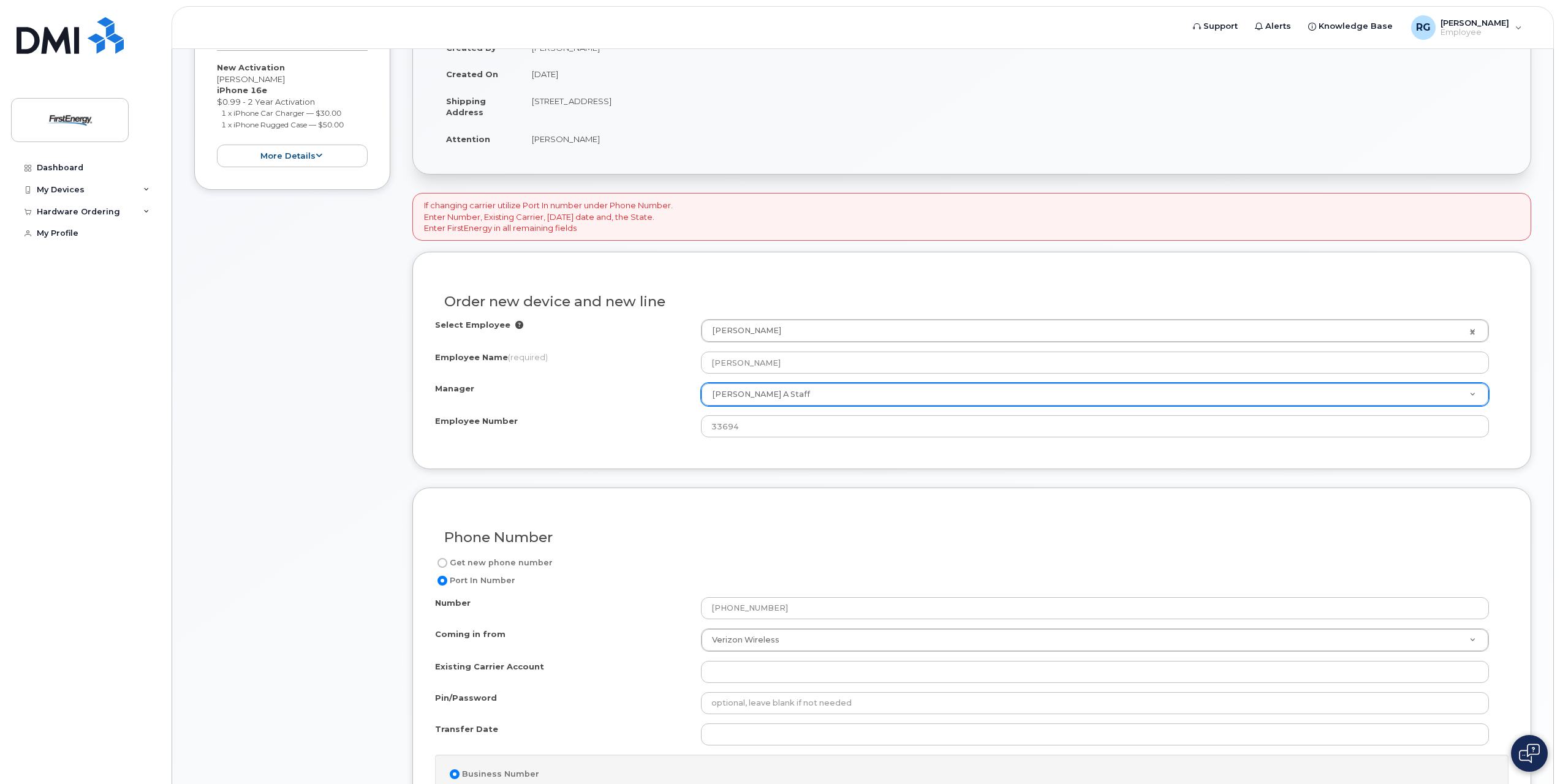
click at [442, 578] on input "Port In Number" at bounding box center [442, 580] width 9 height 9
click at [444, 580] on input "Port In Number" at bounding box center [442, 580] width 9 height 9
click at [442, 562] on input "Get new phone number" at bounding box center [442, 562] width 9 height 9
radio input "true"
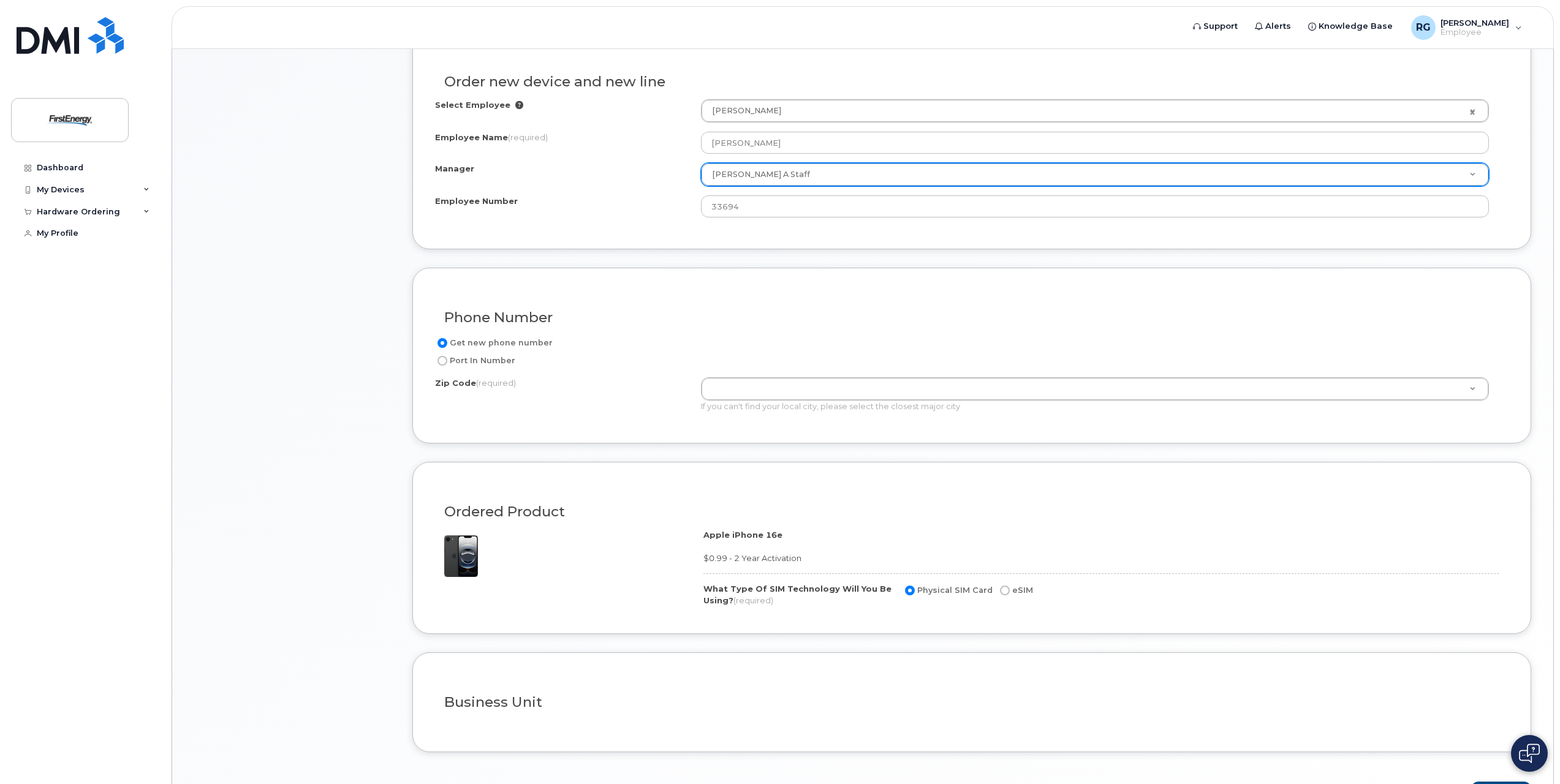
scroll to position [546, 0]
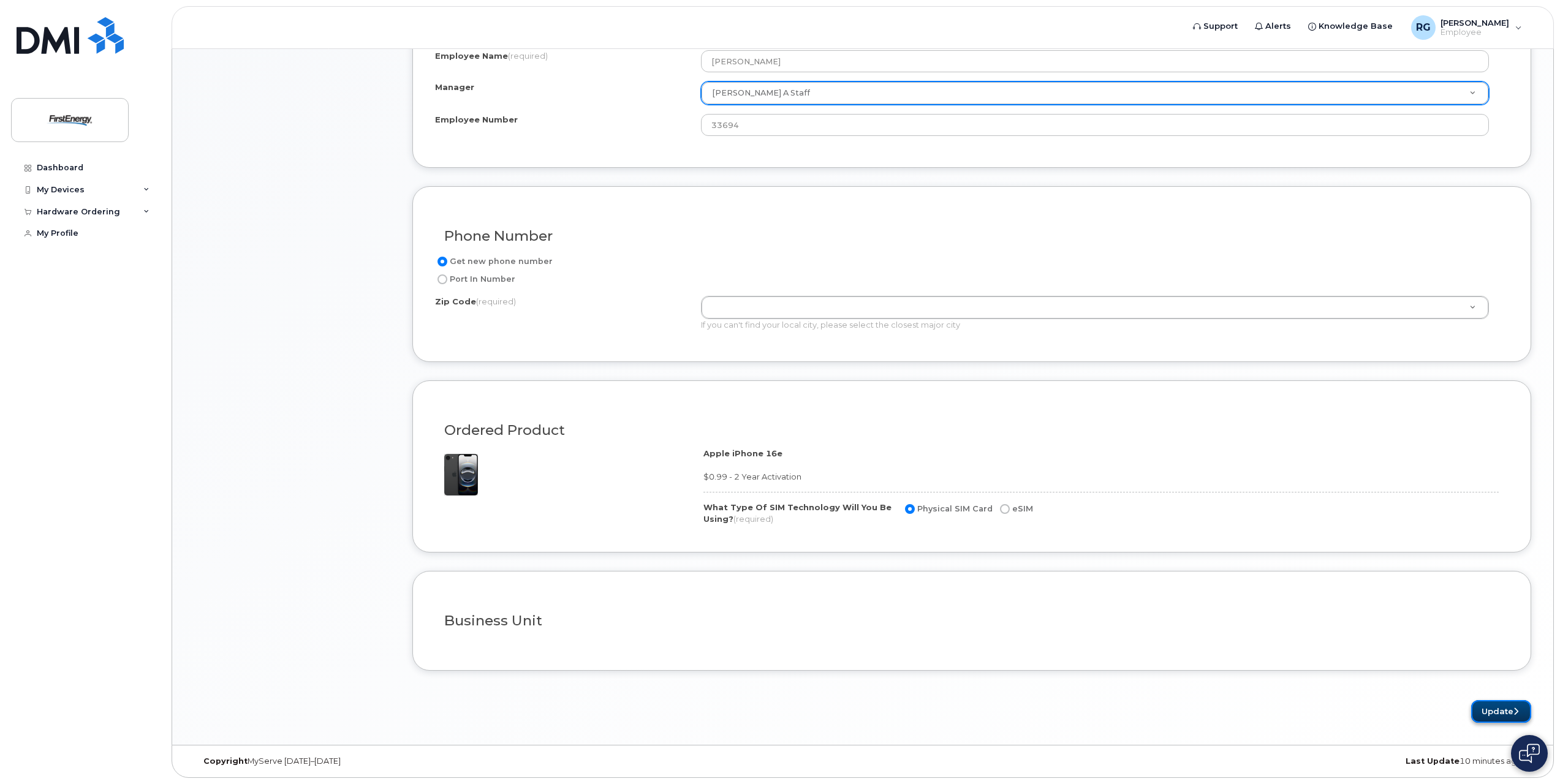
click at [1495, 715] on button "Update" at bounding box center [1501, 711] width 60 height 22
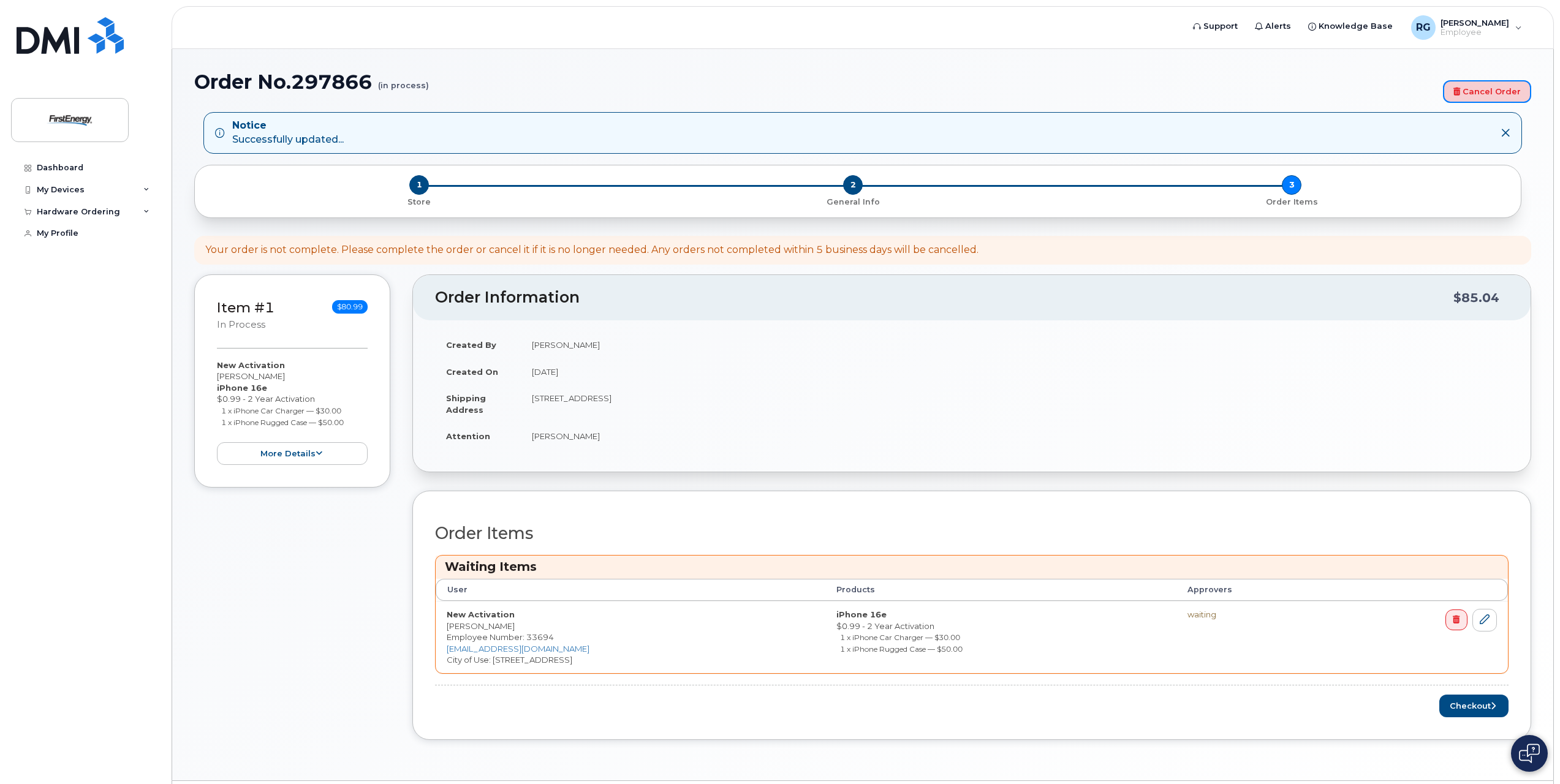
drag, startPoint x: 1491, startPoint y: 92, endPoint x: 762, endPoint y: 154, distance: 731.6
click at [1491, 92] on link "Cancel Order" at bounding box center [1487, 92] width 88 height 22
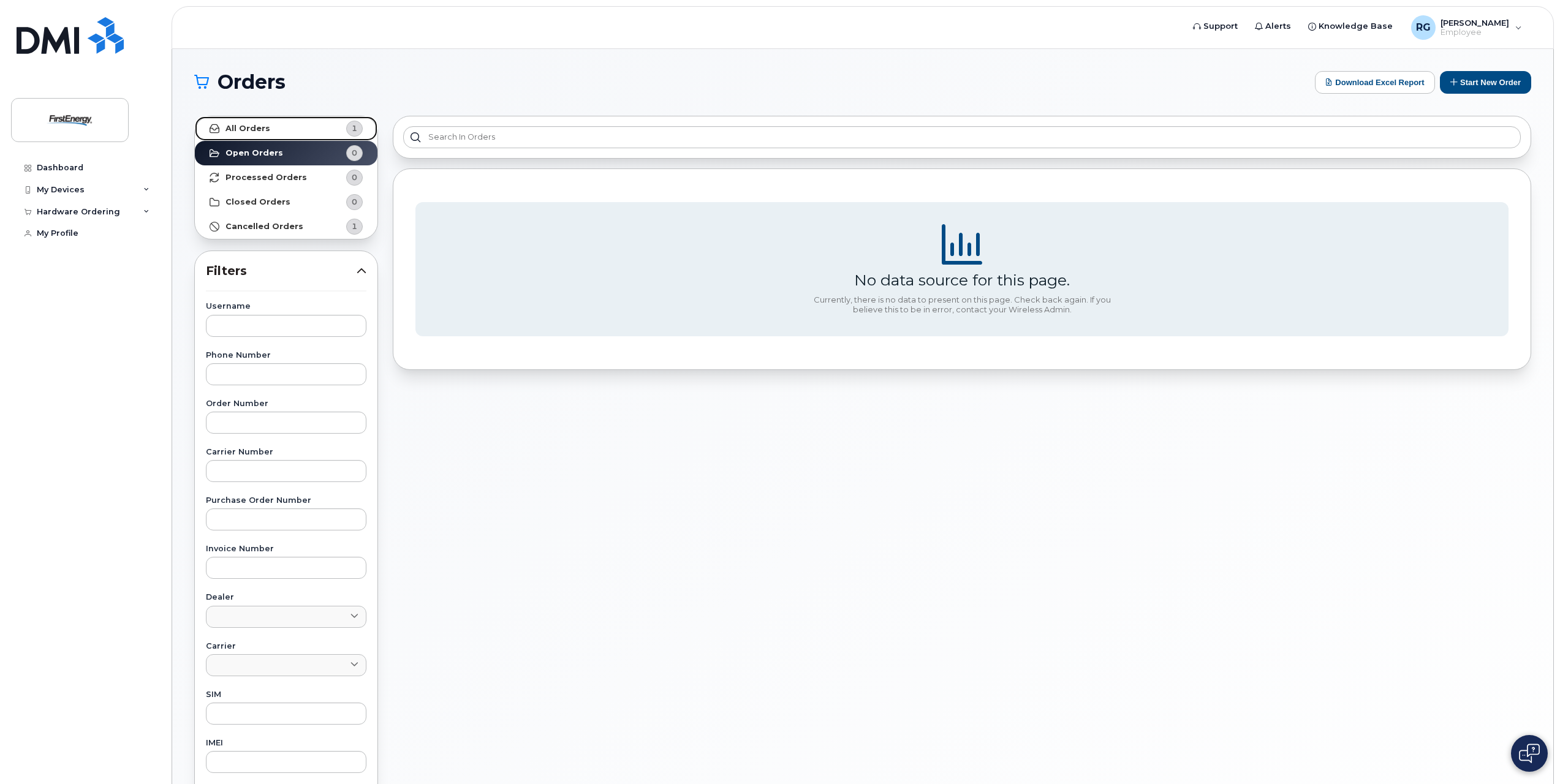
click at [243, 126] on strong "All Orders" at bounding box center [248, 128] width 45 height 9
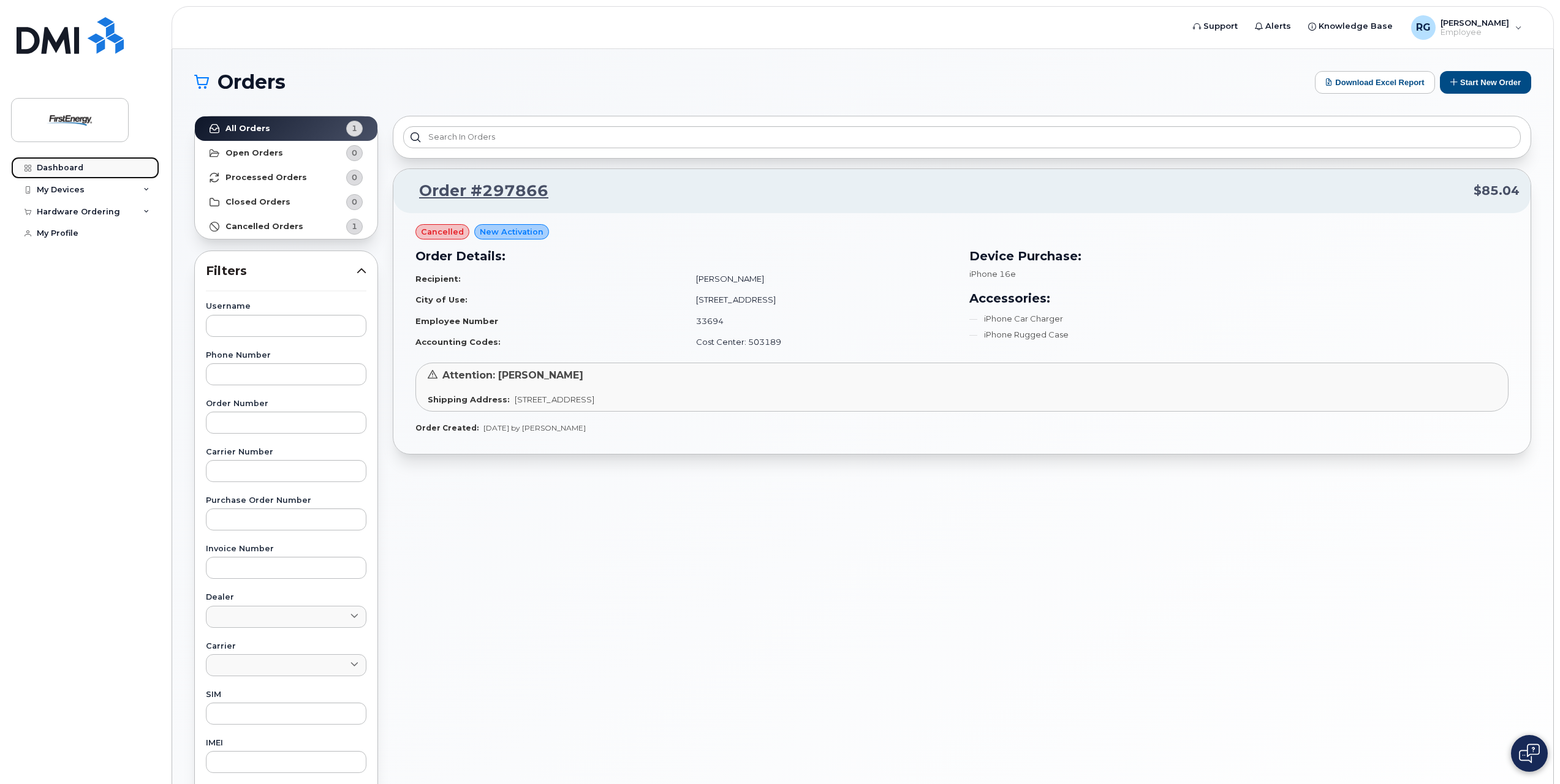
click at [57, 171] on div "Dashboard" at bounding box center [60, 167] width 46 height 9
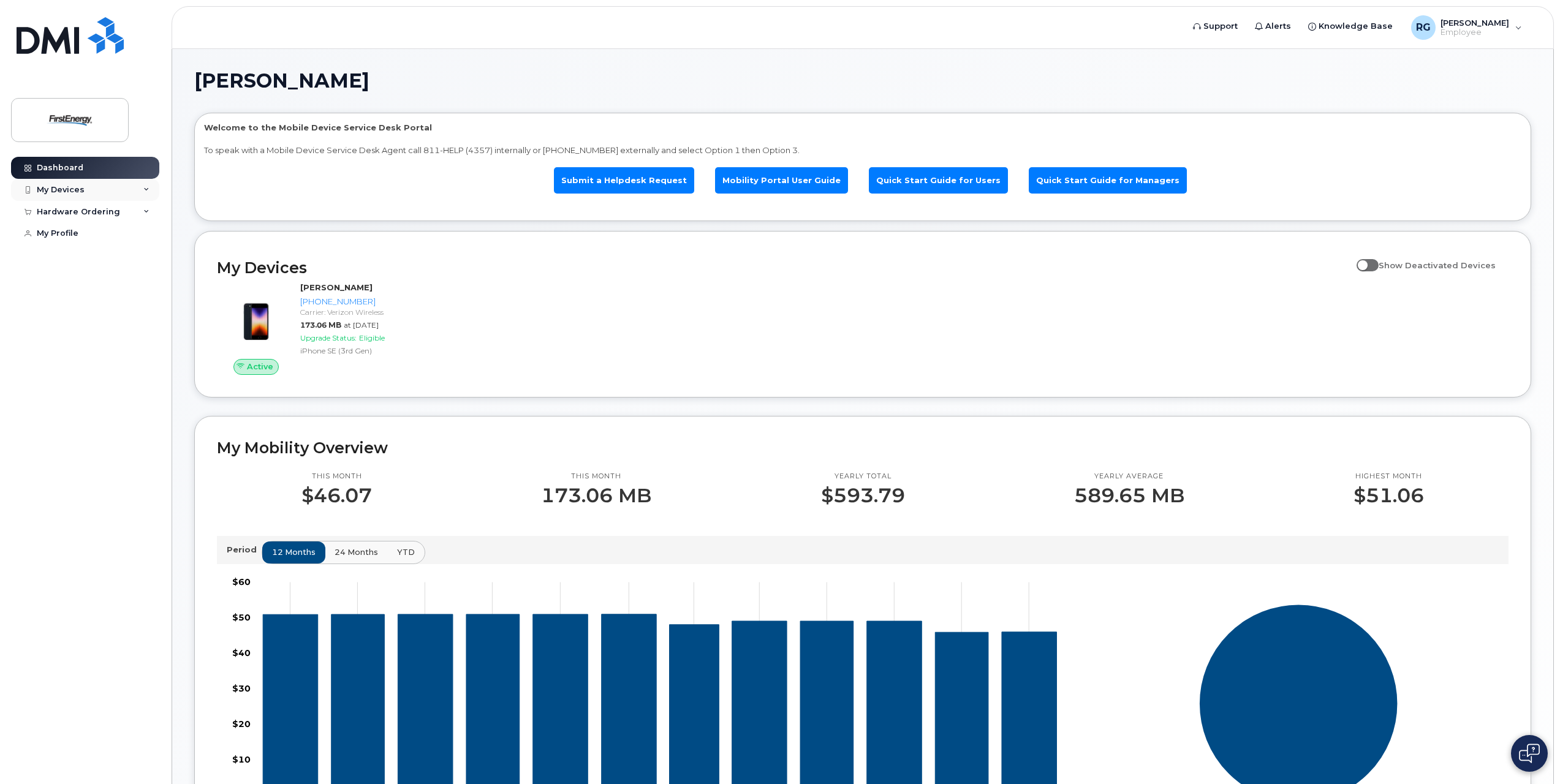
click at [97, 191] on div "My Devices" at bounding box center [85, 190] width 148 height 22
click at [104, 244] on div "([PERSON_NAME])" at bounding box center [112, 246] width 75 height 11
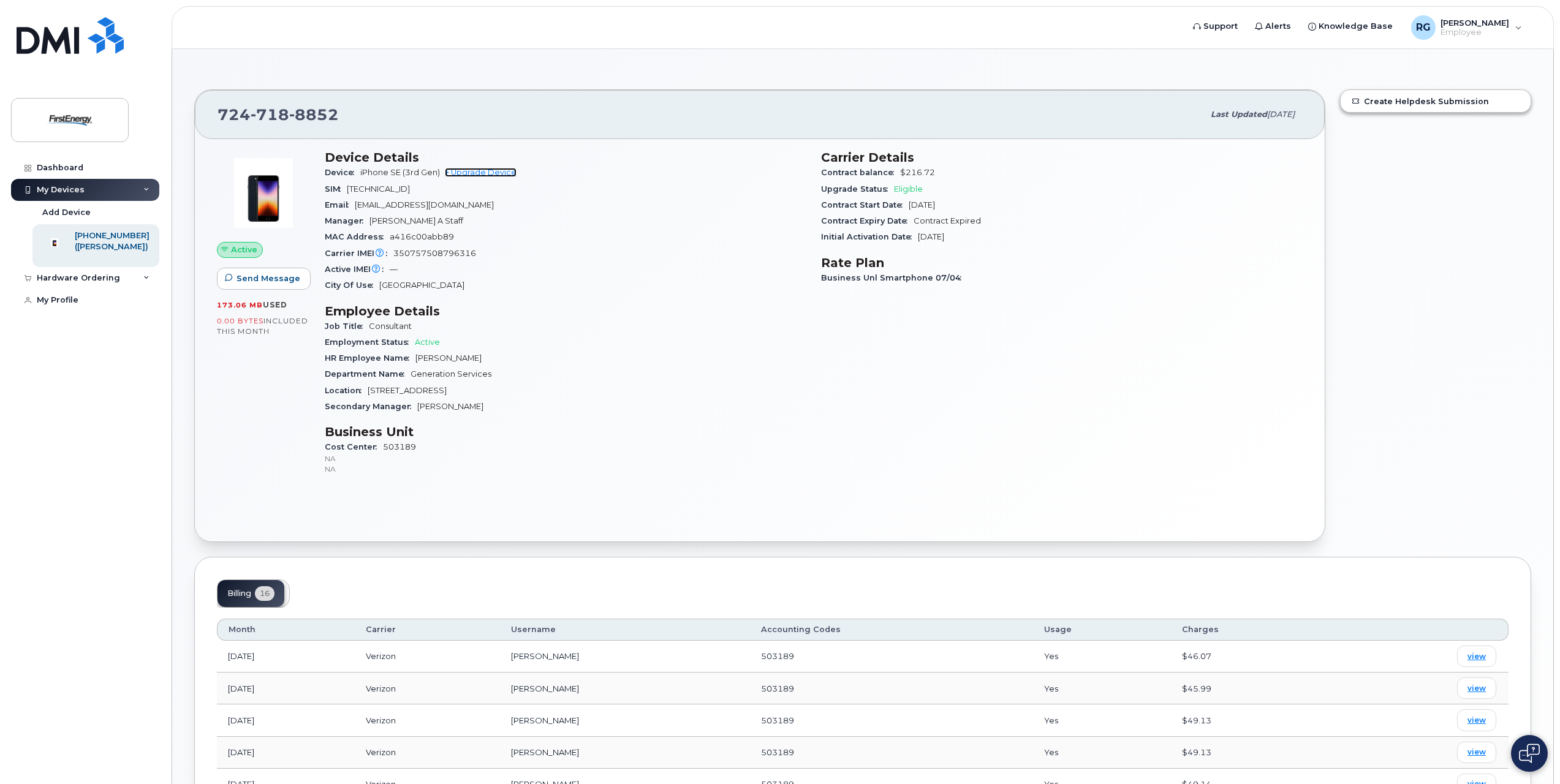
click at [490, 172] on link "+ Upgrade Device" at bounding box center [481, 172] width 72 height 9
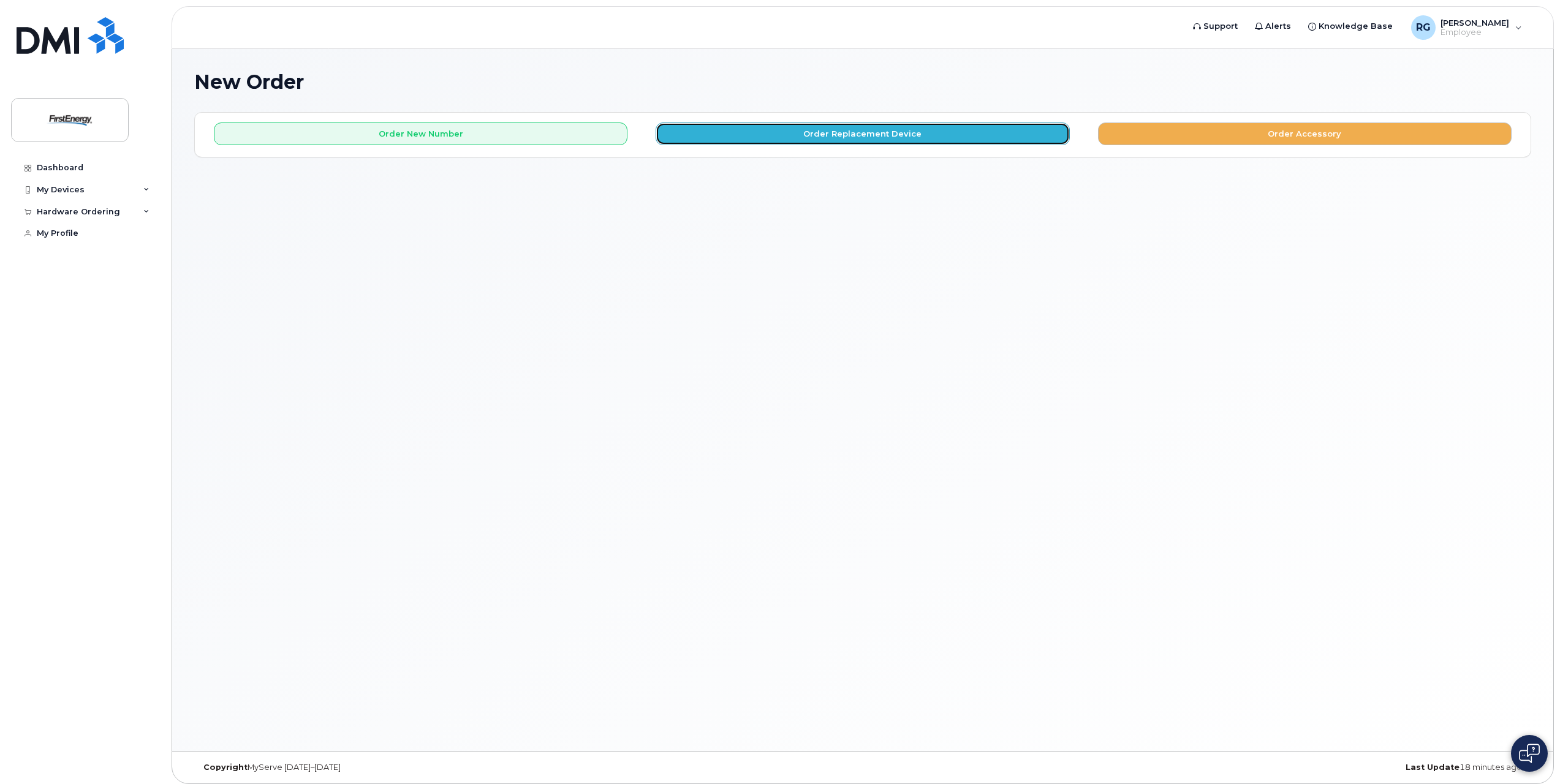
click at [806, 134] on button "Order Replacement Device" at bounding box center [862, 134] width 414 height 22
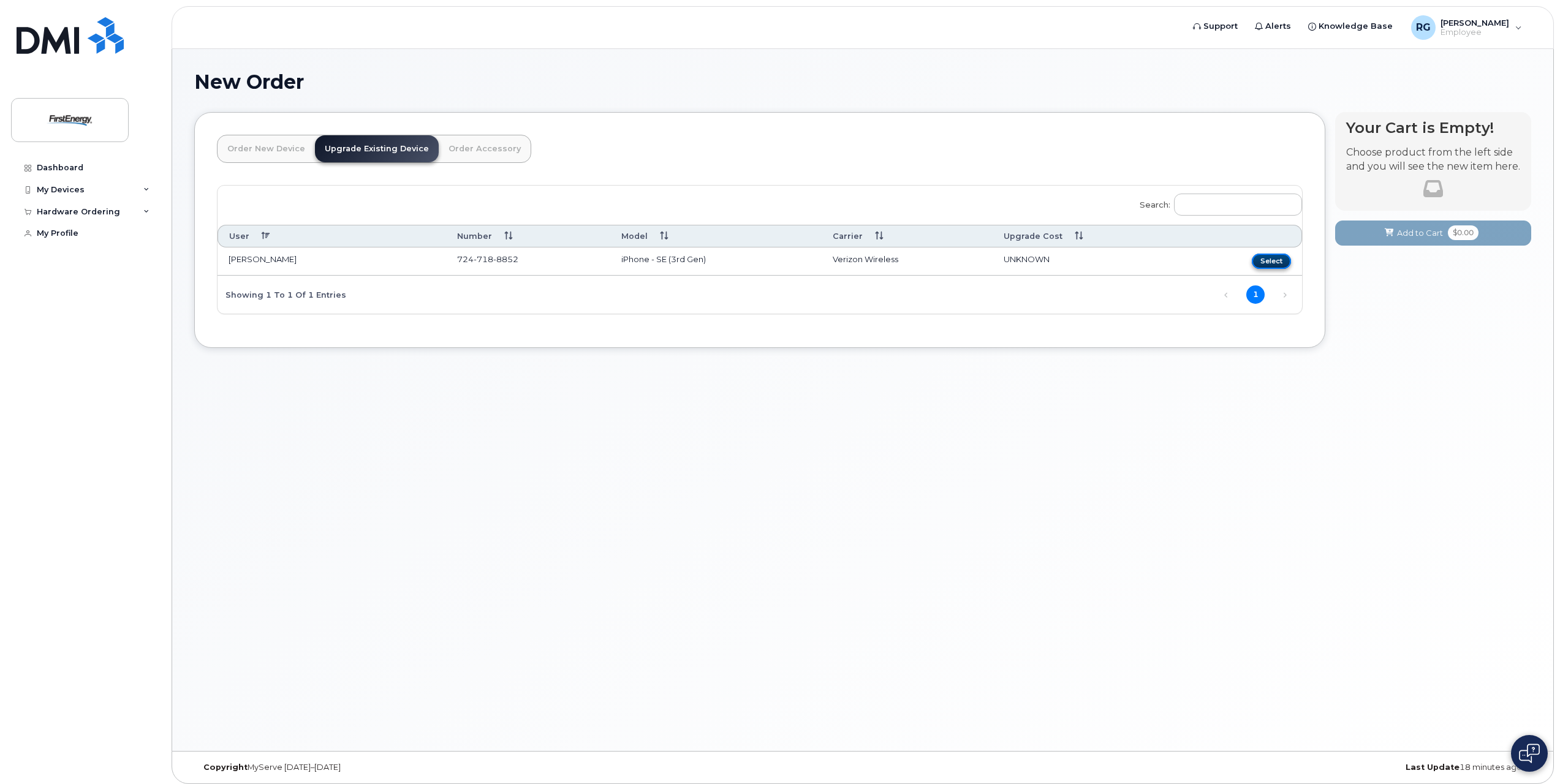
click at [1274, 261] on button "Select" at bounding box center [1272, 262] width 39 height 15
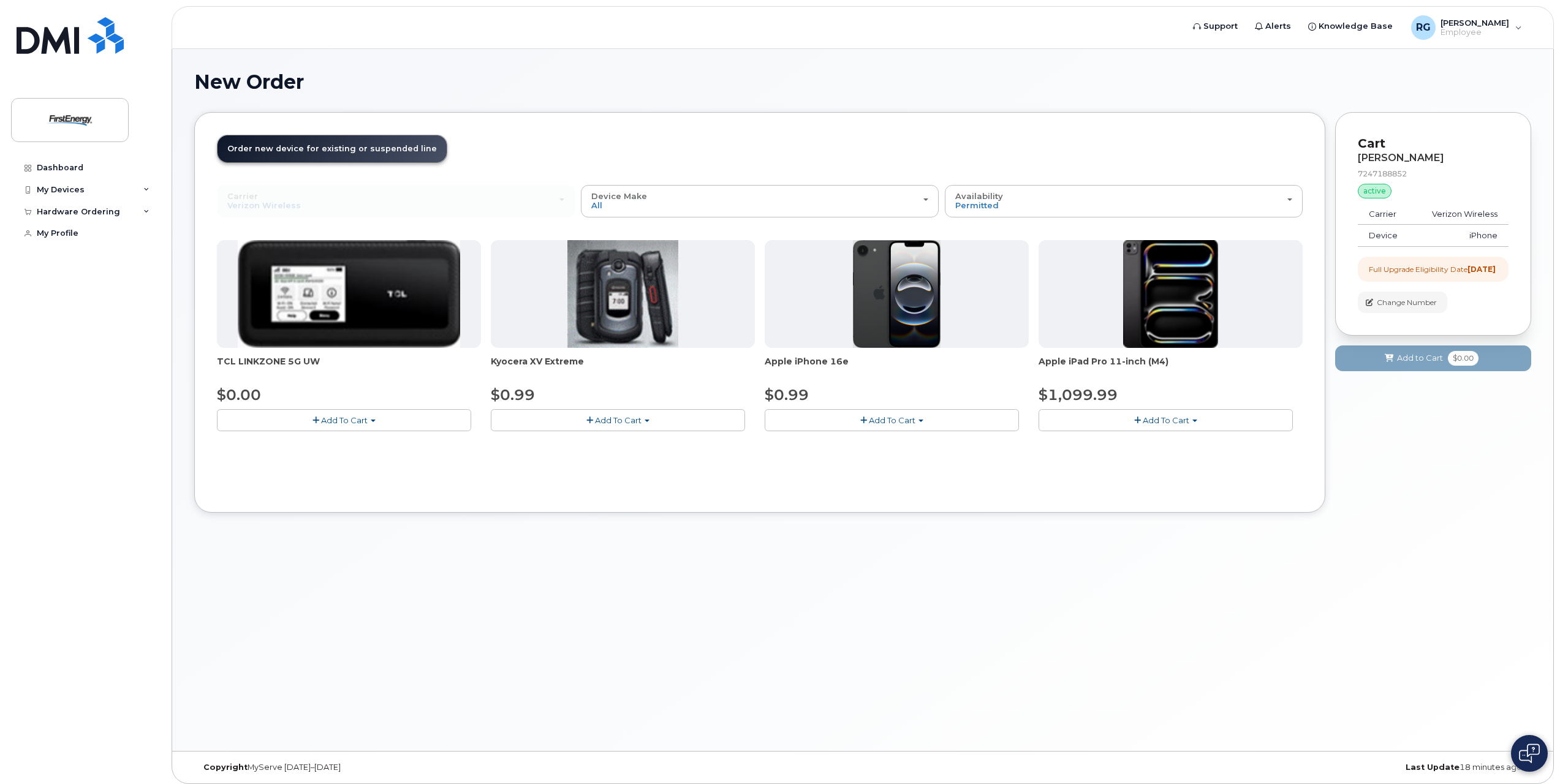
click at [880, 293] on img at bounding box center [897, 294] width 88 height 108
click at [889, 423] on span "Add To Cart" at bounding box center [892, 419] width 46 height 9
click at [843, 447] on link "$0.99 - 2 Year Upgrade" at bounding box center [827, 443] width 118 height 15
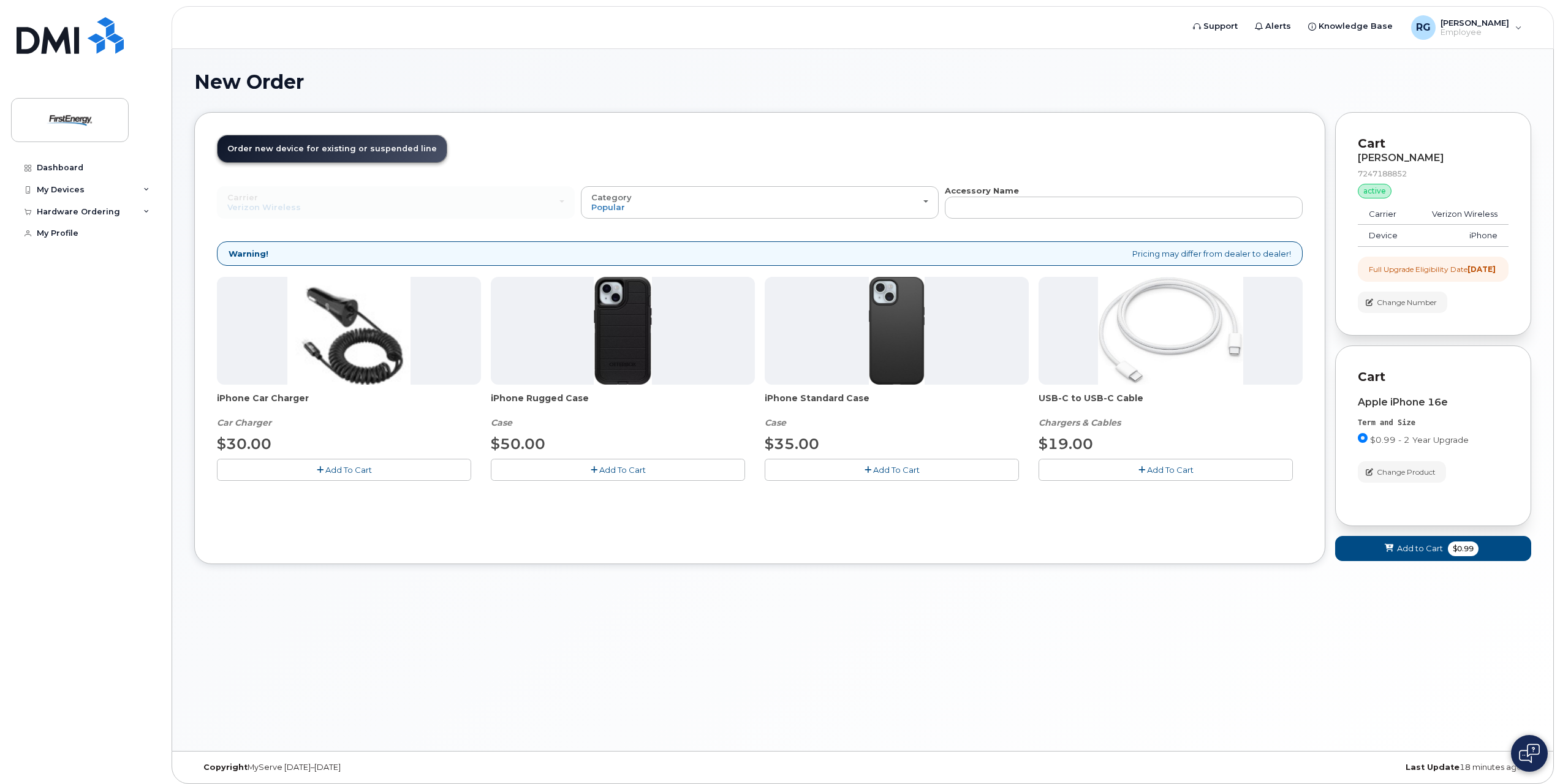
click at [329, 468] on span "Add To Cart" at bounding box center [348, 469] width 46 height 9
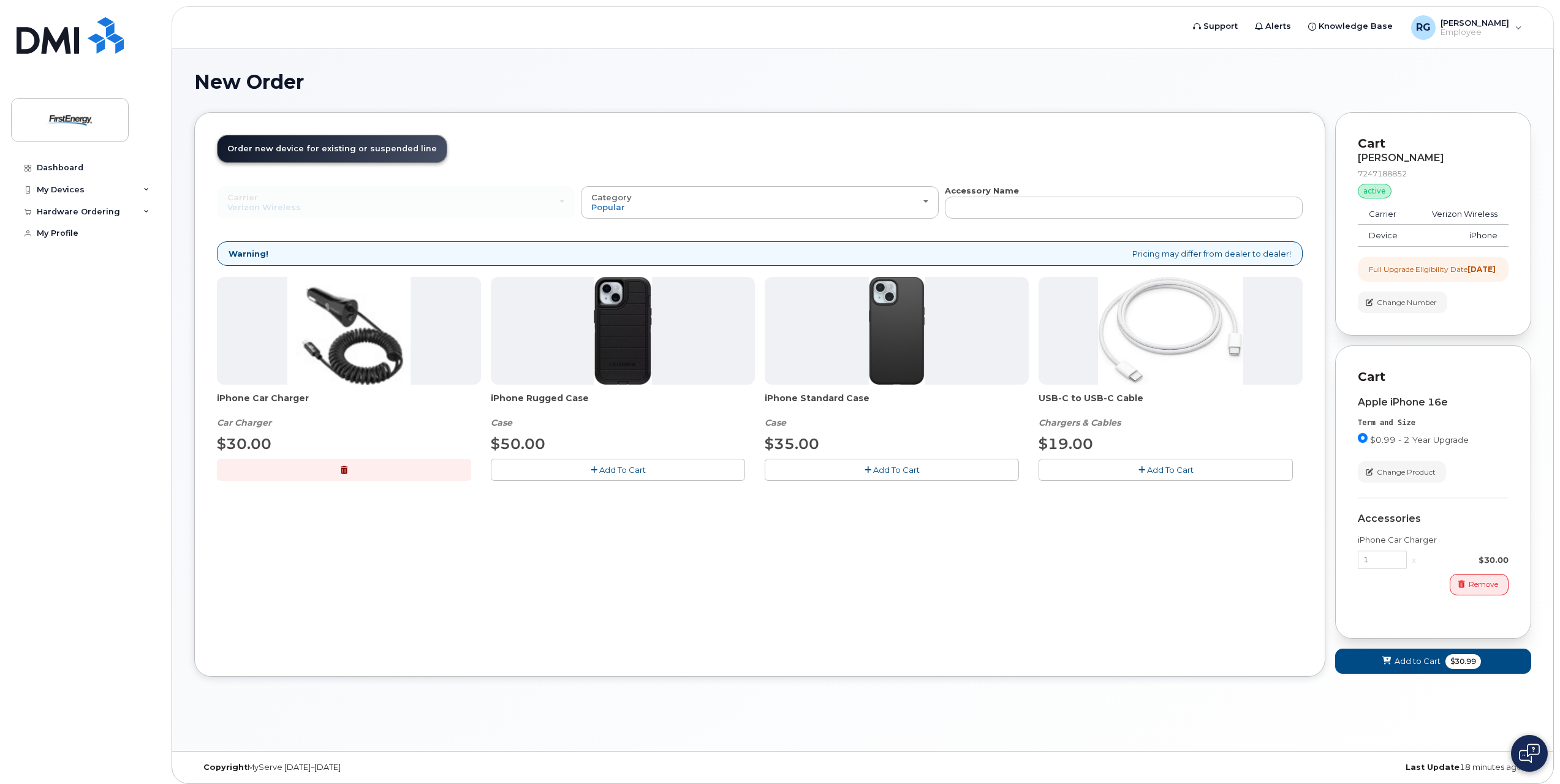
click at [595, 473] on icon "button" at bounding box center [594, 469] width 7 height 8
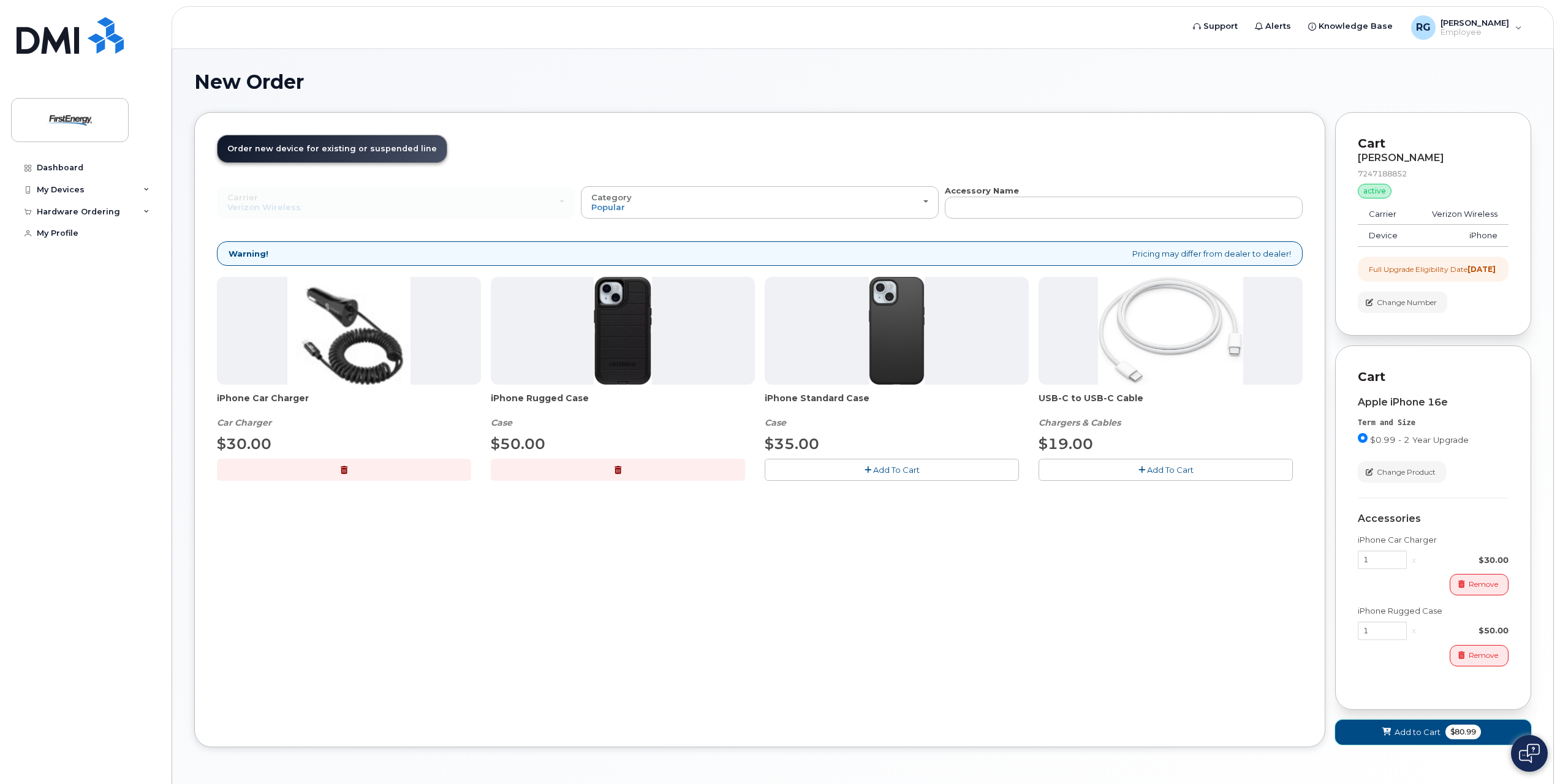
click at [1458, 739] on span "$80.99" at bounding box center [1462, 732] width 35 height 15
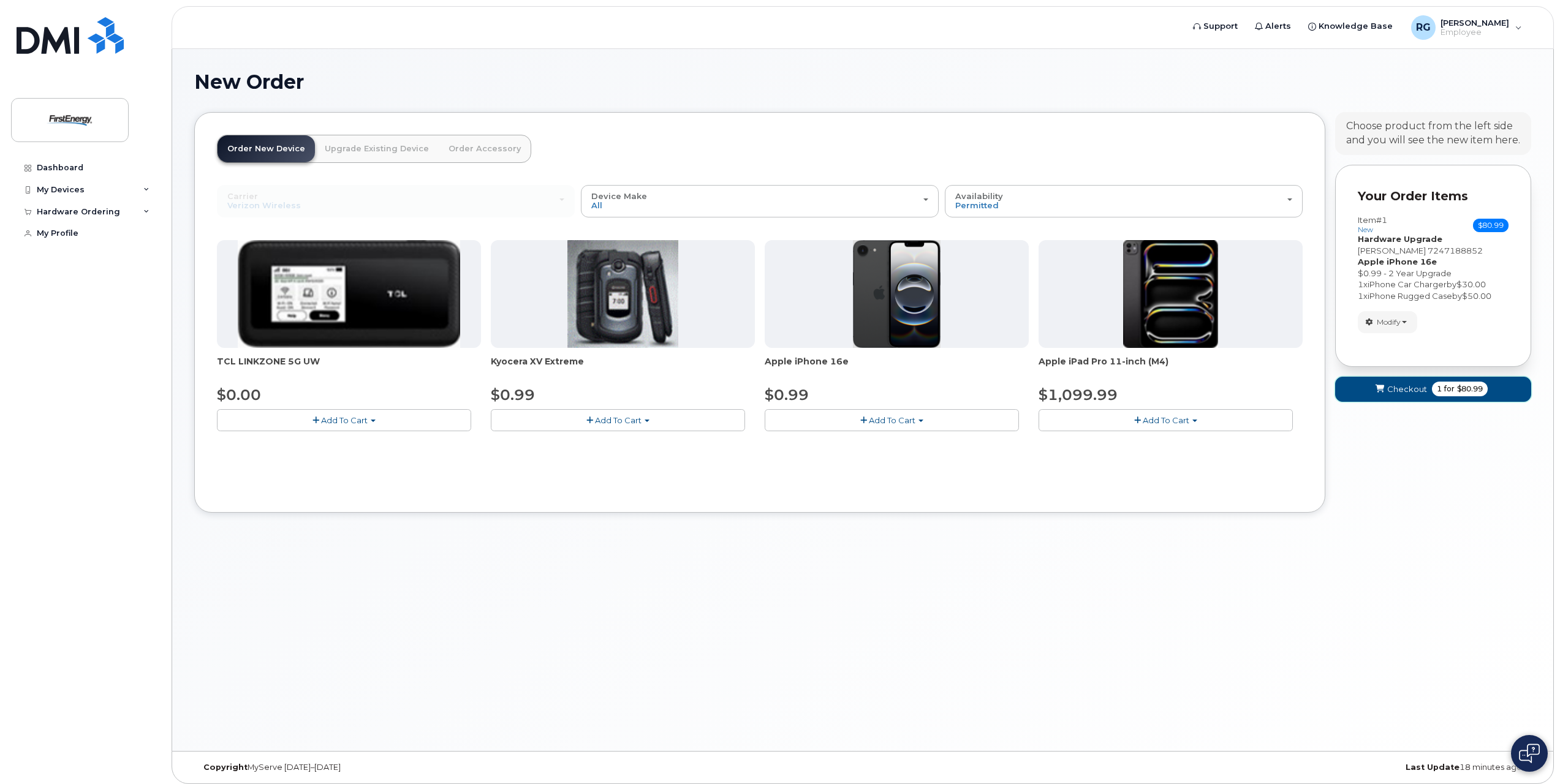
click at [1457, 395] on span "$80.99" at bounding box center [1470, 389] width 26 height 11
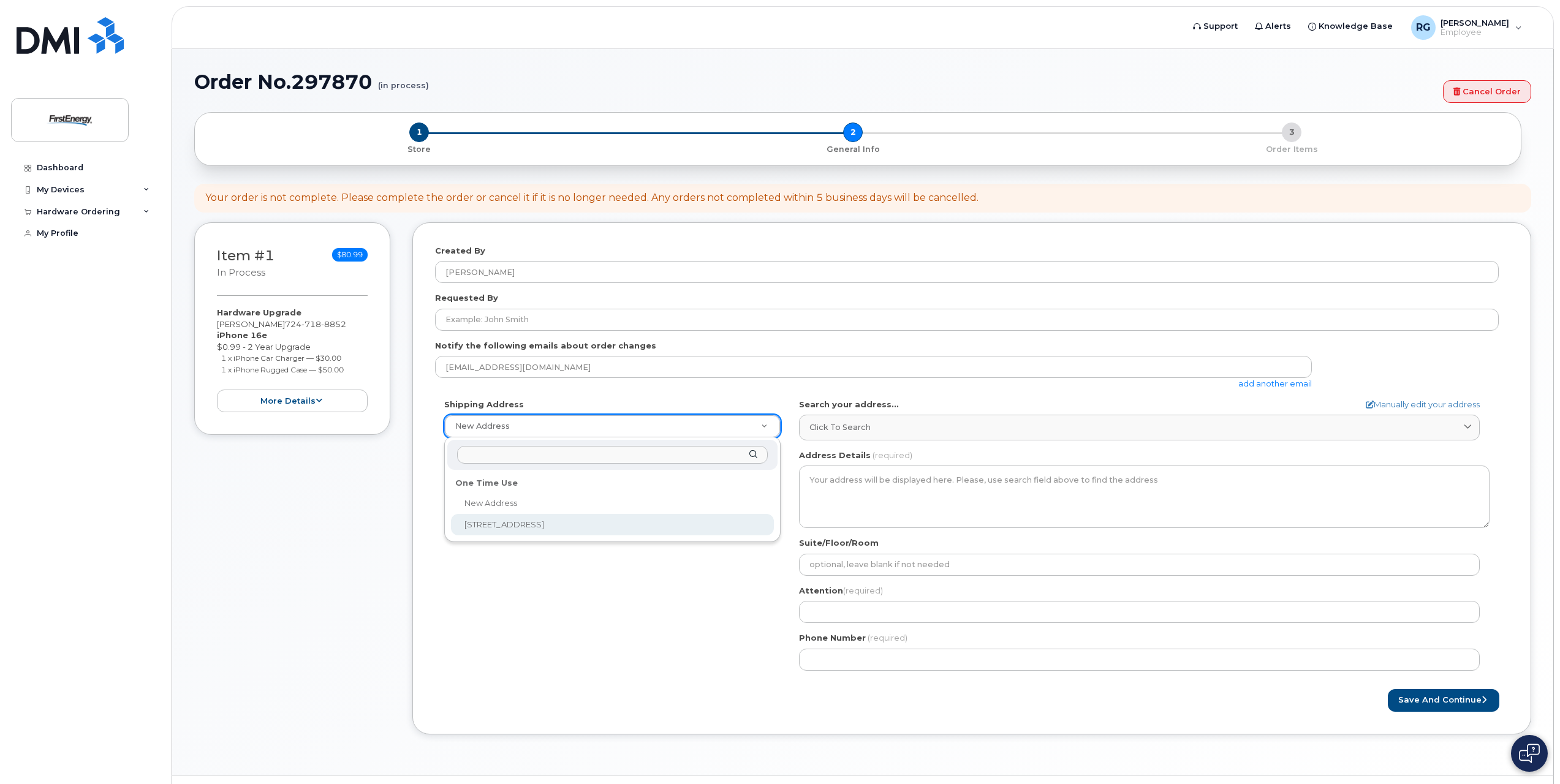
select select "14997 Park Ave Ext"
type input "[PERSON_NAME]"
type input "7246005989"
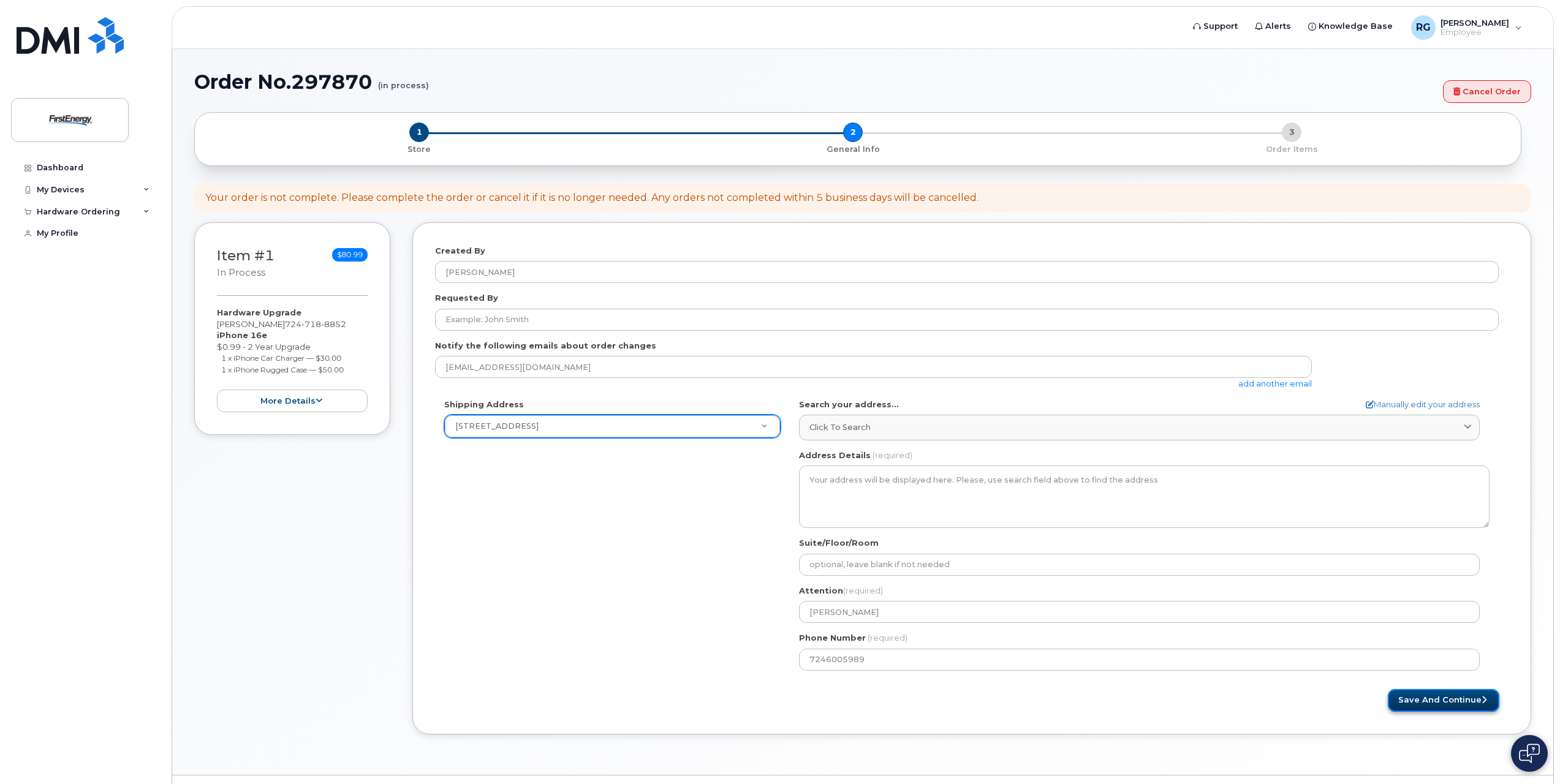
click at [1452, 703] on button "Save and Continue" at bounding box center [1443, 700] width 112 height 22
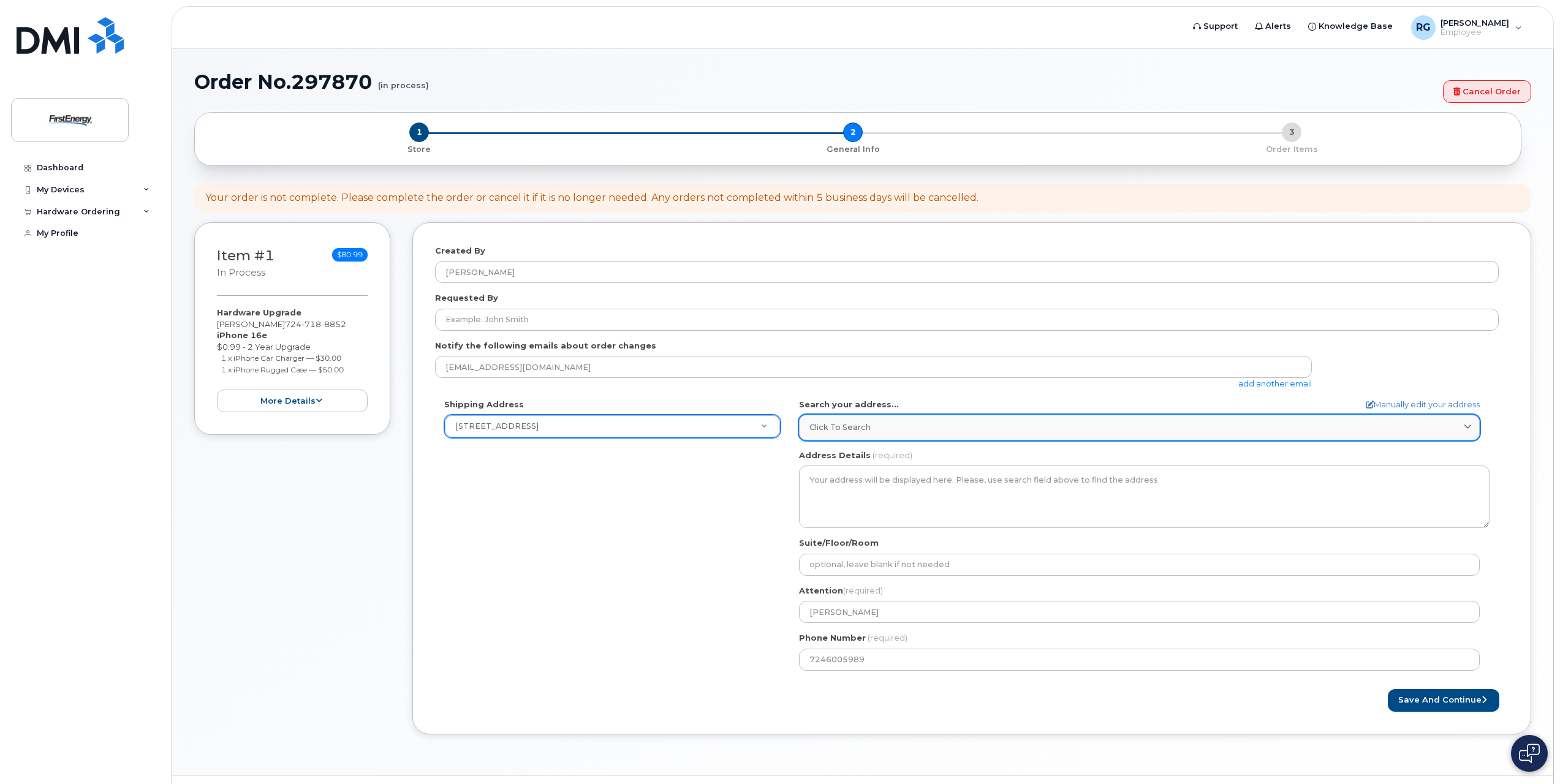
click at [914, 428] on div "Click to search" at bounding box center [1139, 427] width 660 height 12
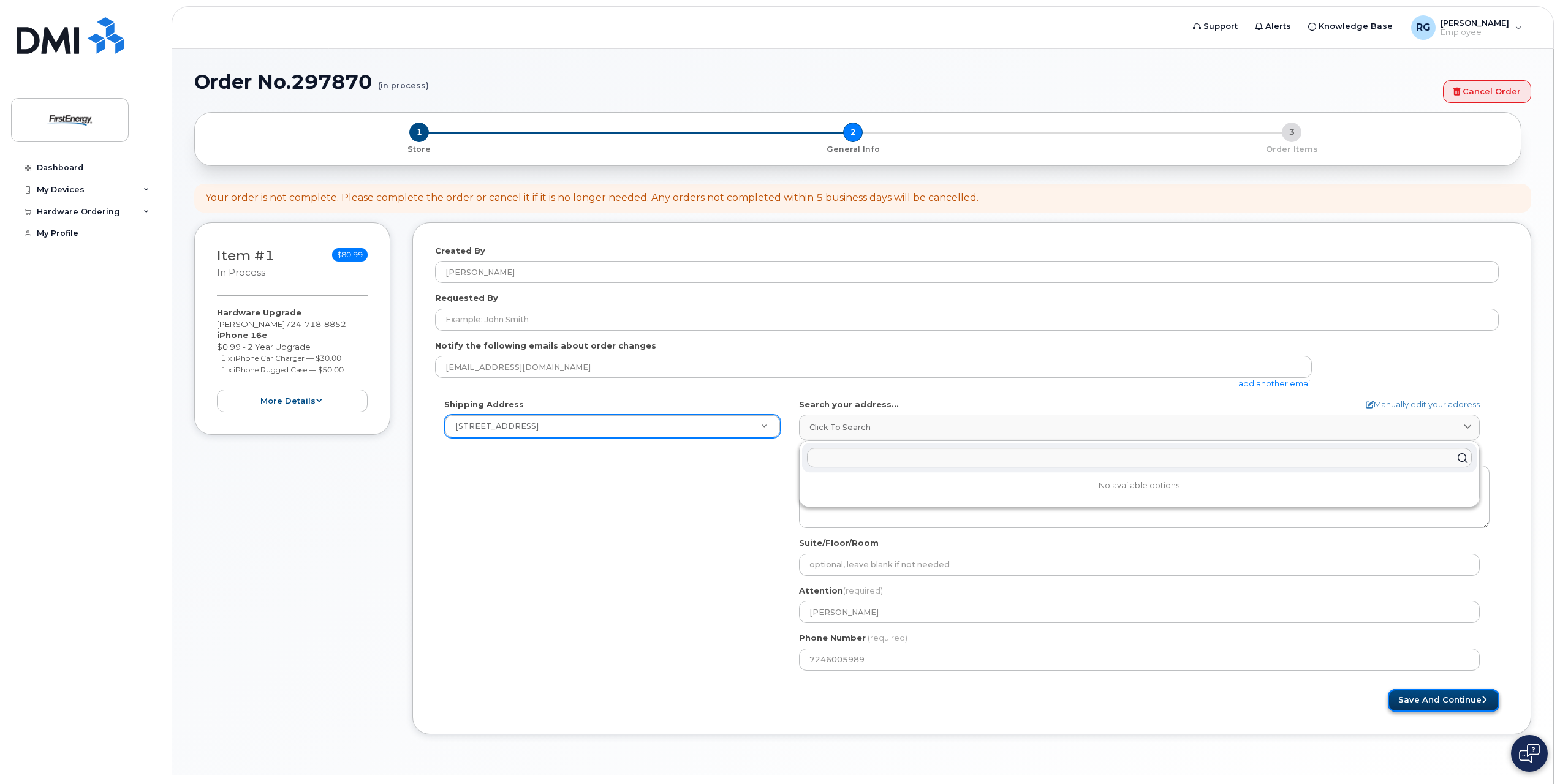
click at [1420, 697] on button "Save and Continue" at bounding box center [1443, 700] width 112 height 22
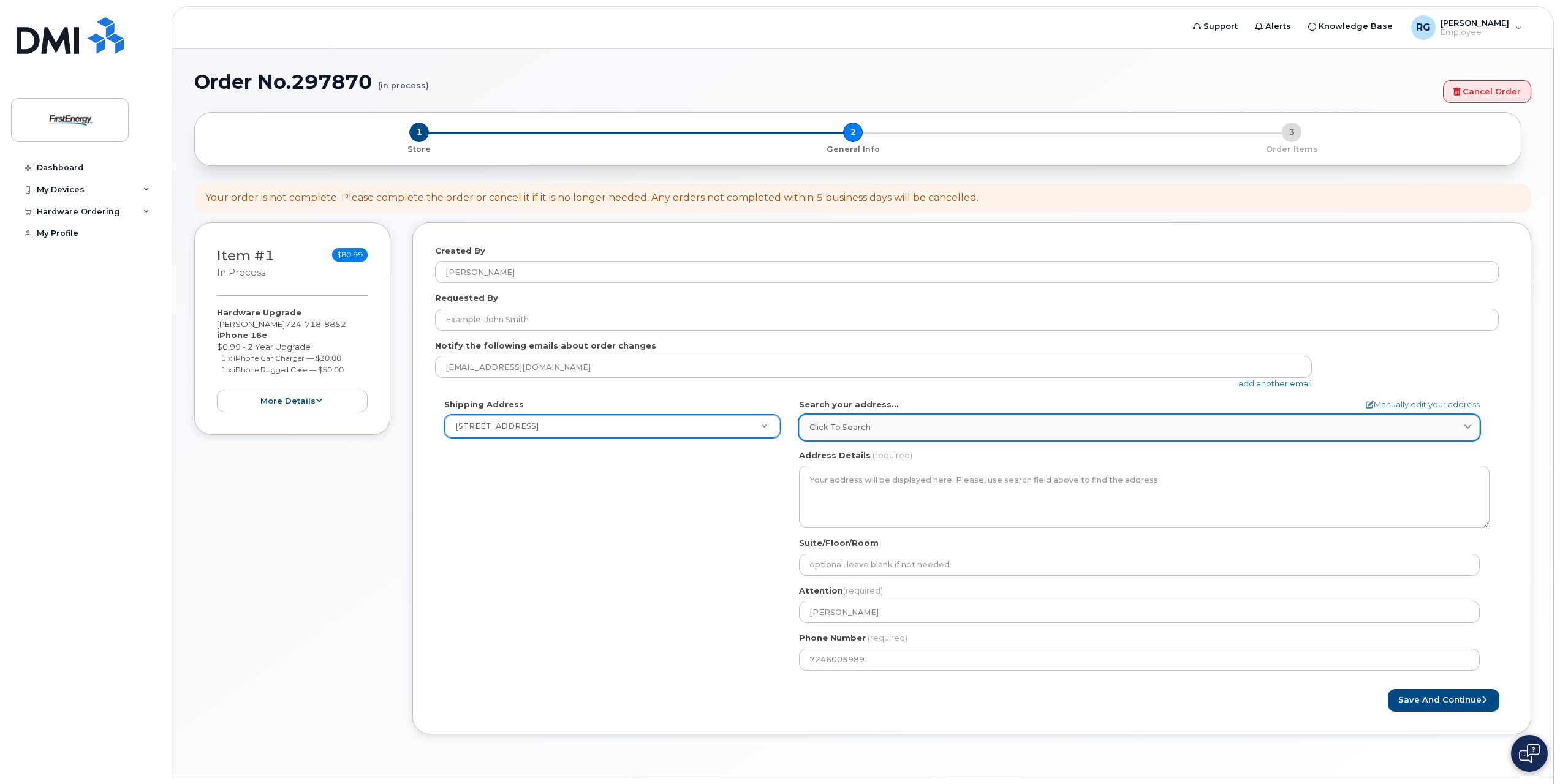
click at [943, 431] on div "Click to search" at bounding box center [1139, 427] width 660 height 12
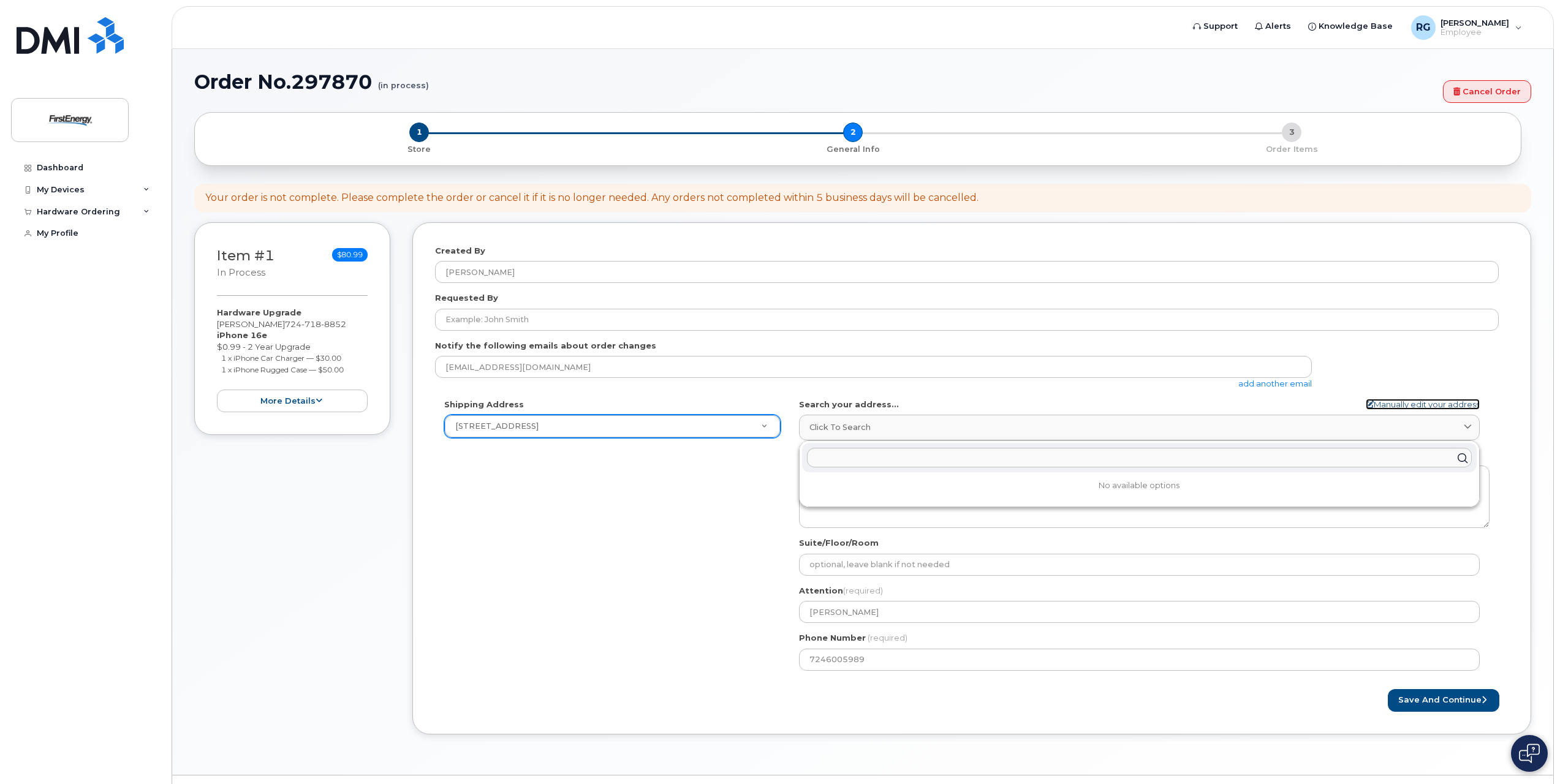
click at [1435, 402] on link "Manually edit your address" at bounding box center [1423, 405] width 114 height 12
select select
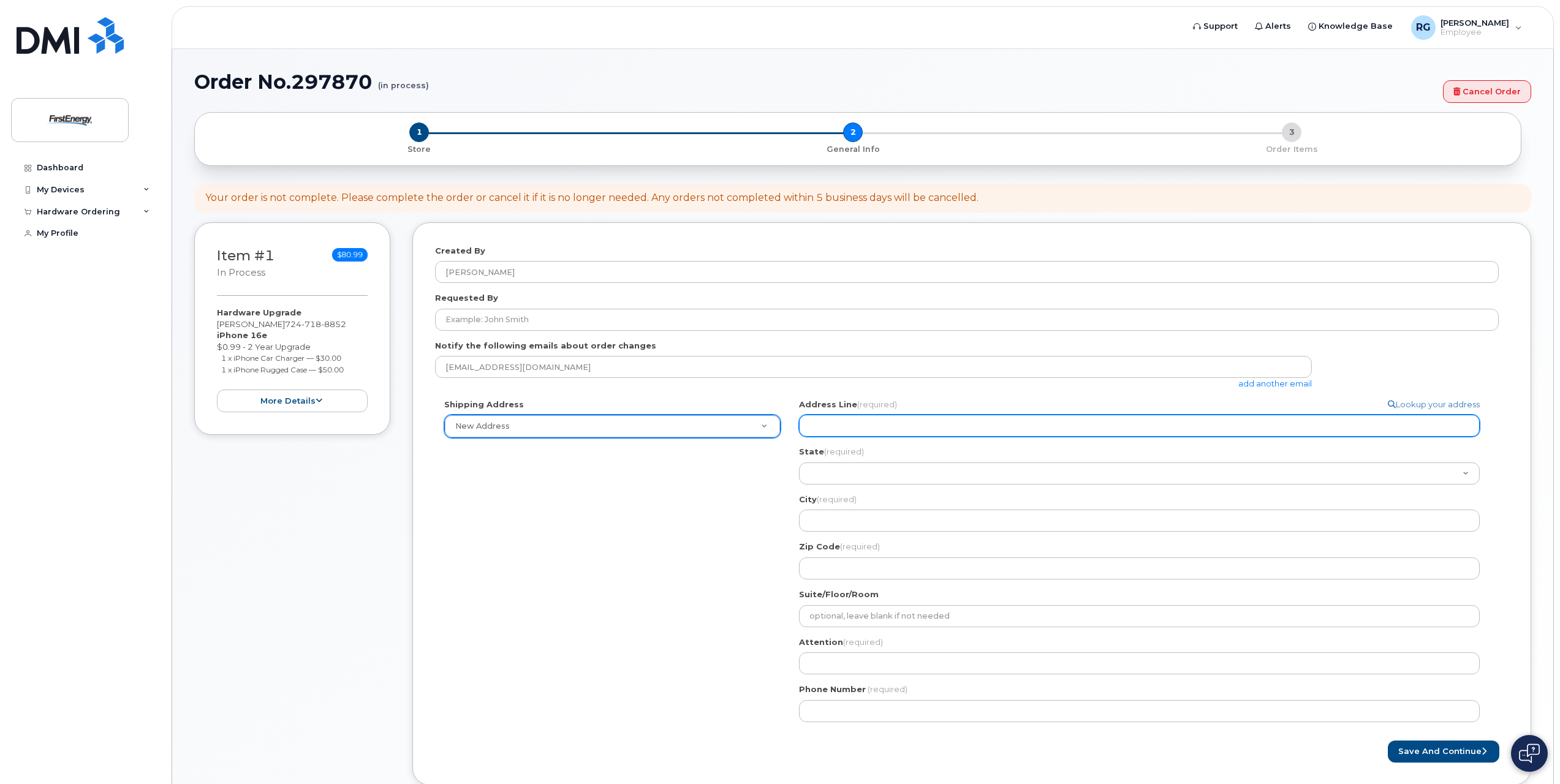
click at [853, 425] on input "Address Line (required)" at bounding box center [1139, 425] width 680 height 22
type input "14997 Park Ave Ext"
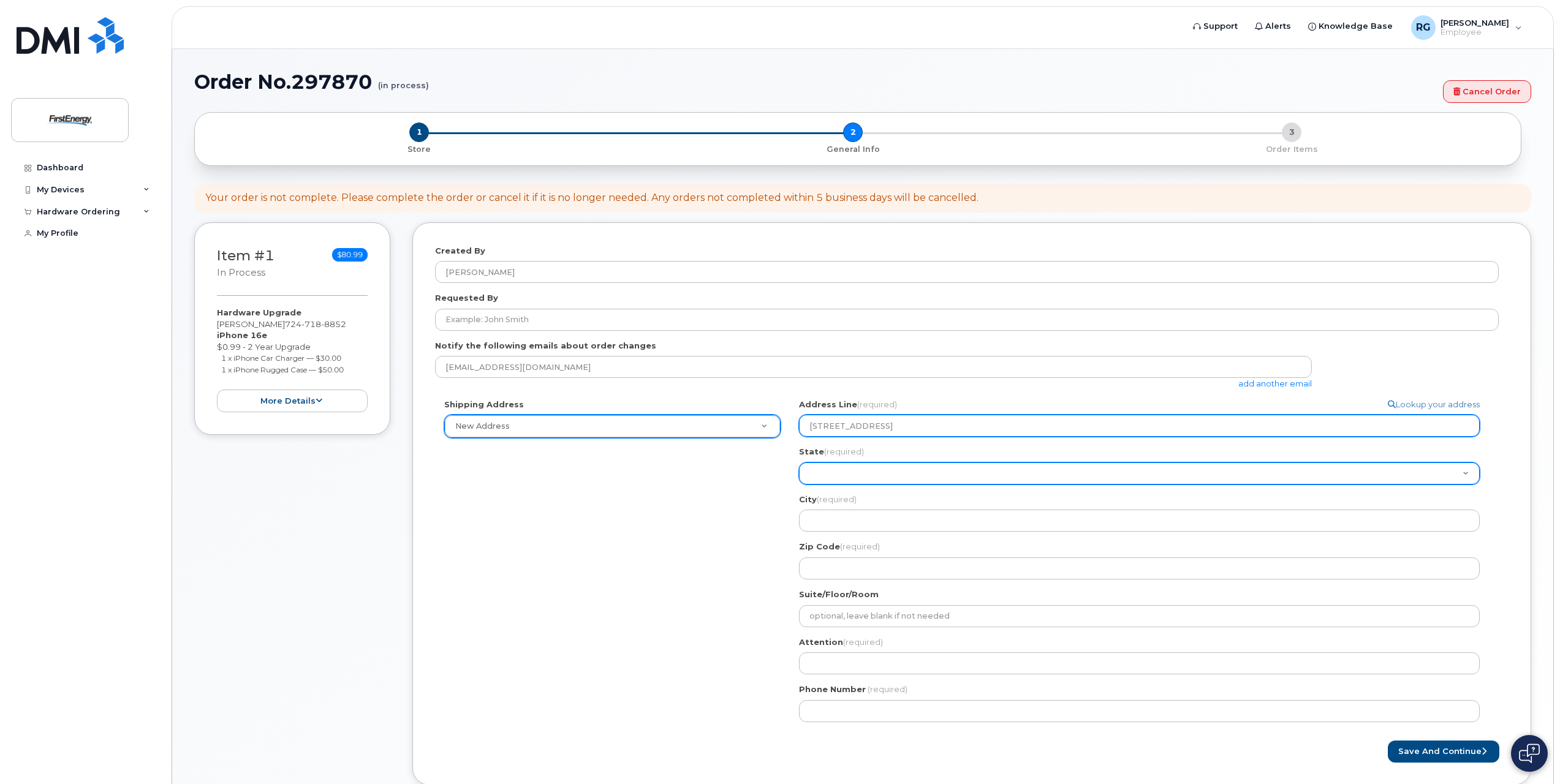
select select "PA"
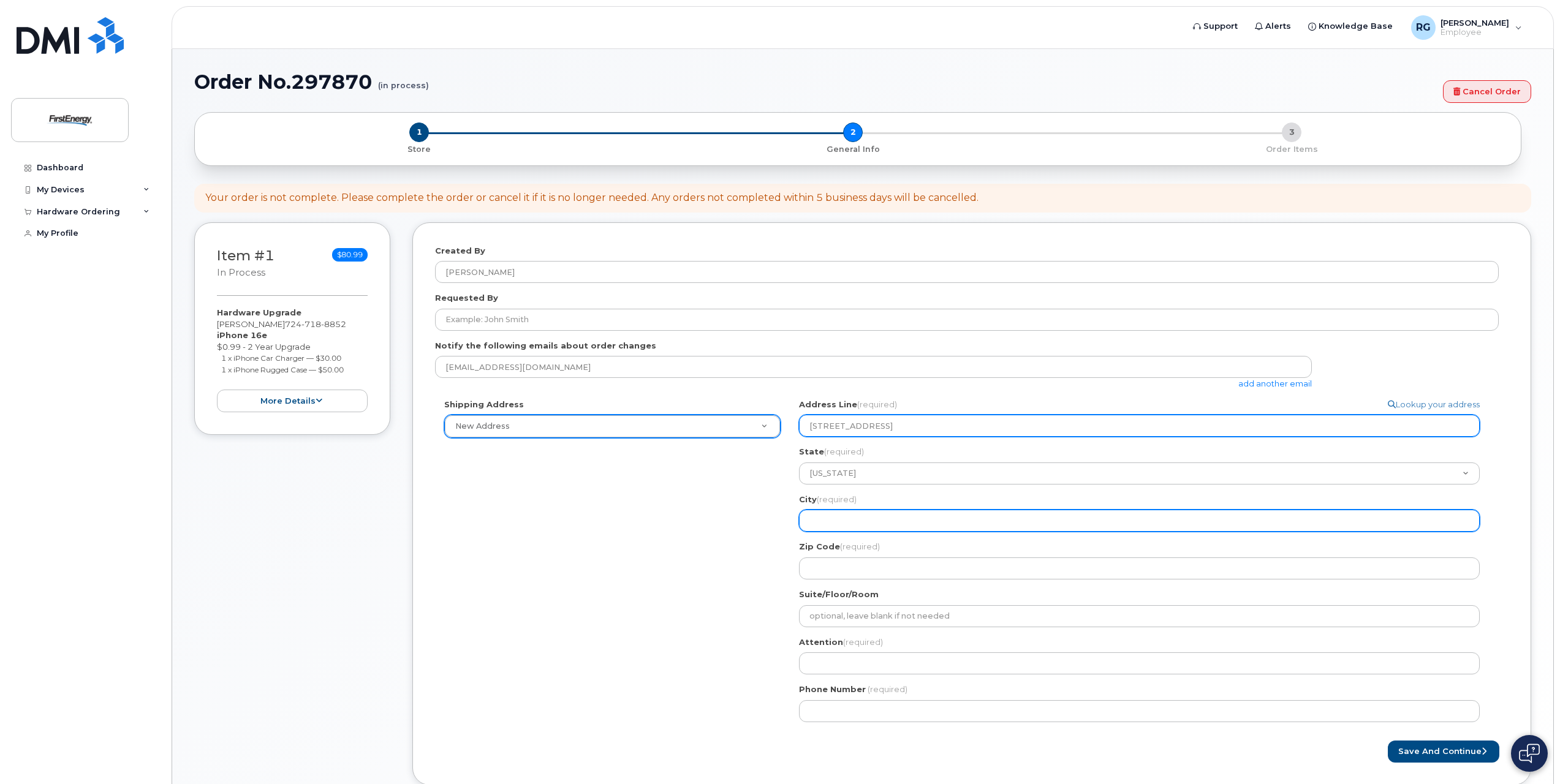
type input "Meadville"
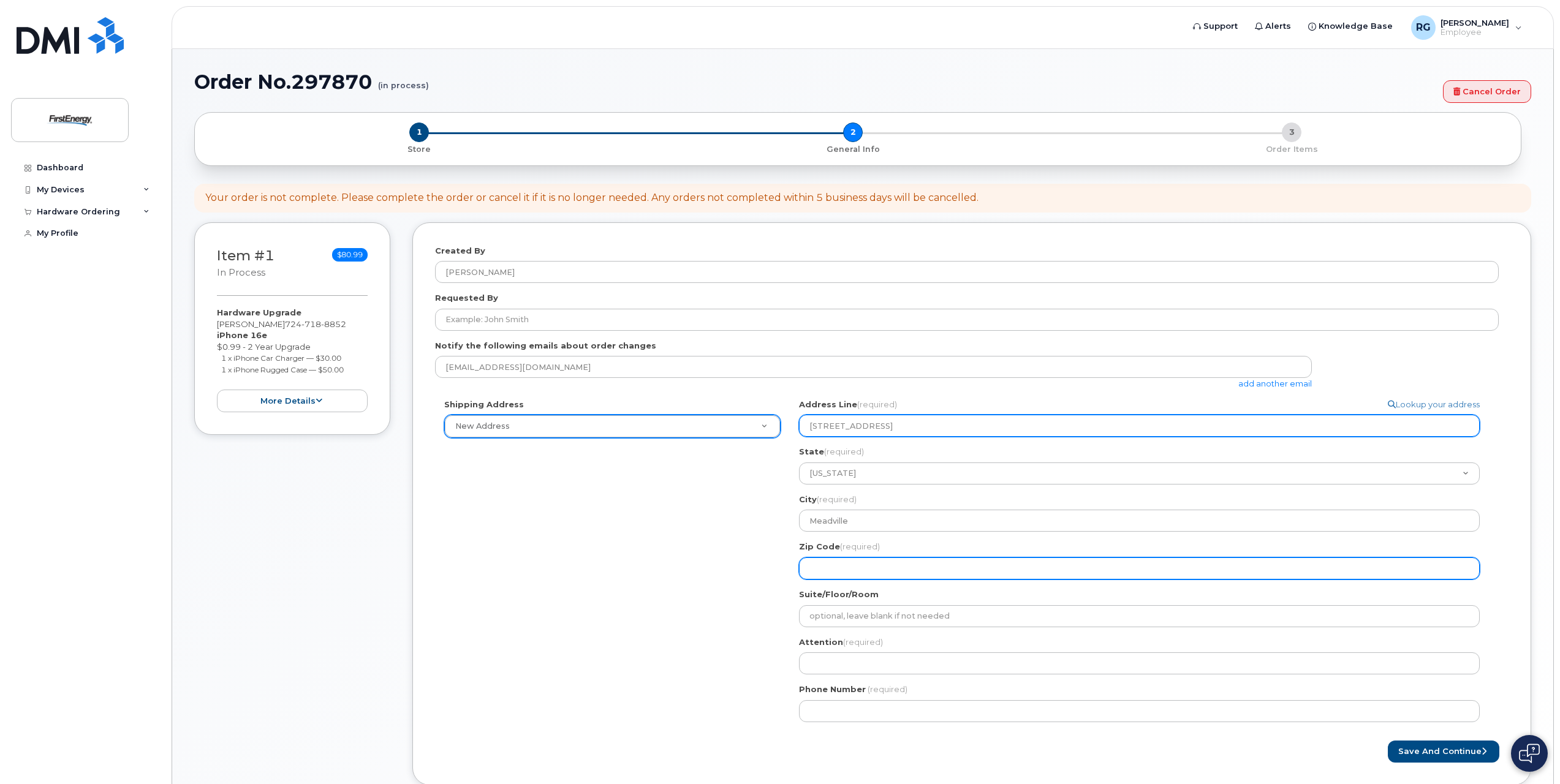
type input "16335"
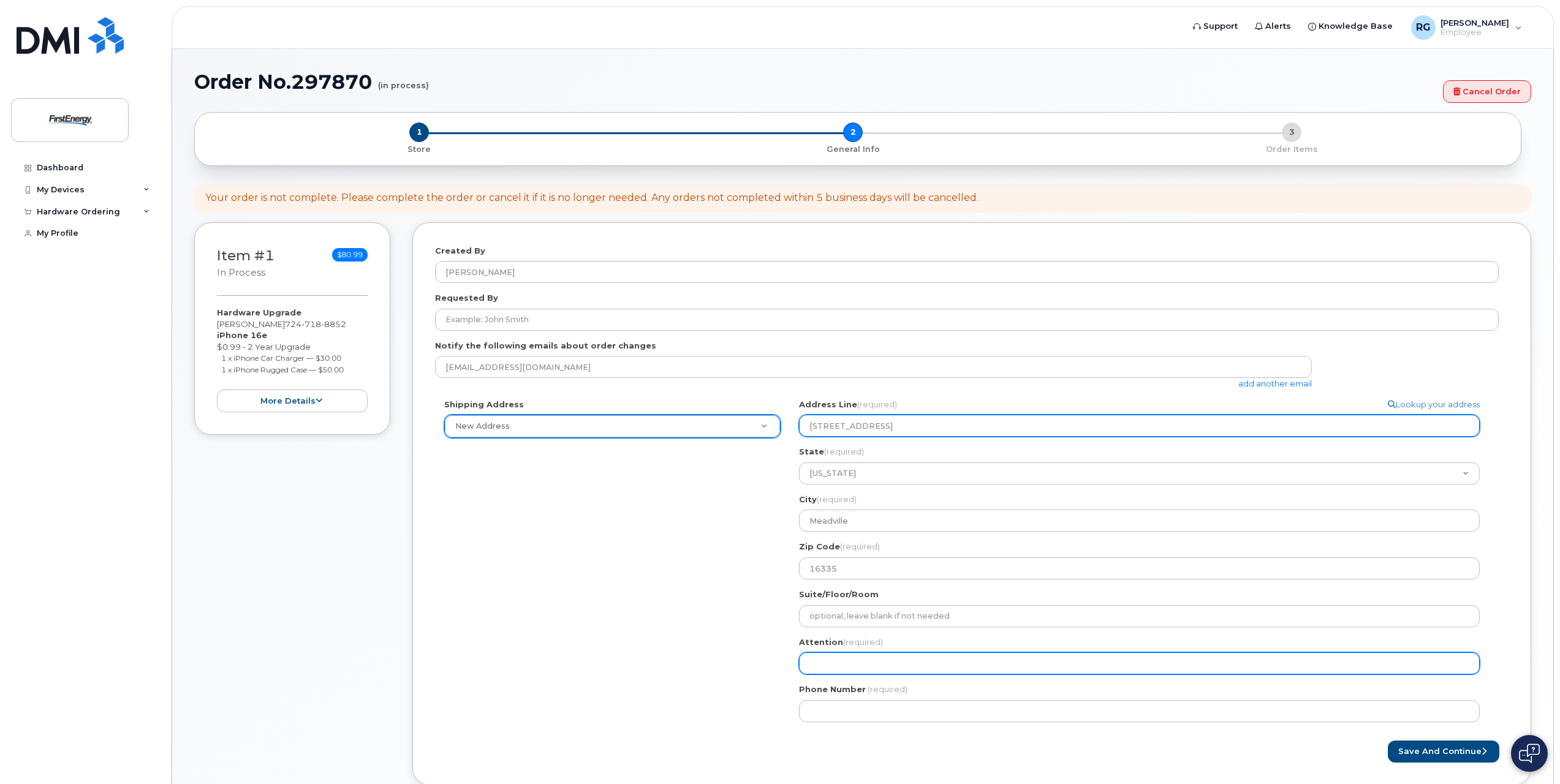
type input "[PERSON_NAME]"
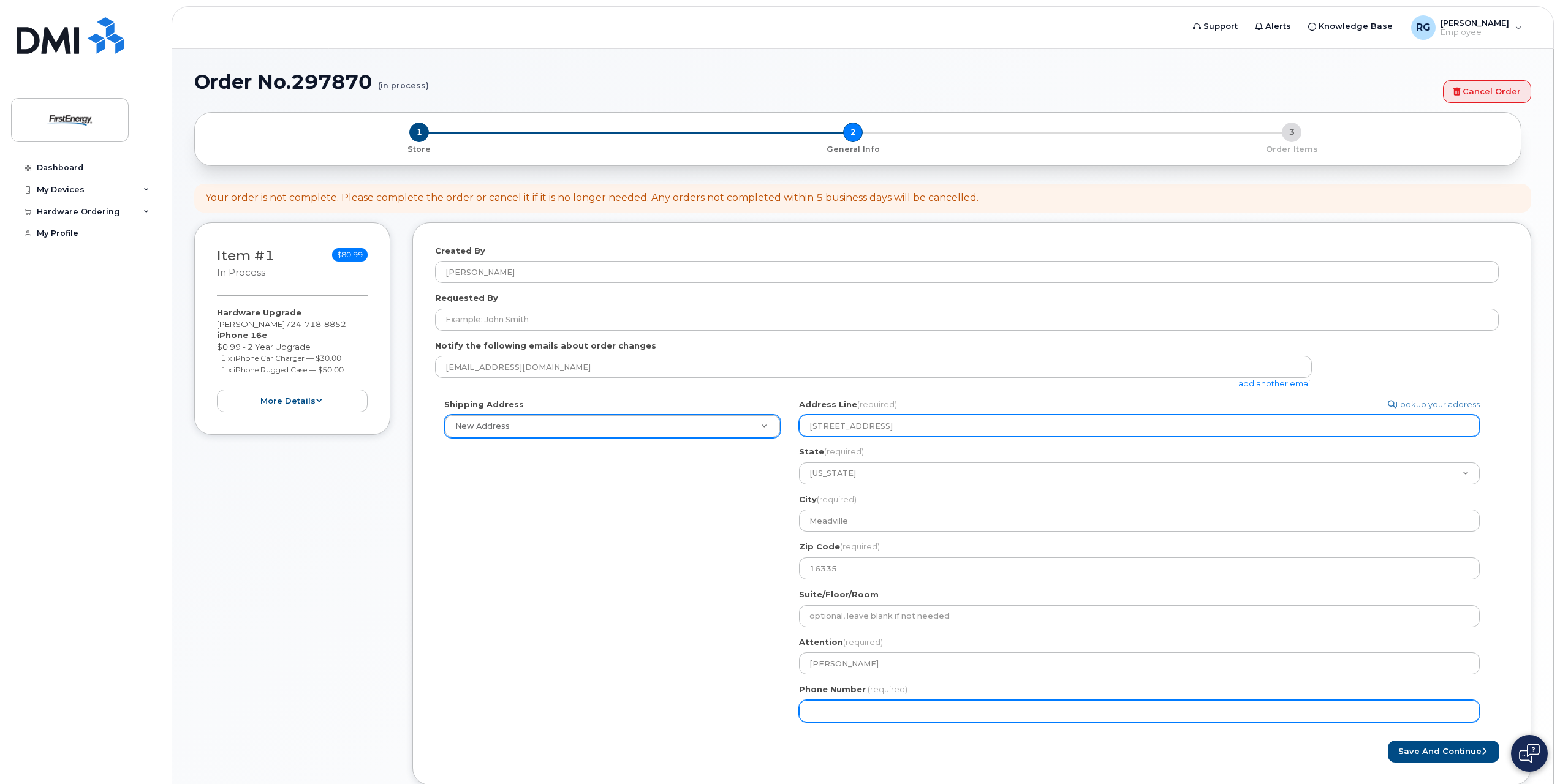
type input "7246005989"
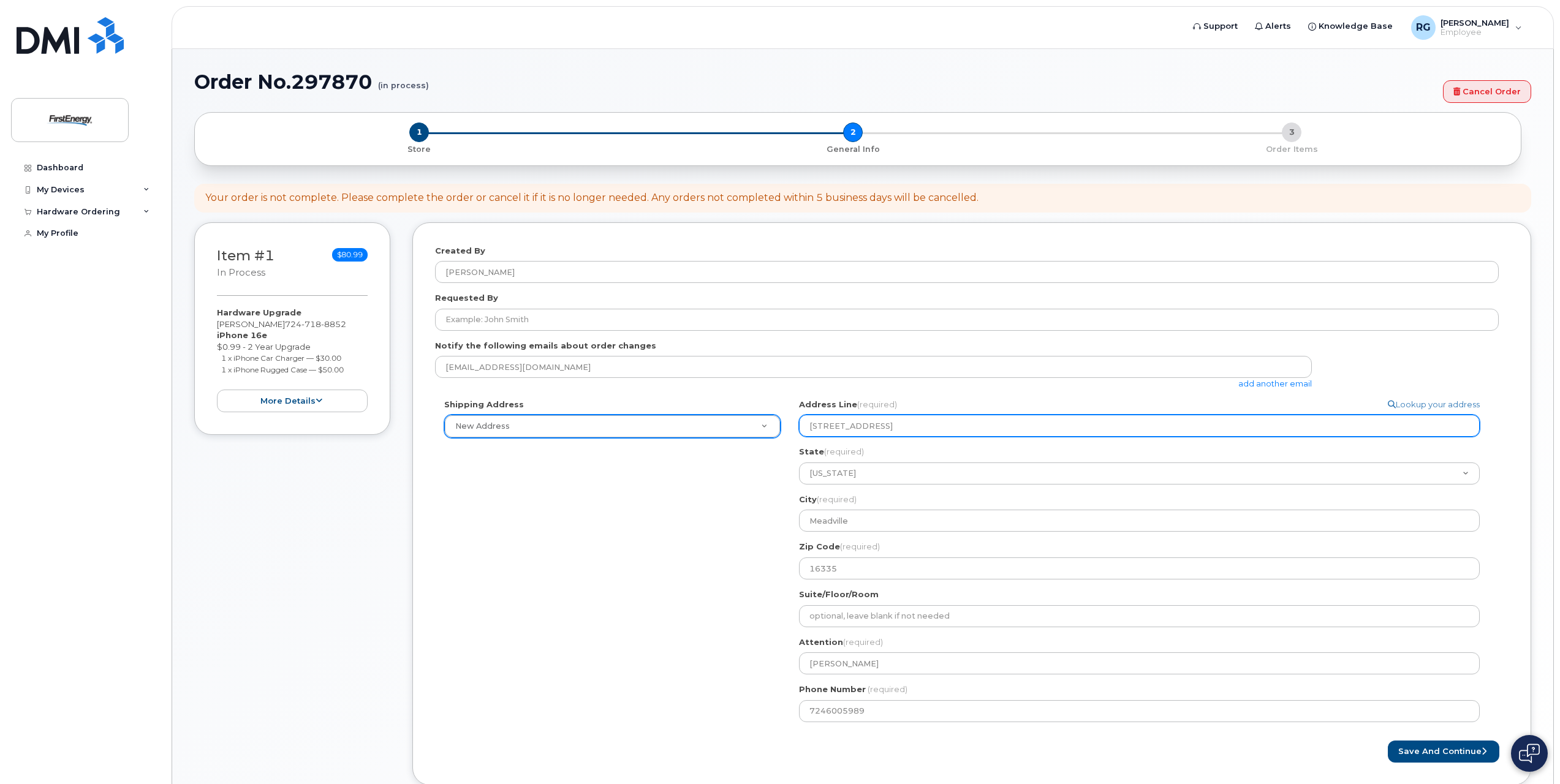
select select
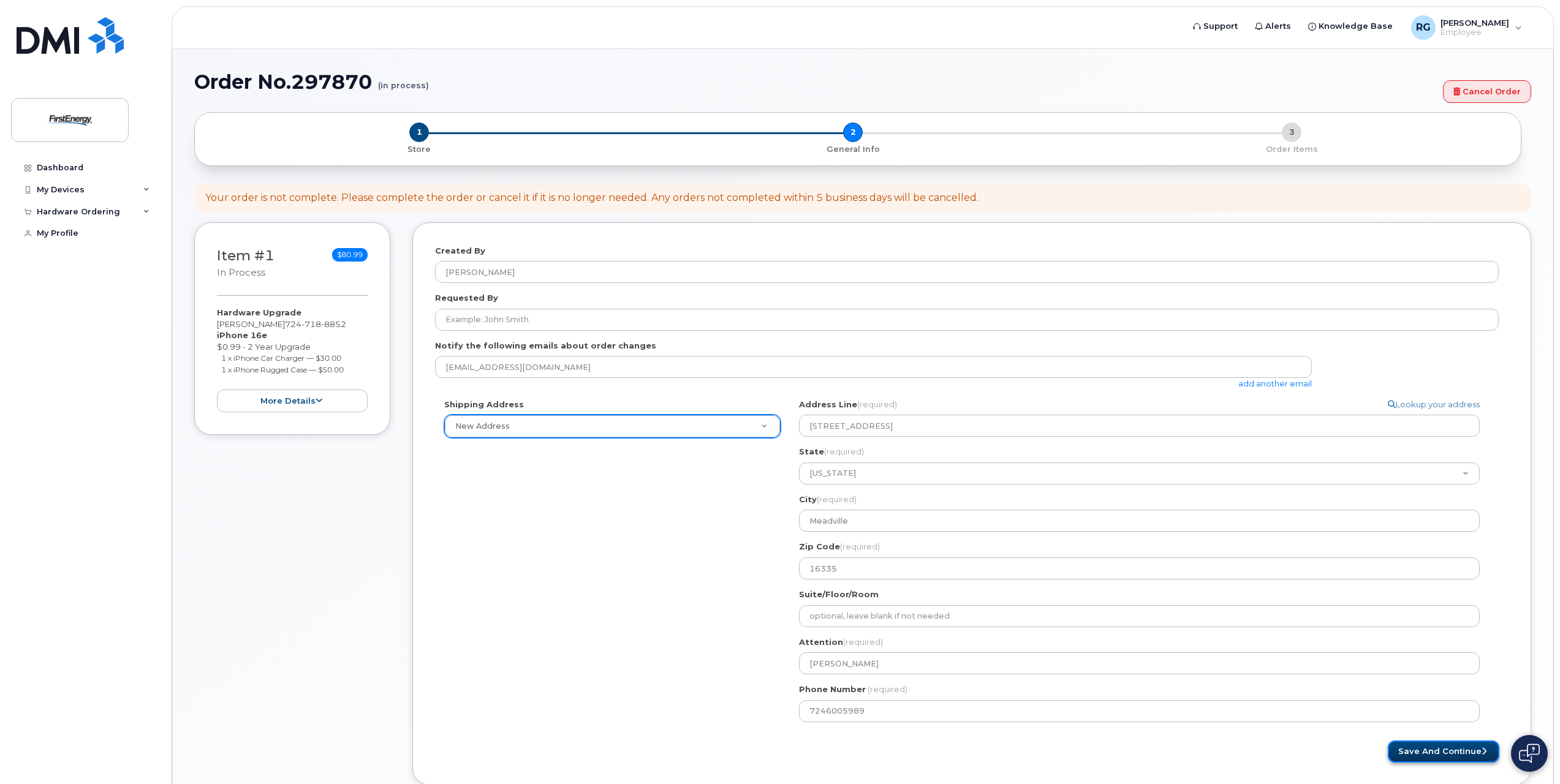
click at [1450, 751] on button "Save and Continue" at bounding box center [1443, 751] width 112 height 22
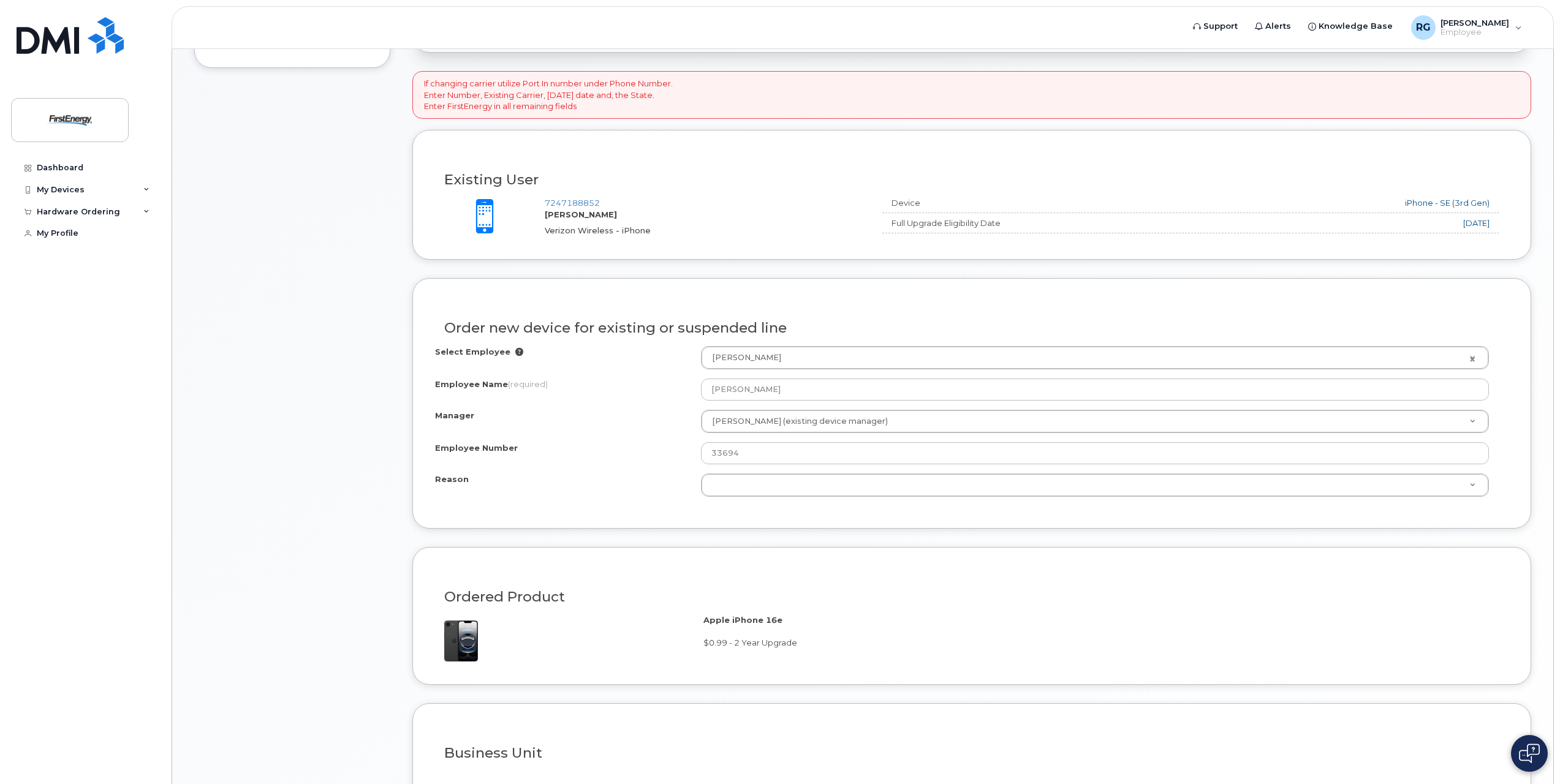
scroll to position [367, 0]
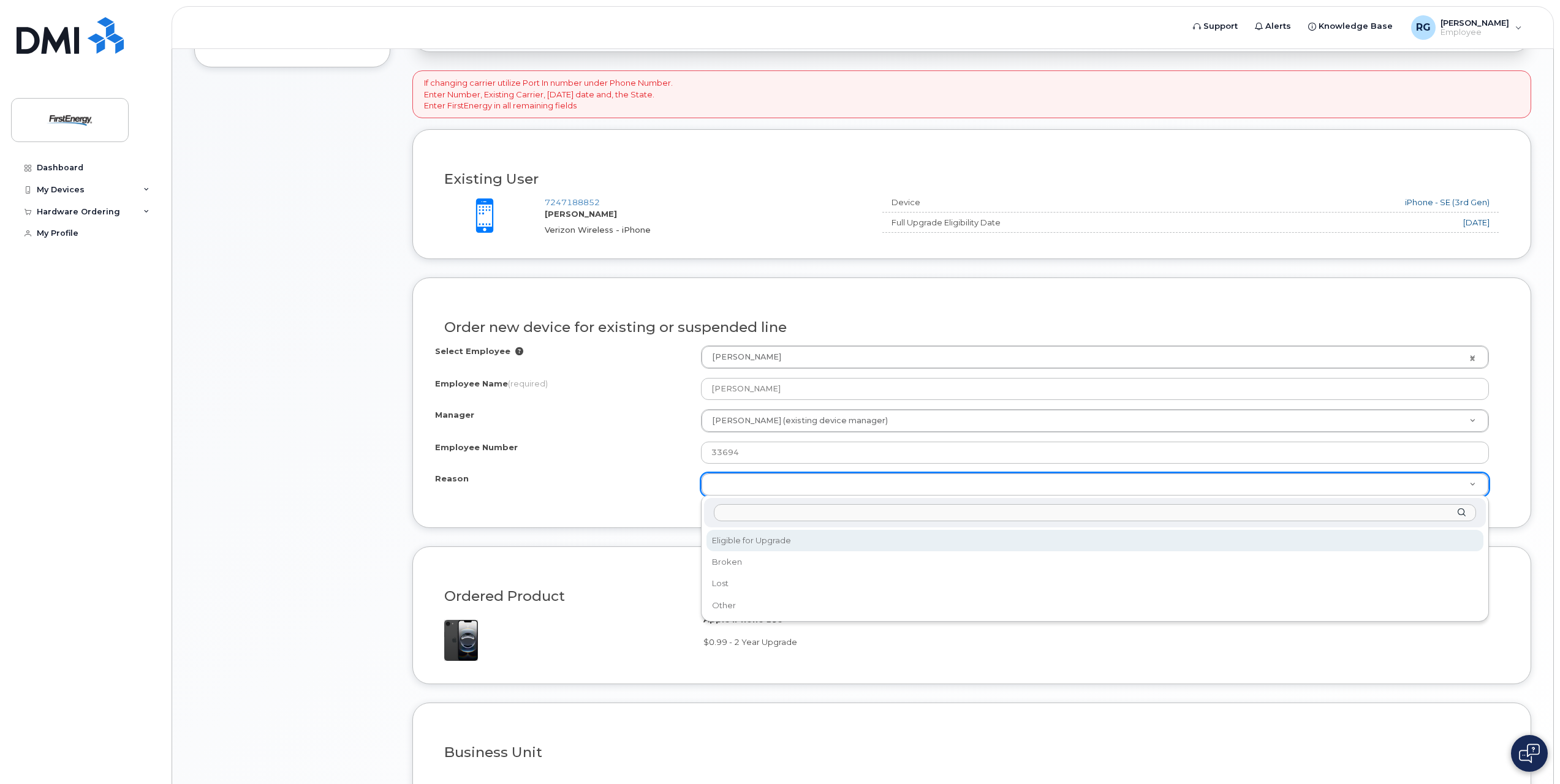
select select "eligible_for_upgrade"
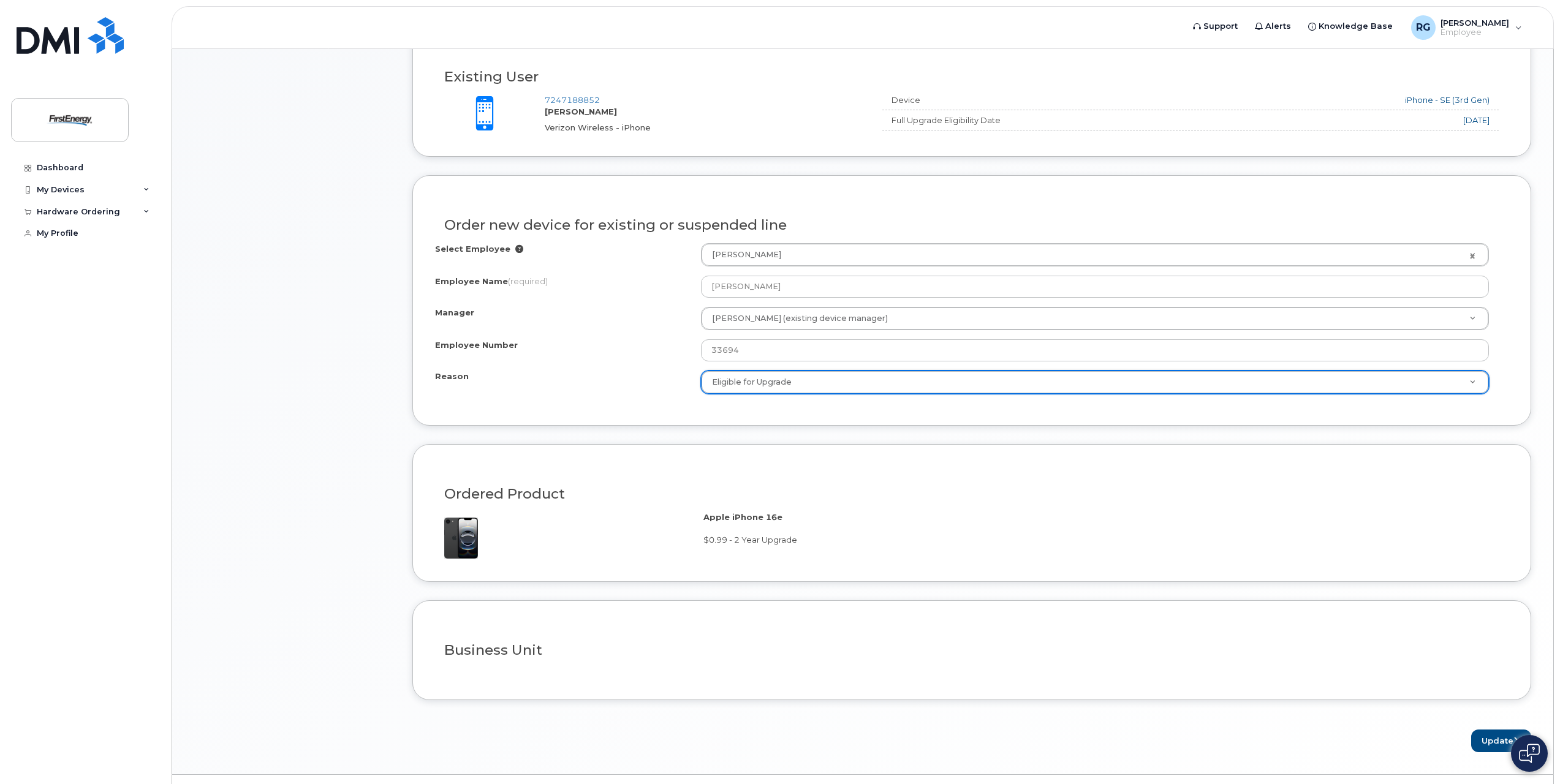
scroll to position [499, 0]
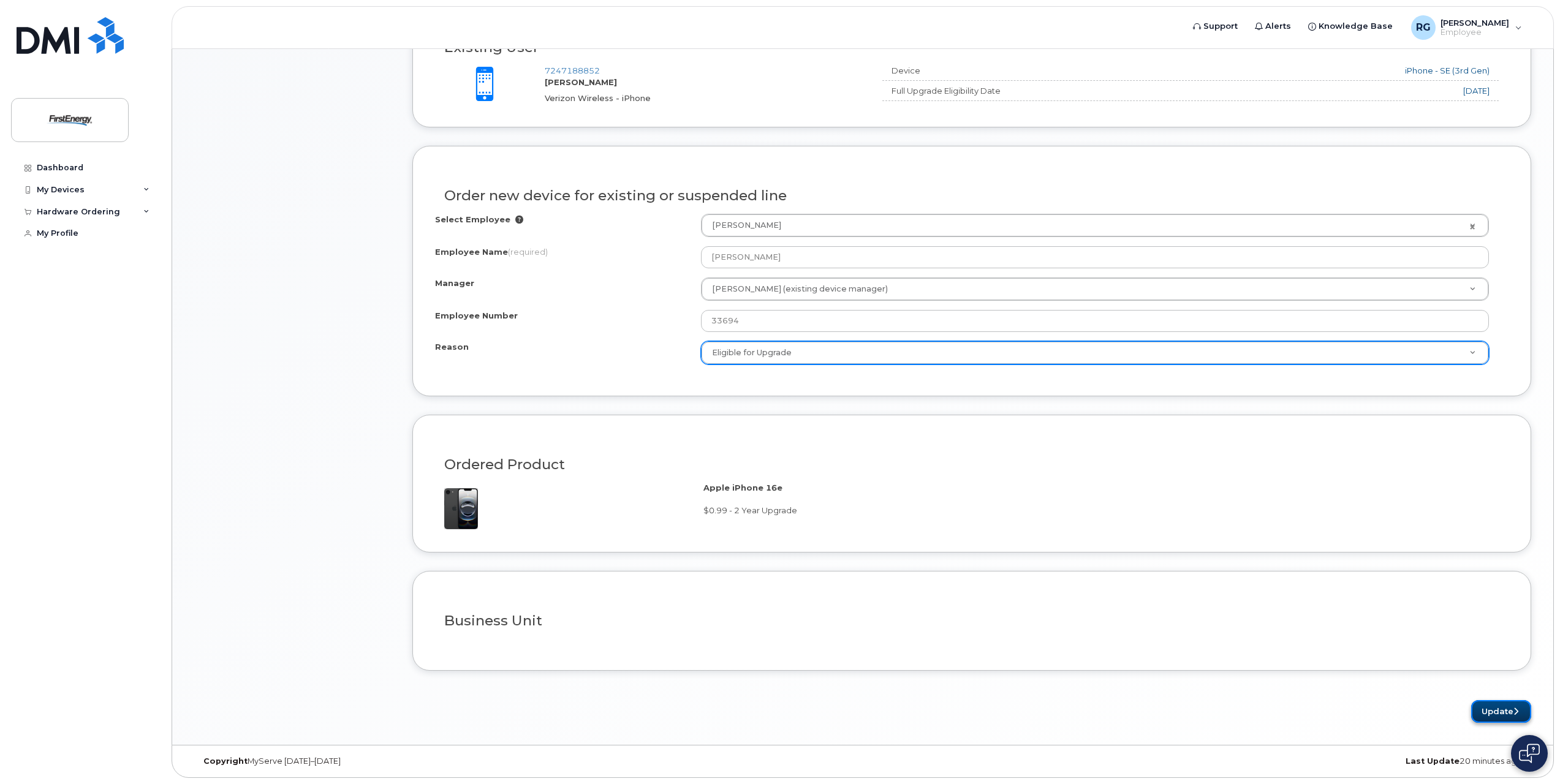
click at [1488, 709] on button "Update" at bounding box center [1501, 711] width 60 height 22
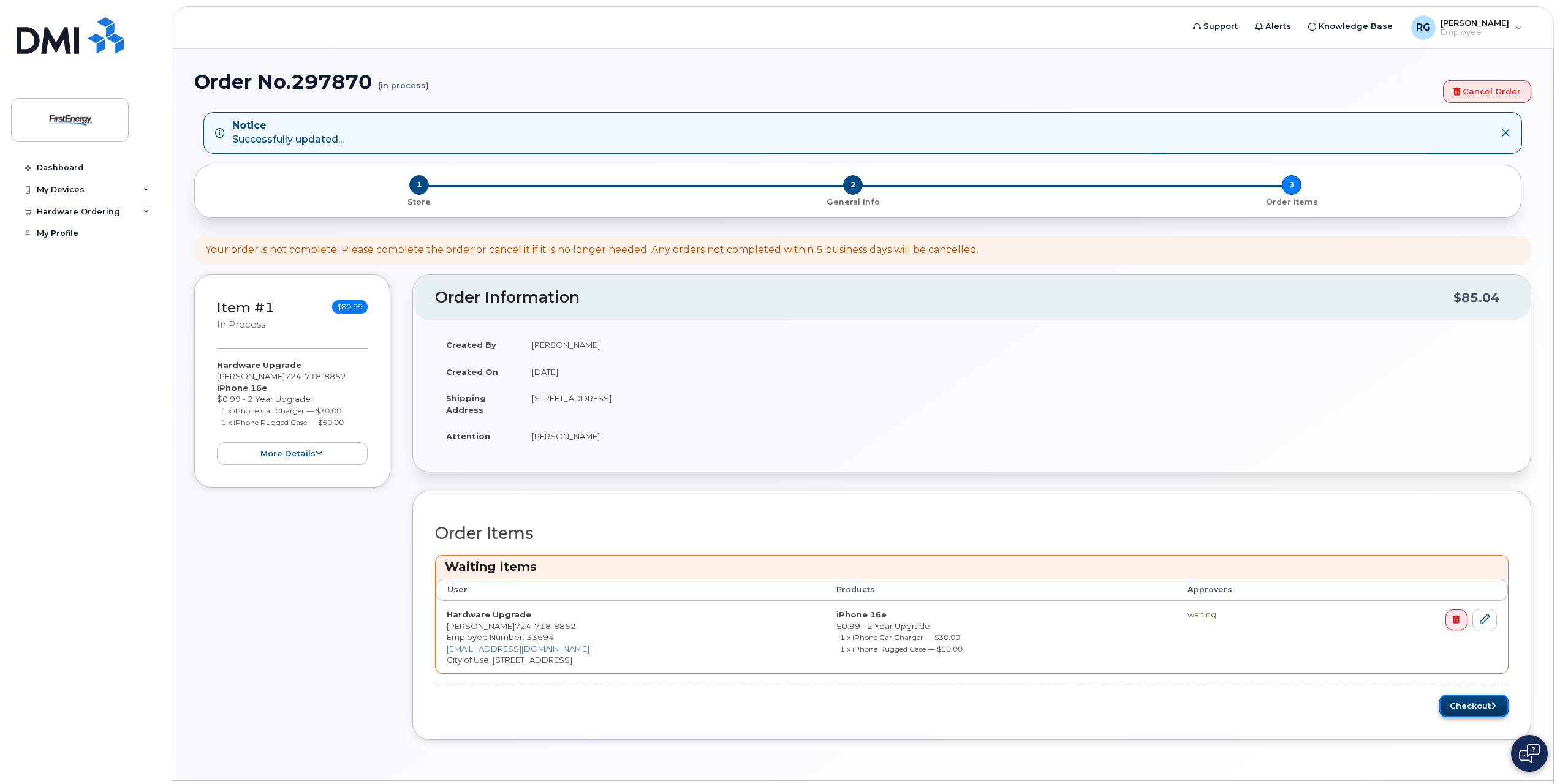
click at [1465, 709] on button "Checkout" at bounding box center [1473, 706] width 70 height 22
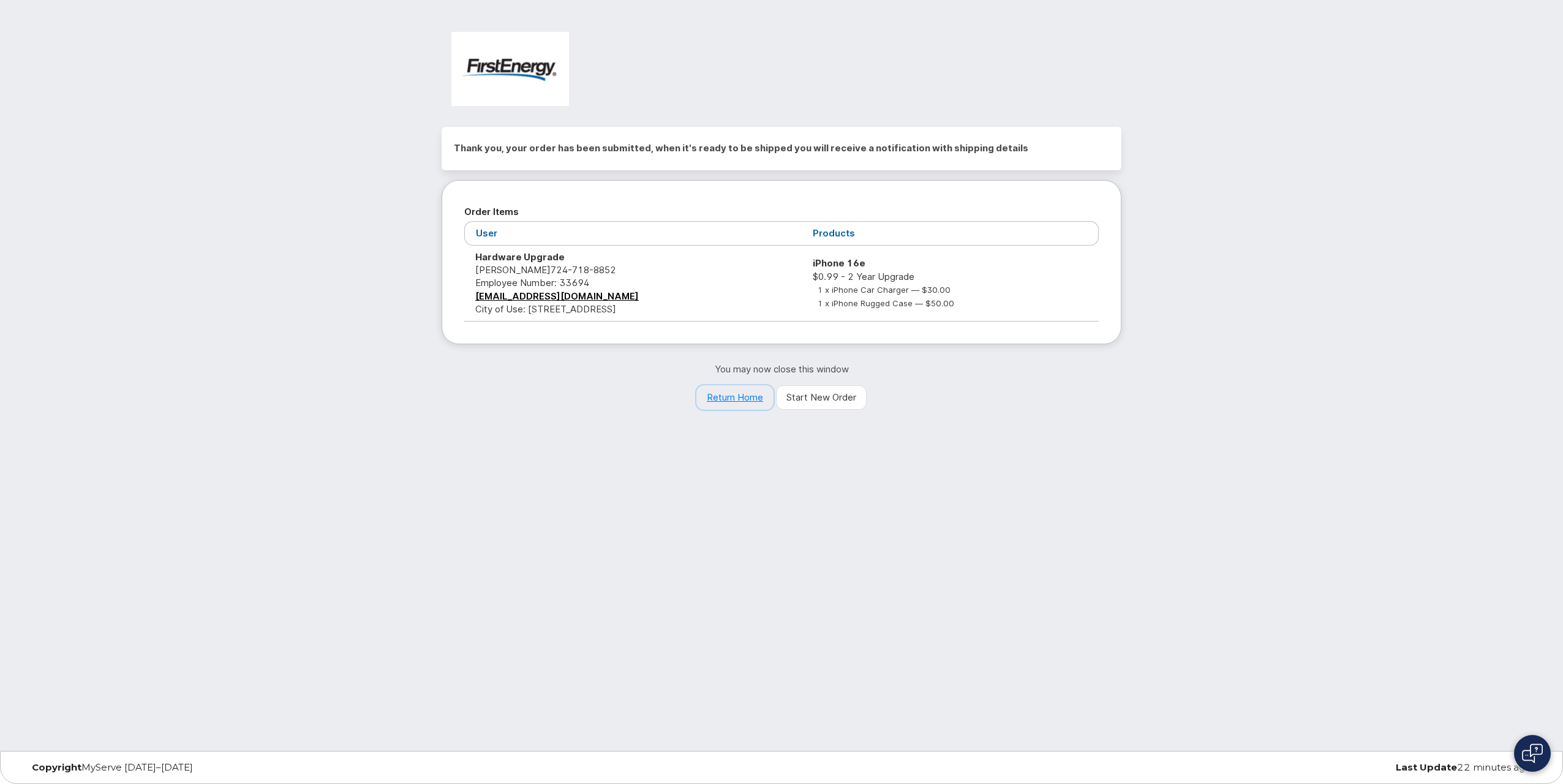
click at [732, 397] on link "Return Home" at bounding box center [735, 397] width 77 height 25
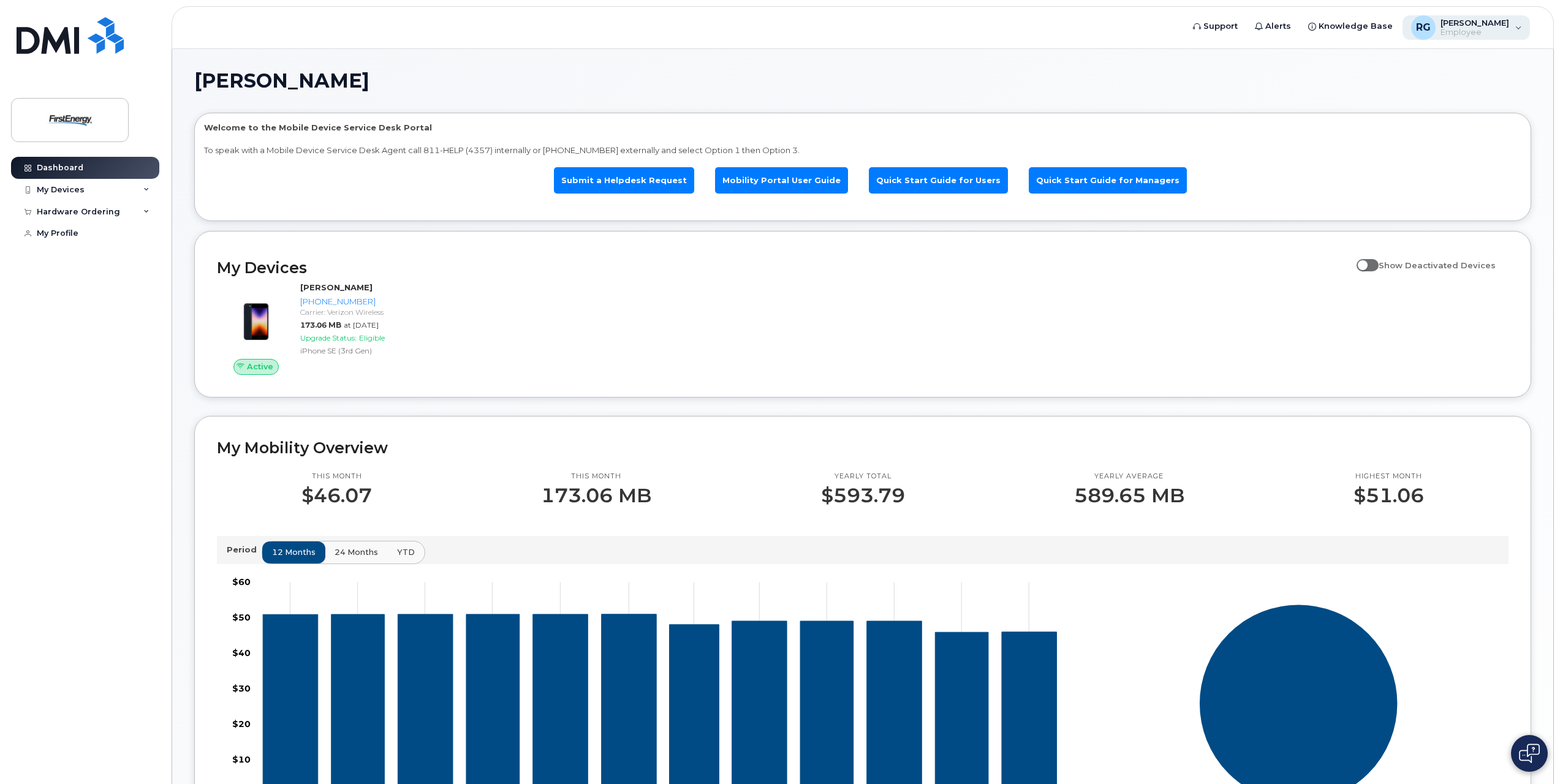
click at [1517, 25] on div "RG [PERSON_NAME] Employee" at bounding box center [1466, 27] width 128 height 25
click at [1388, 129] on div "Sign out" at bounding box center [1442, 128] width 177 height 22
